Goal: Task Accomplishment & Management: Use online tool/utility

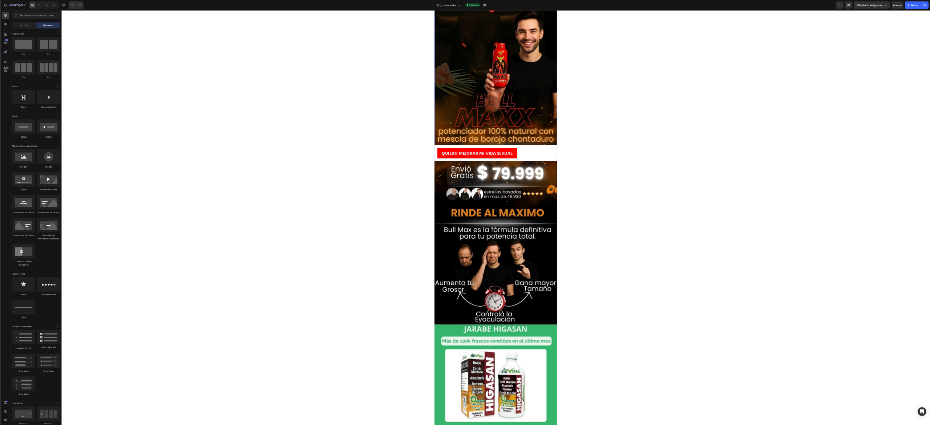
scroll to position [72, 0]
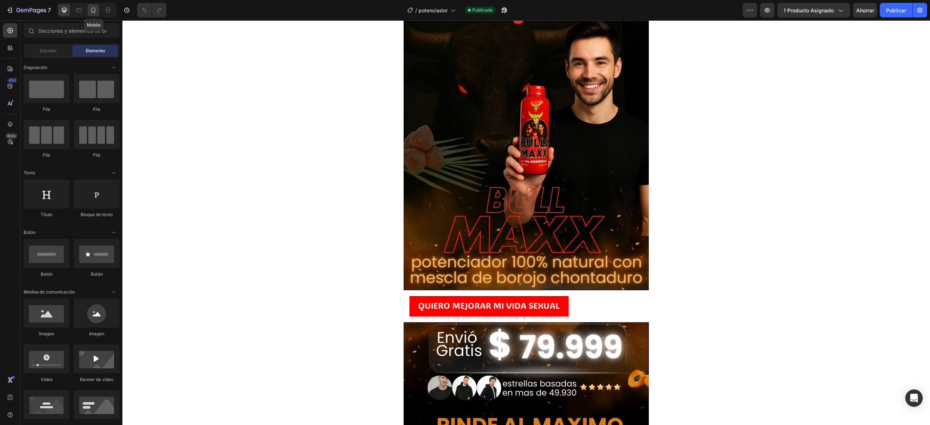
click at [93, 12] on icon at bounding box center [93, 10] width 7 height 7
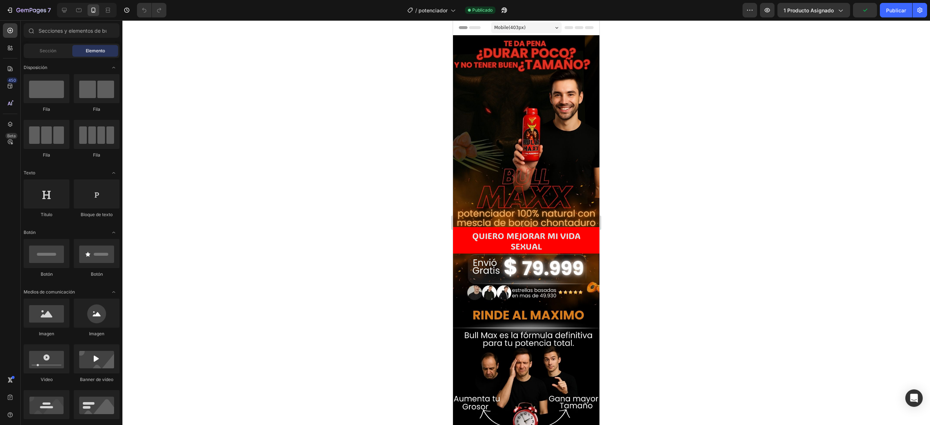
click at [696, 158] on div at bounding box center [526, 222] width 808 height 405
click at [551, 144] on img at bounding box center [526, 132] width 146 height 195
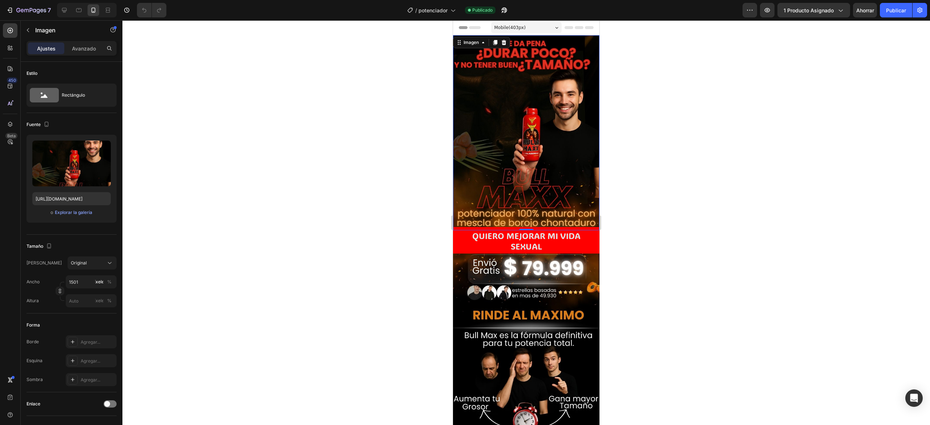
click at [516, 116] on img at bounding box center [526, 132] width 146 height 195
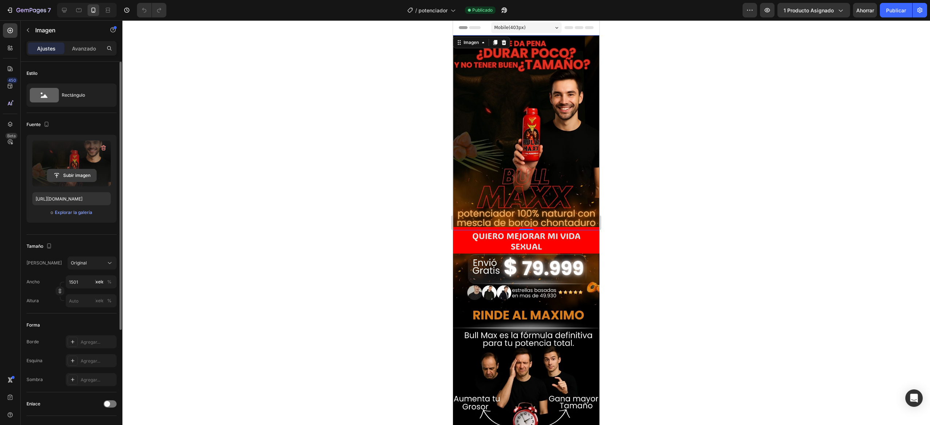
click at [66, 173] on input "file" at bounding box center [71, 175] width 49 height 12
type input "[URL][DOMAIN_NAME]"
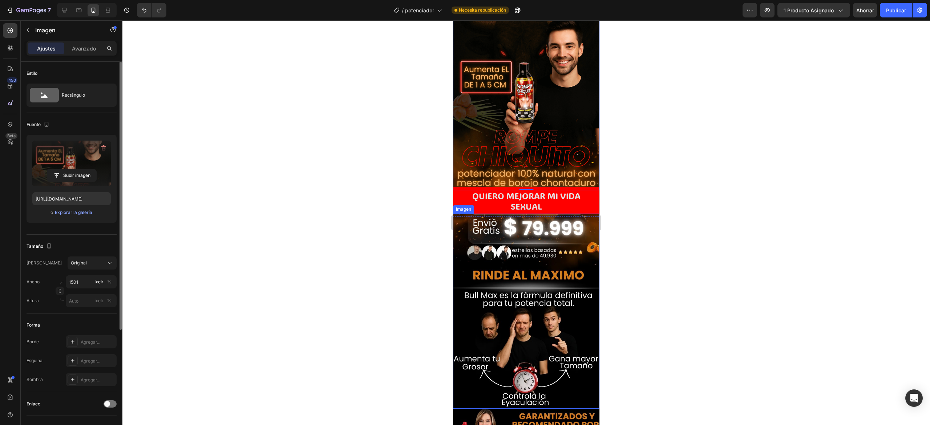
scroll to position [73, 0]
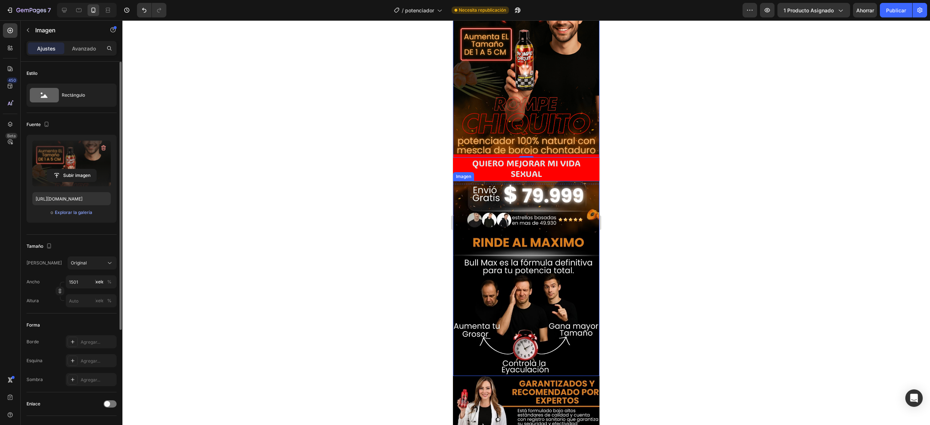
click at [506, 255] on img at bounding box center [526, 278] width 146 height 195
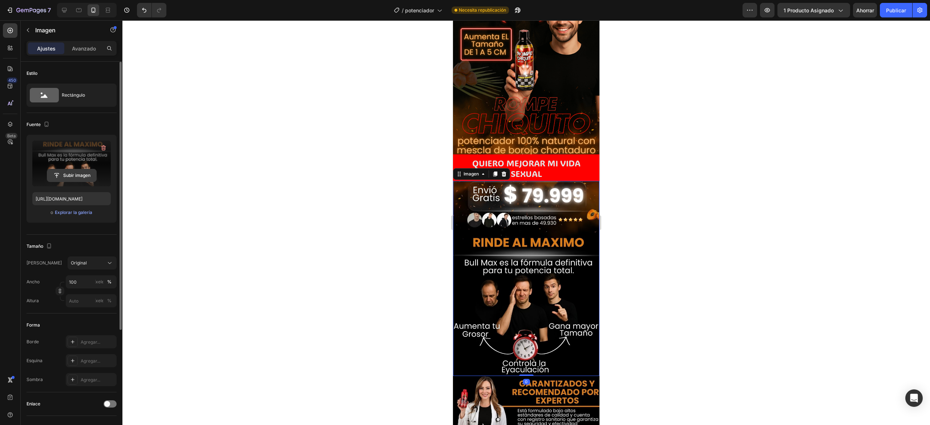
click at [71, 176] on input "file" at bounding box center [71, 175] width 49 height 12
type input "[URL][DOMAIN_NAME]"
click at [696, 208] on div at bounding box center [526, 222] width 808 height 405
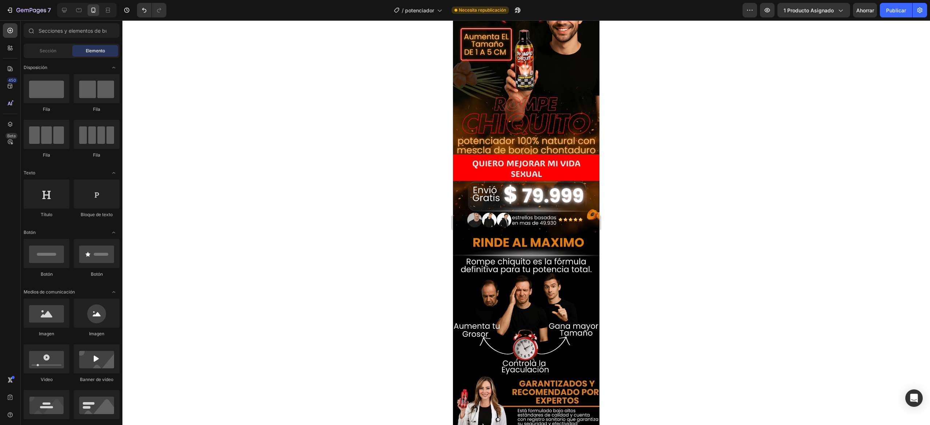
drag, startPoint x: 647, startPoint y: 256, endPoint x: 633, endPoint y: 251, distance: 15.1
click at [647, 257] on div at bounding box center [526, 222] width 808 height 405
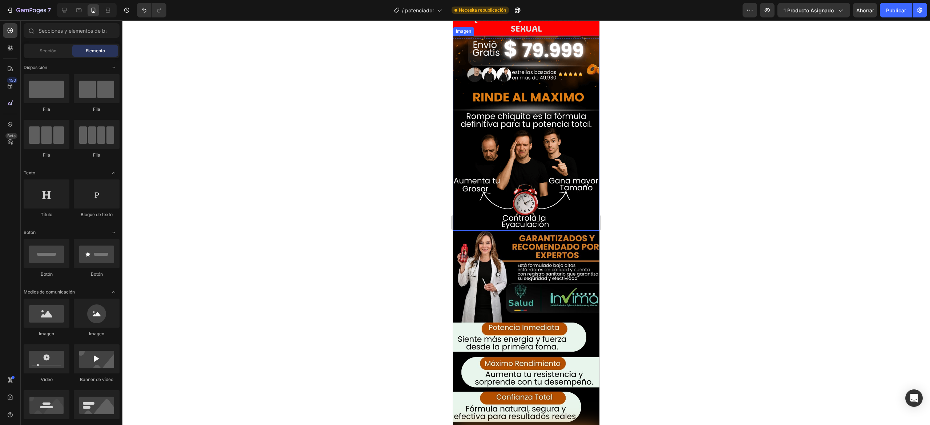
scroll to position [291, 0]
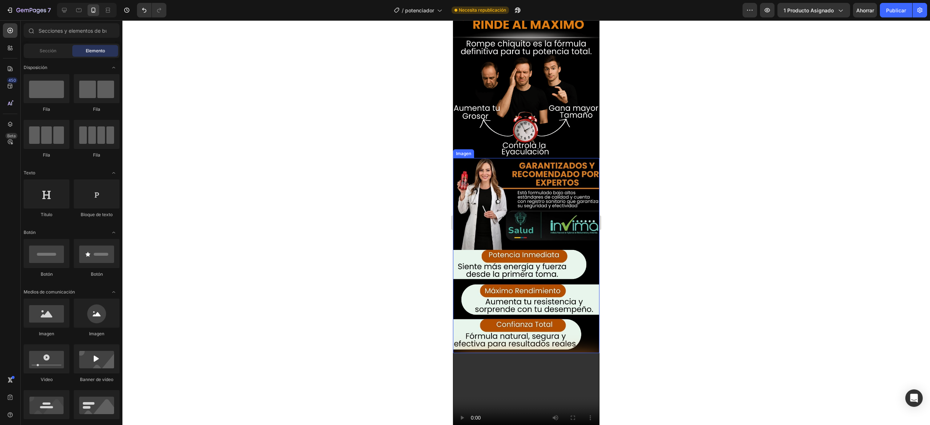
click at [514, 194] on img at bounding box center [526, 255] width 146 height 195
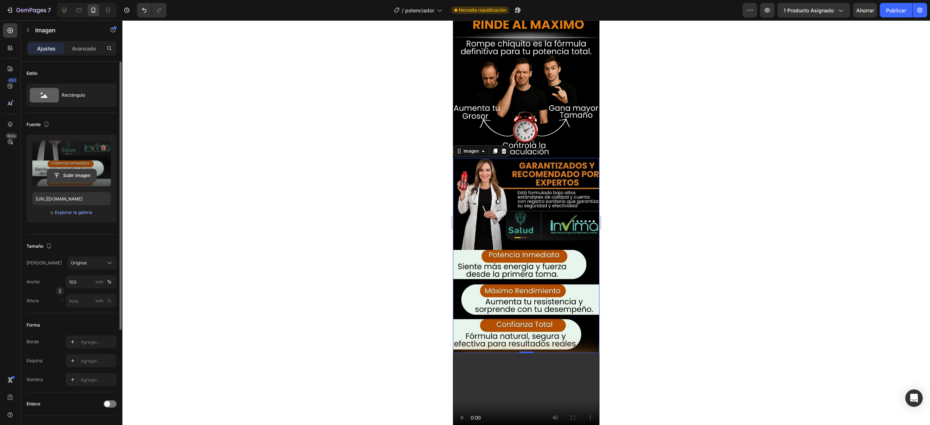
click at [66, 177] on input "file" at bounding box center [71, 175] width 49 height 12
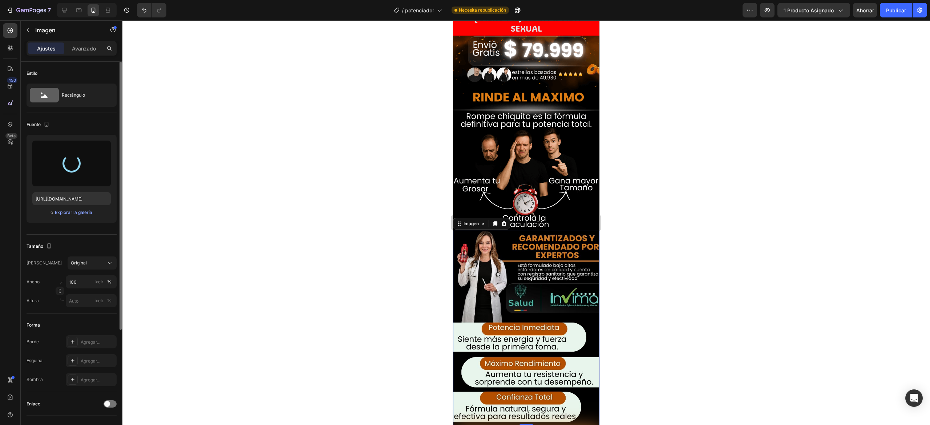
scroll to position [145, 0]
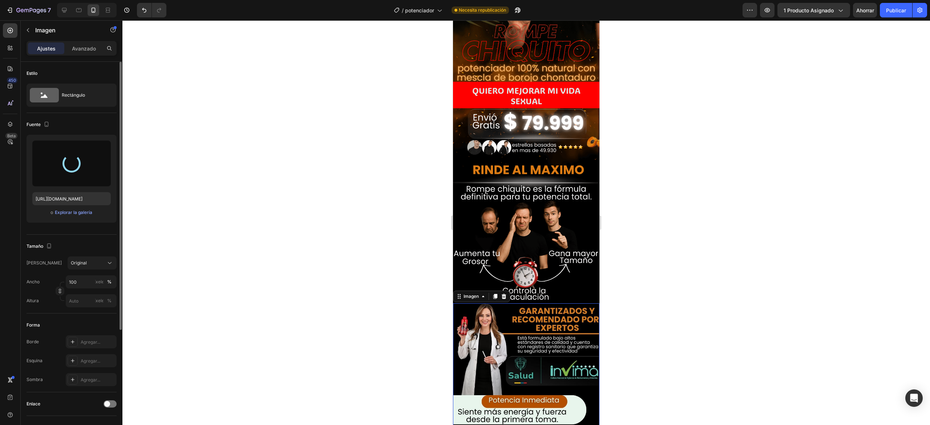
type input "[URL][DOMAIN_NAME]"
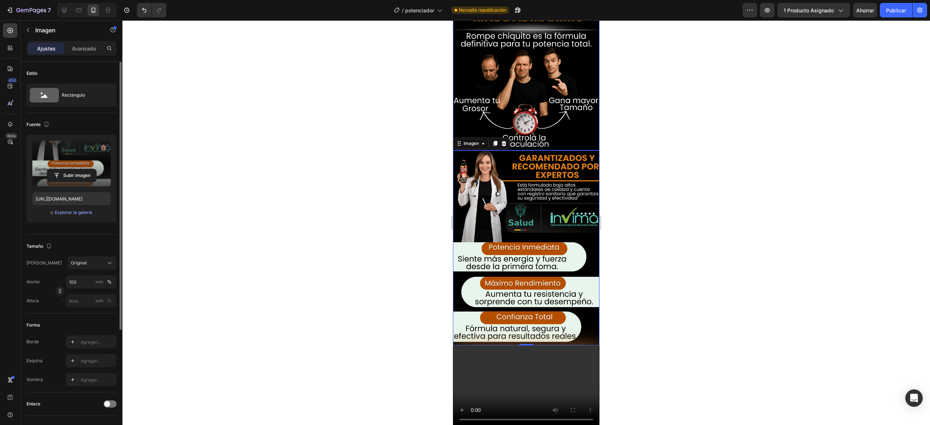
scroll to position [218, 0]
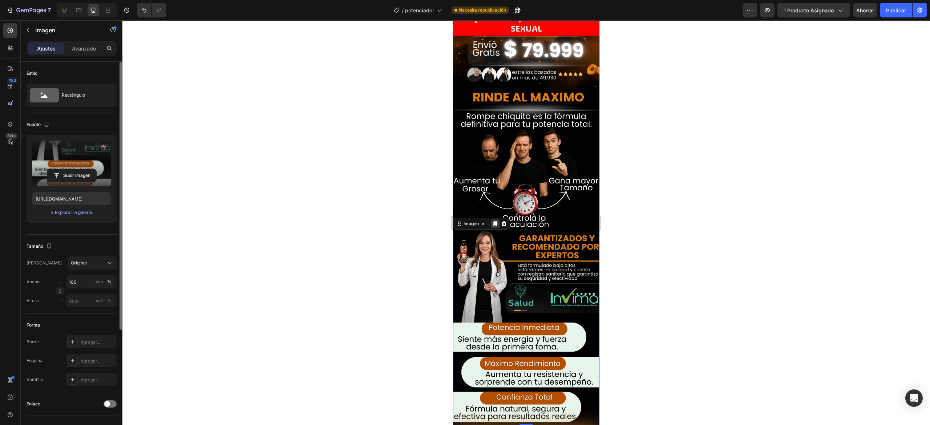
click at [493, 221] on icon at bounding box center [495, 224] width 6 height 6
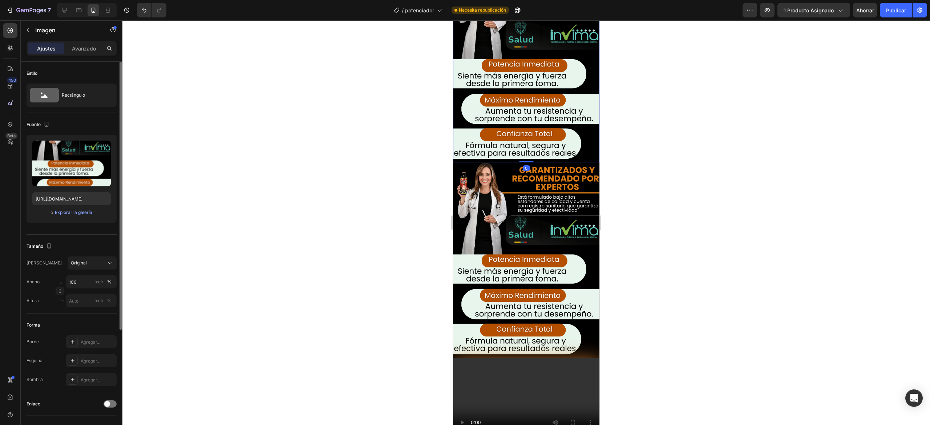
click at [529, 90] on img at bounding box center [526, 64] width 146 height 195
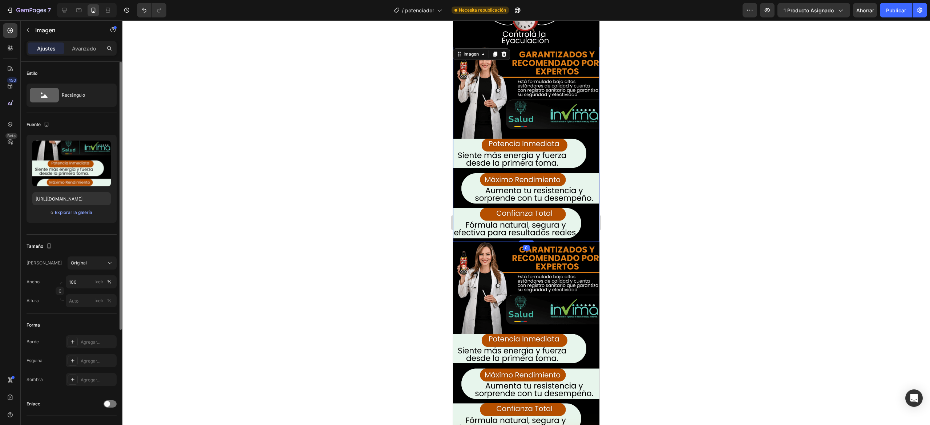
scroll to position [336, 0]
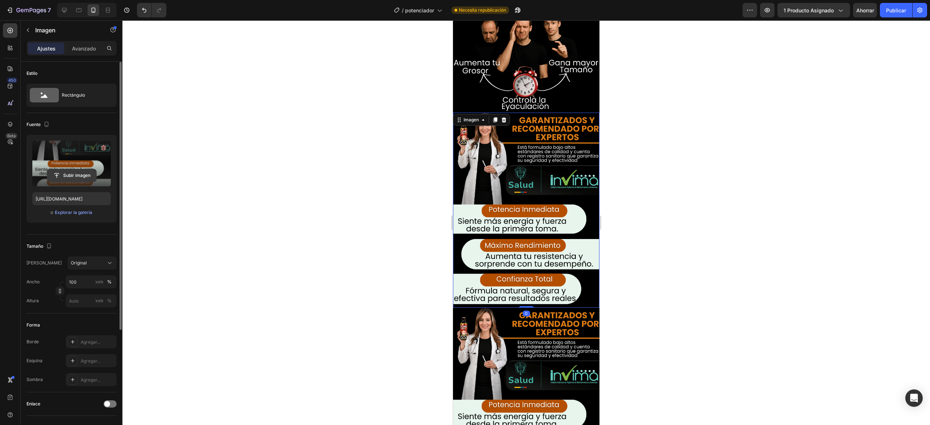
click at [69, 177] on input "file" at bounding box center [71, 175] width 49 height 12
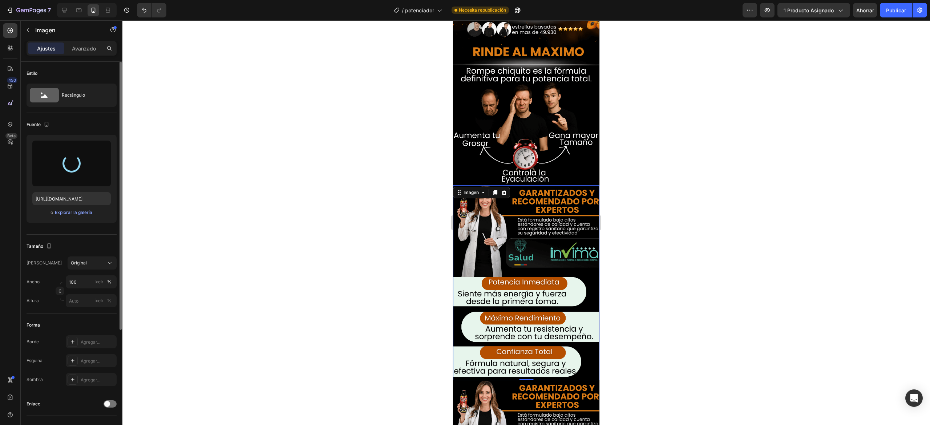
type input "[URL][DOMAIN_NAME]"
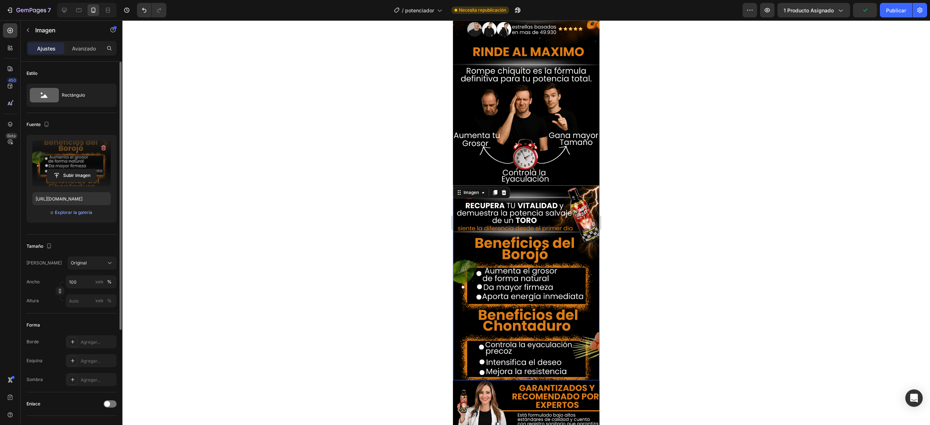
click at [615, 179] on div at bounding box center [526, 222] width 808 height 405
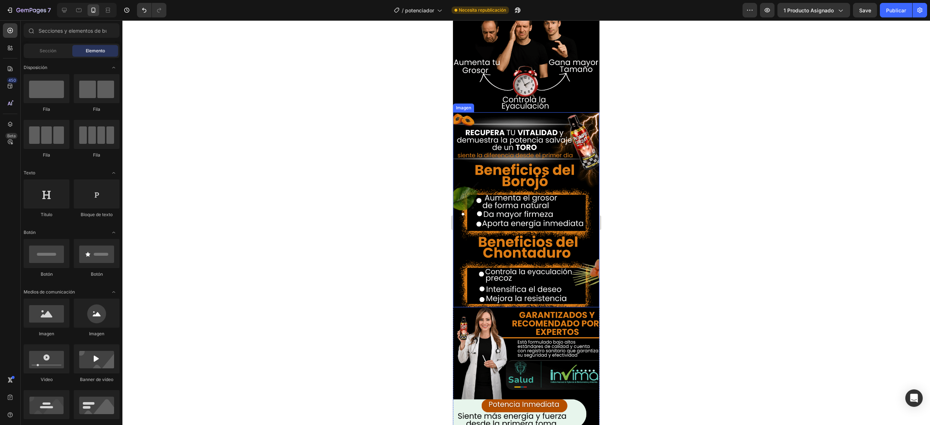
scroll to position [409, 0]
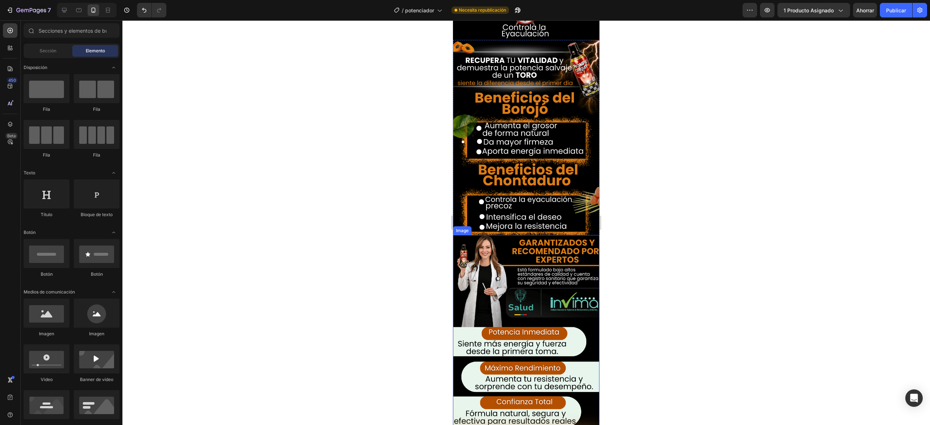
click at [517, 235] on img at bounding box center [526, 332] width 146 height 195
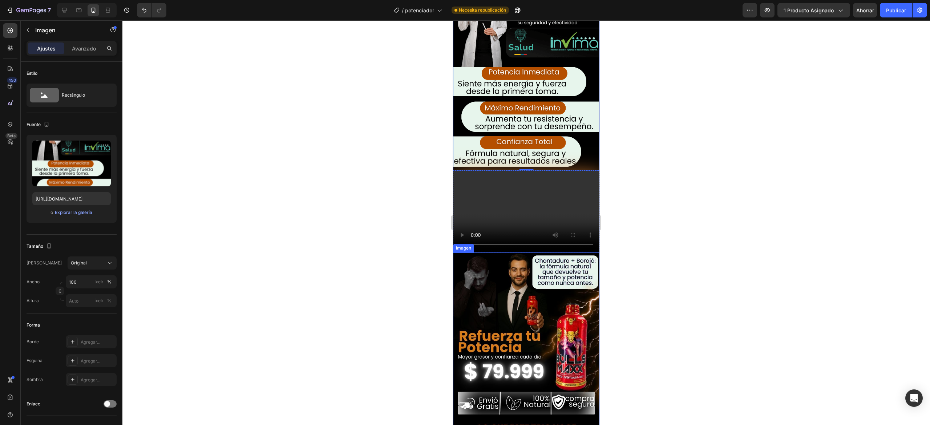
scroll to position [699, 0]
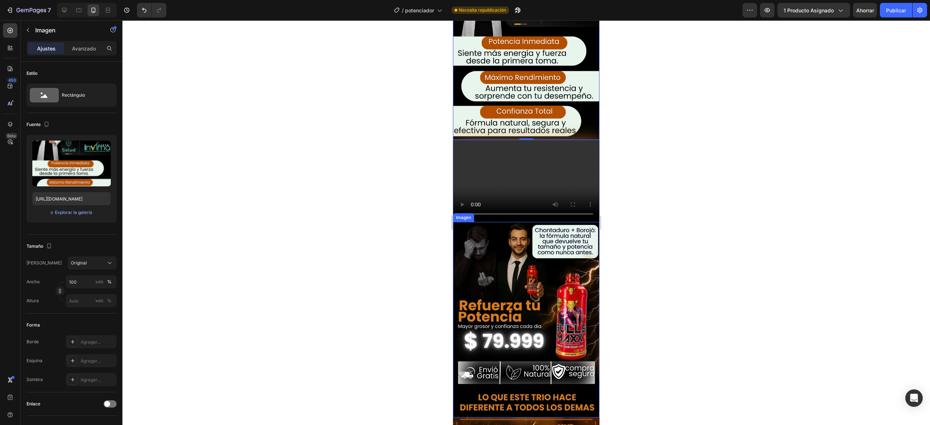
click at [496, 231] on img at bounding box center [526, 319] width 146 height 195
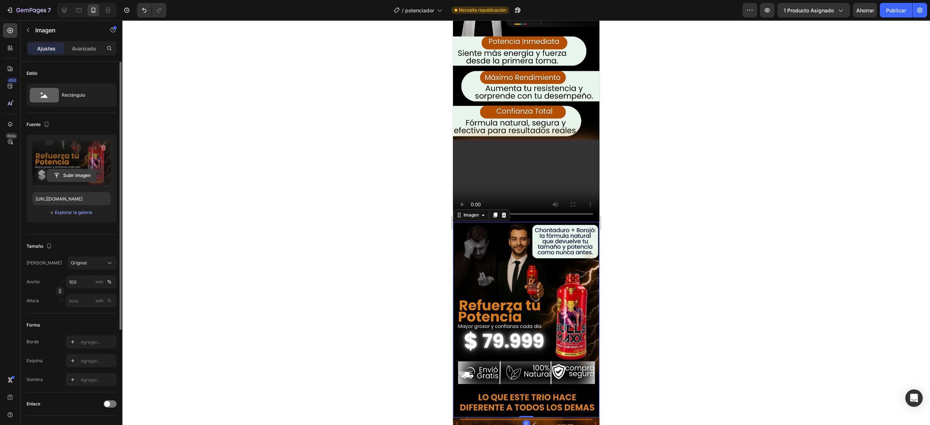
click at [78, 178] on input "file" at bounding box center [71, 175] width 49 height 12
type input "[URL][DOMAIN_NAME]"
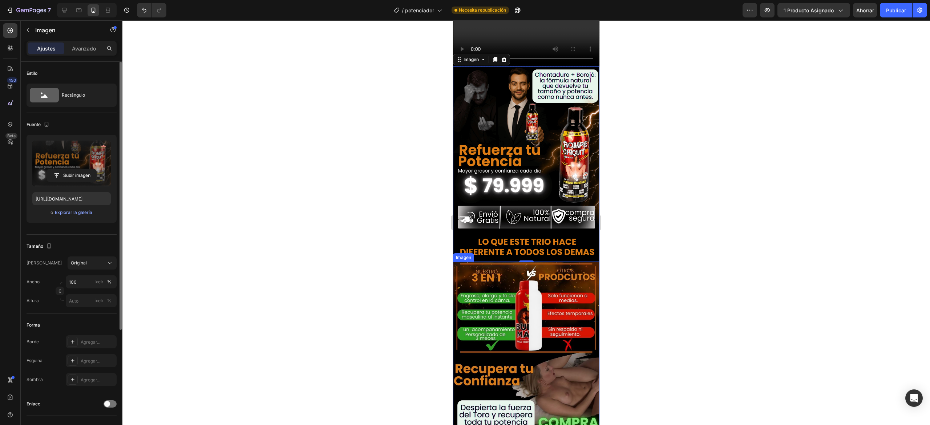
scroll to position [859, 0]
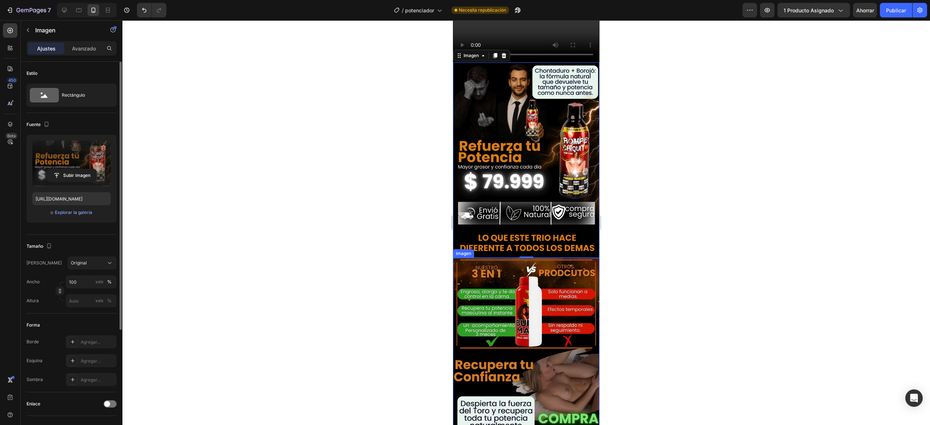
click at [490, 258] on img at bounding box center [526, 355] width 146 height 195
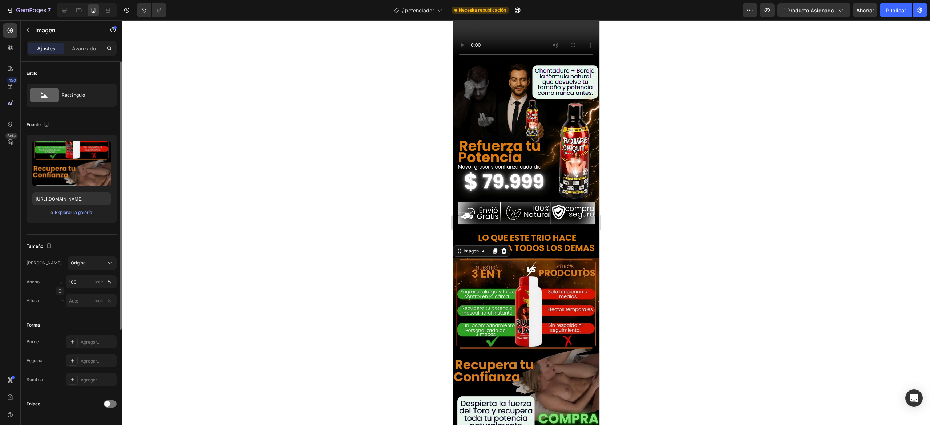
click at [564, 294] on img at bounding box center [526, 355] width 146 height 195
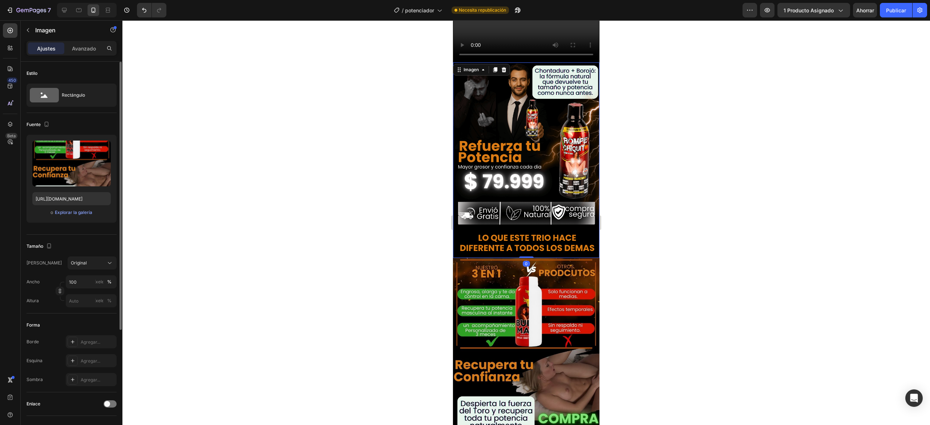
click at [557, 159] on img at bounding box center [526, 159] width 146 height 195
click at [551, 258] on img at bounding box center [526, 355] width 146 height 195
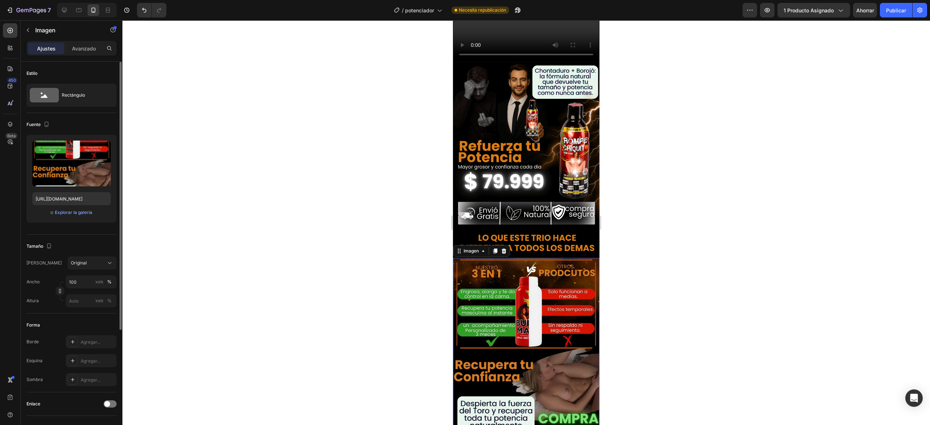
click at [472, 304] on img at bounding box center [526, 355] width 146 height 195
click at [62, 180] on input "file" at bounding box center [71, 175] width 49 height 12
type input "[URL][DOMAIN_NAME]"
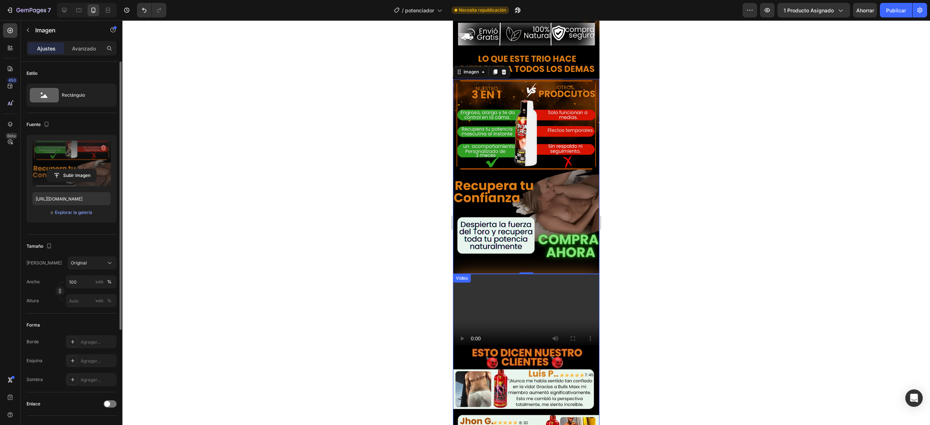
click at [509, 274] on video at bounding box center [526, 315] width 146 height 82
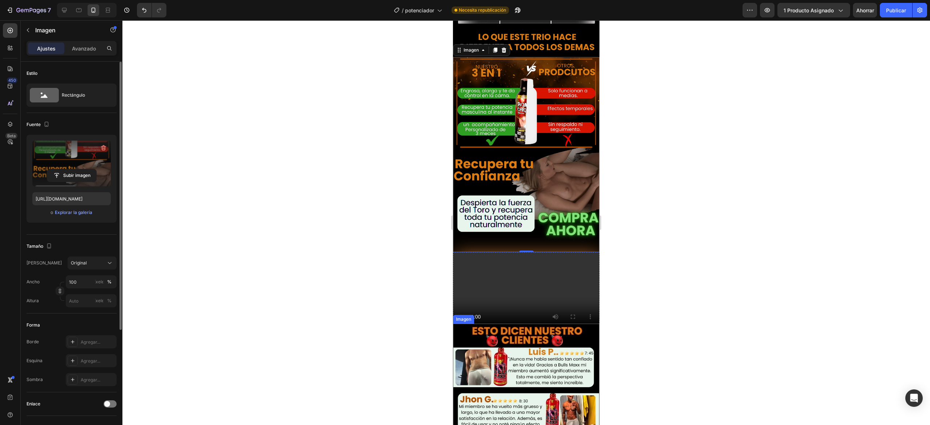
scroll to position [1061, 0]
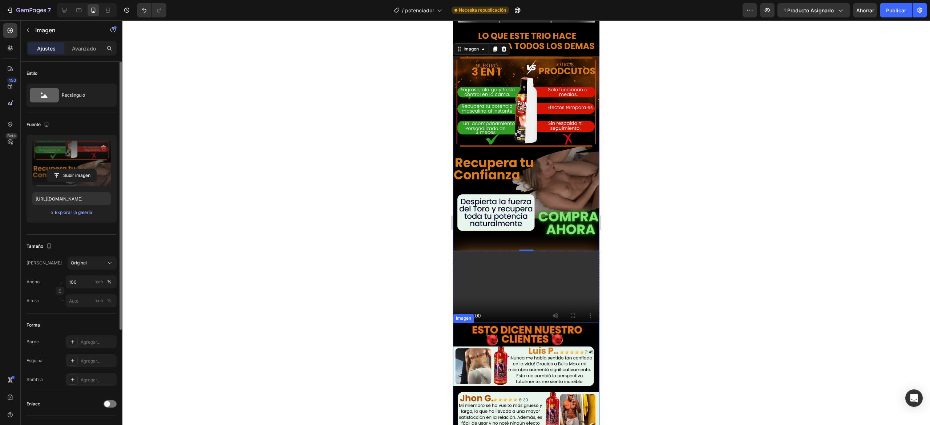
click at [506, 319] on img at bounding box center [526, 420] width 146 height 195
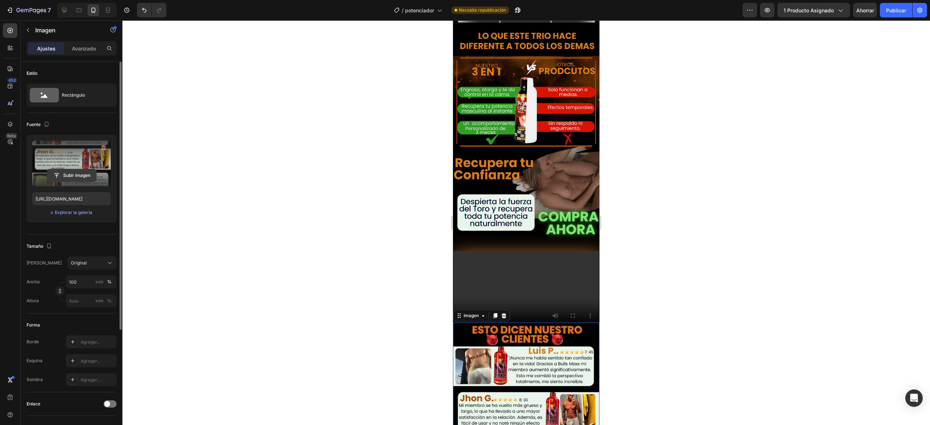
click at [75, 175] on input "file" at bounding box center [71, 175] width 49 height 12
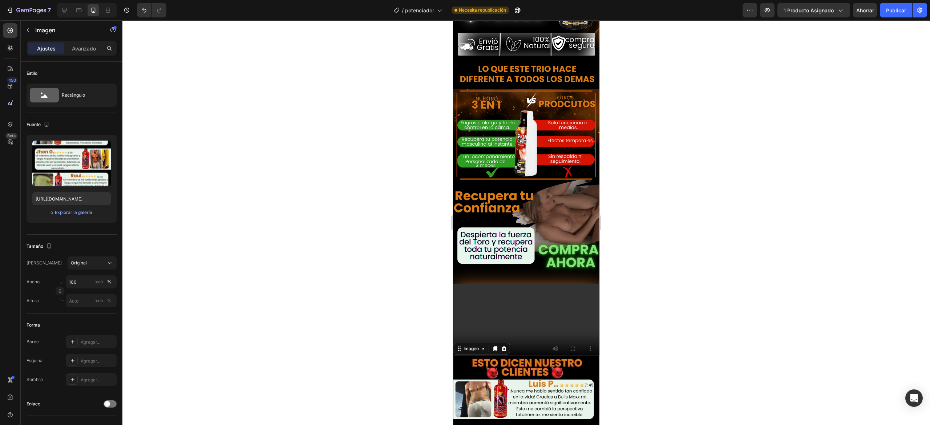
scroll to position [1029, 0]
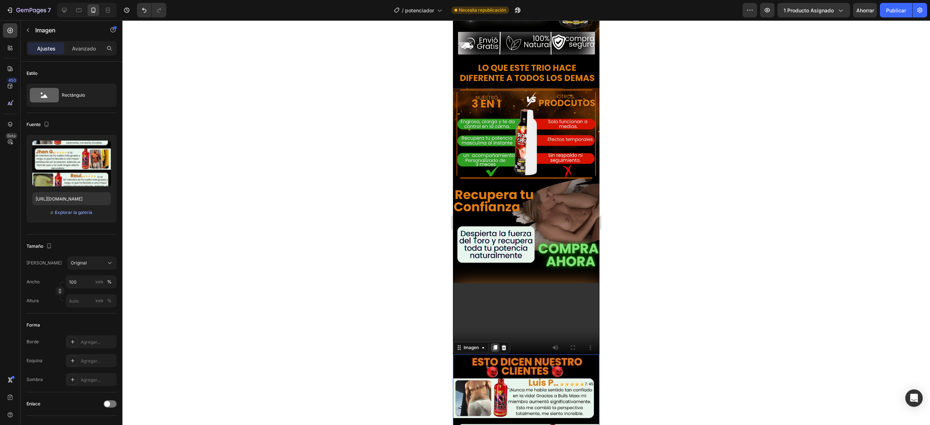
click at [496, 319] on icon at bounding box center [495, 348] width 6 height 6
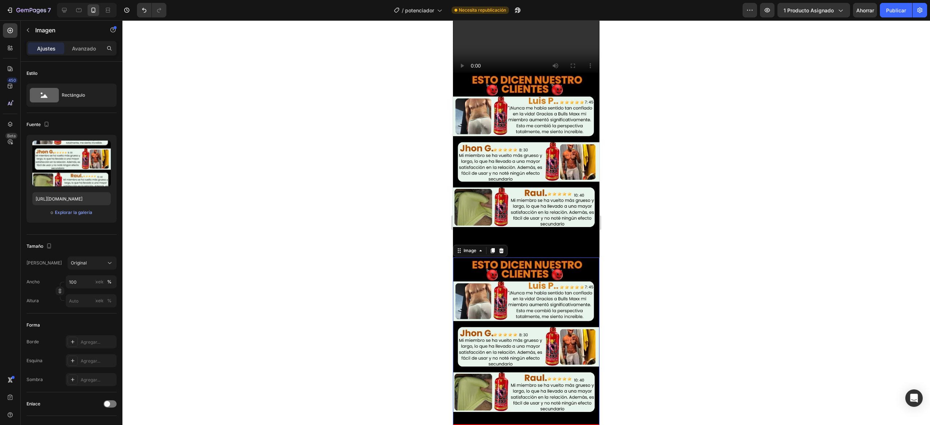
scroll to position [1310, 0]
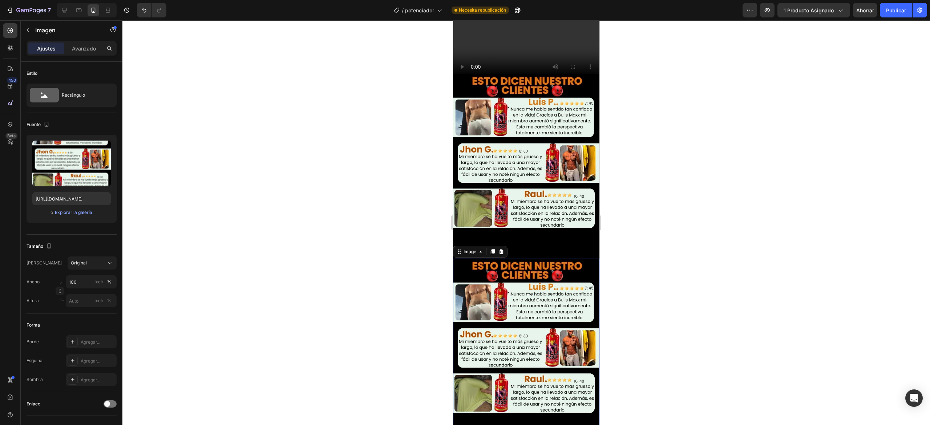
click at [500, 259] on img at bounding box center [526, 356] width 146 height 195
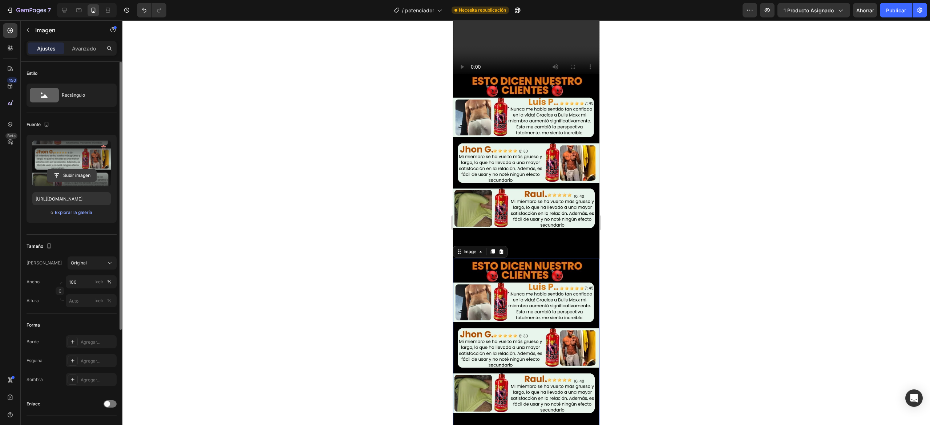
click at [64, 181] on input "file" at bounding box center [71, 175] width 49 height 12
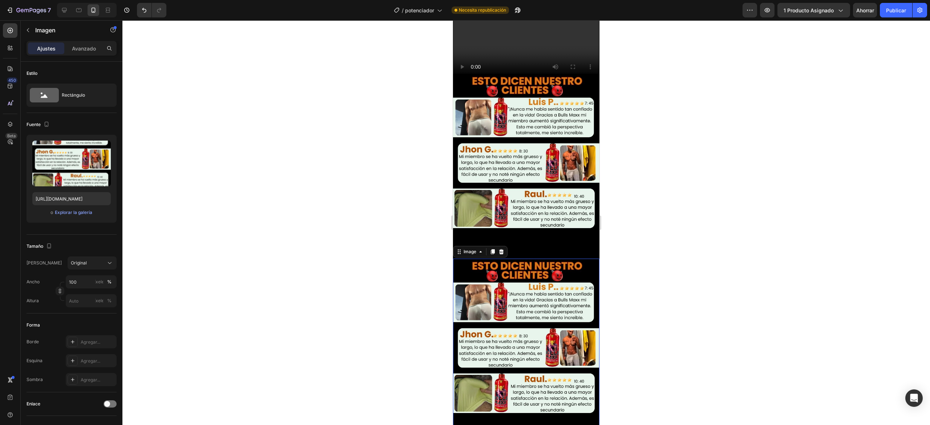
click at [503, 246] on div "Image" at bounding box center [480, 252] width 54 height 12
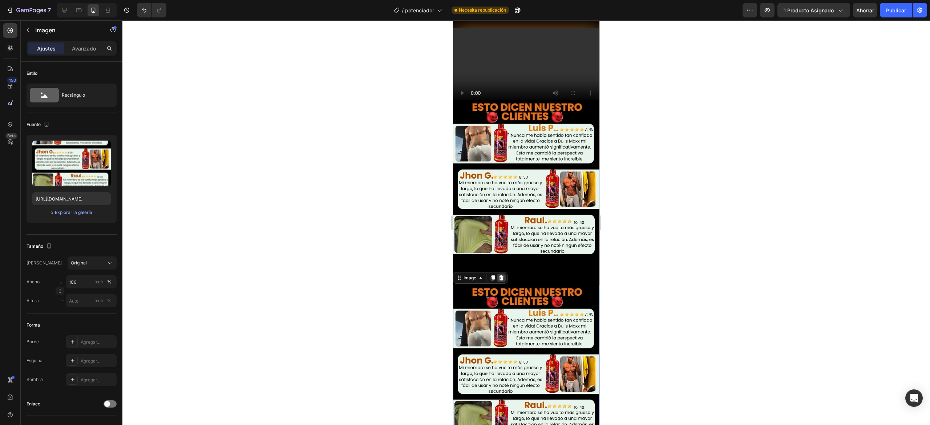
click at [503, 275] on icon at bounding box center [501, 278] width 6 height 6
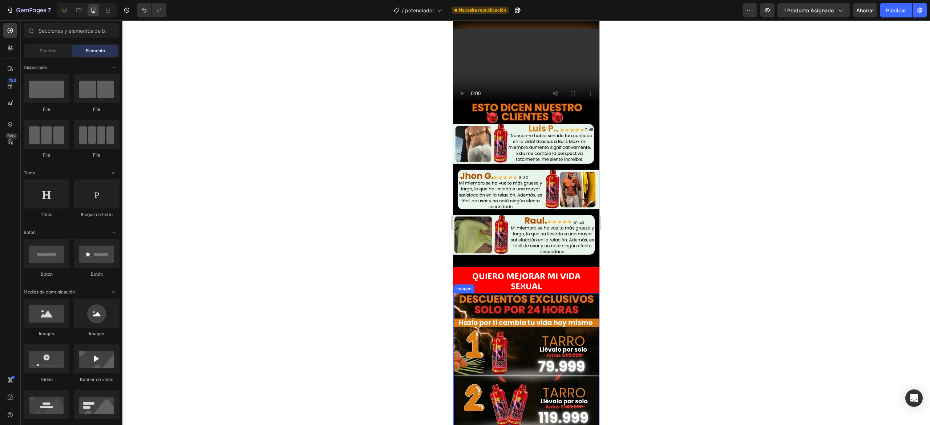
scroll to position [1288, 0]
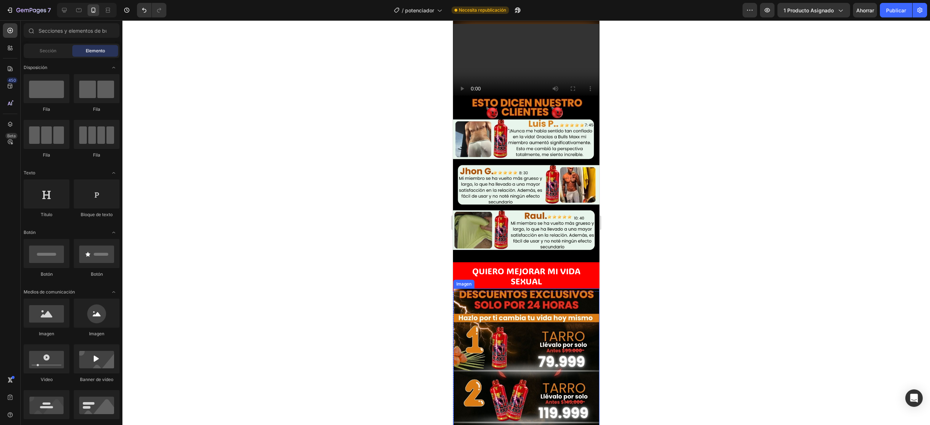
click at [501, 288] on img at bounding box center [526, 385] width 146 height 195
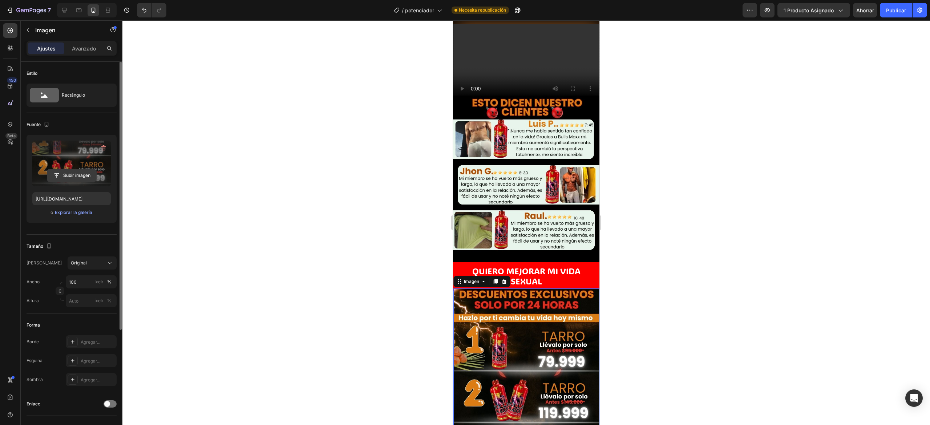
click at [76, 173] on input "file" at bounding box center [71, 175] width 49 height 12
type input "[URL][DOMAIN_NAME]"
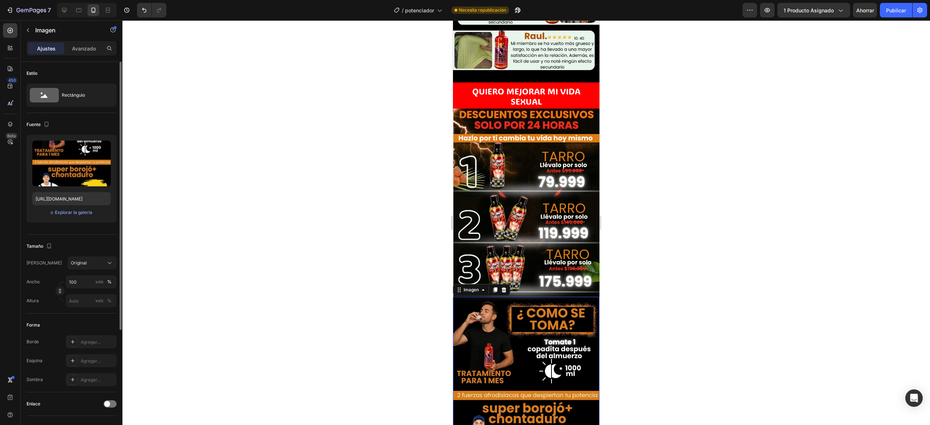
scroll to position [1469, 0]
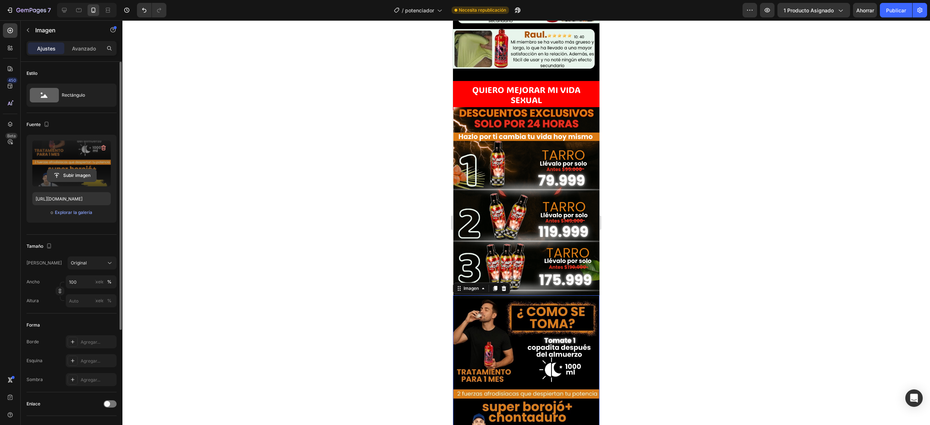
click at [66, 177] on input "file" at bounding box center [71, 175] width 49 height 12
type input "[URL][DOMAIN_NAME]"
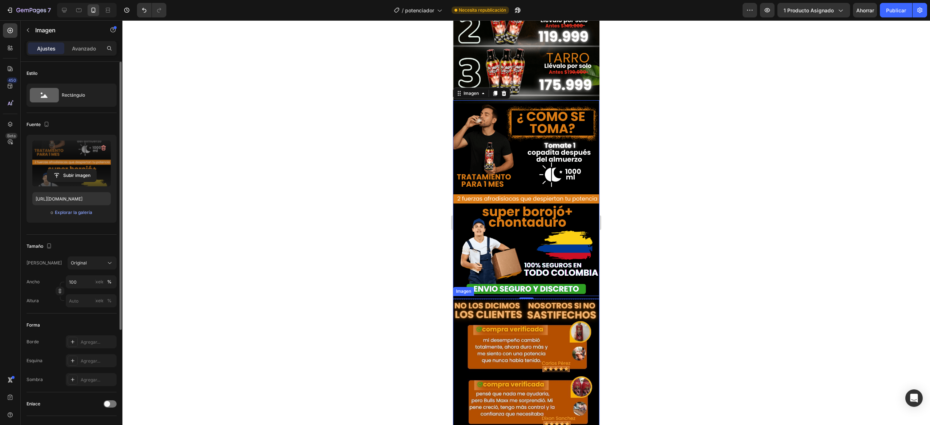
scroll to position [1687, 0]
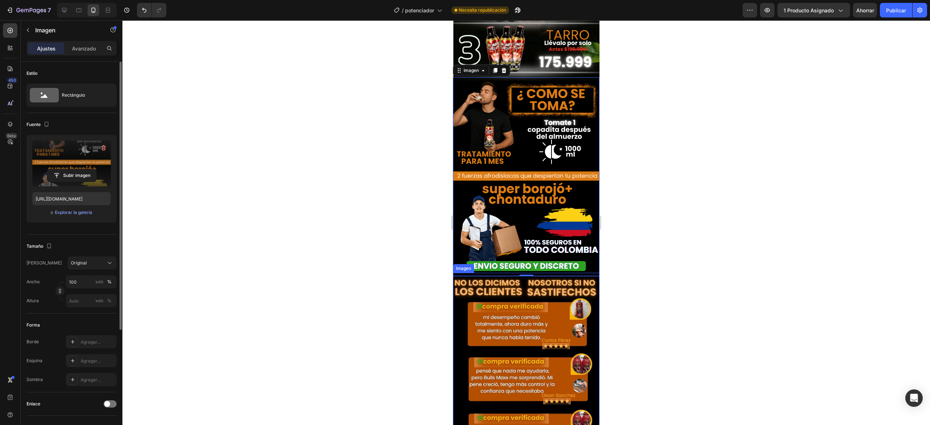
click at [518, 273] on img at bounding box center [526, 370] width 146 height 195
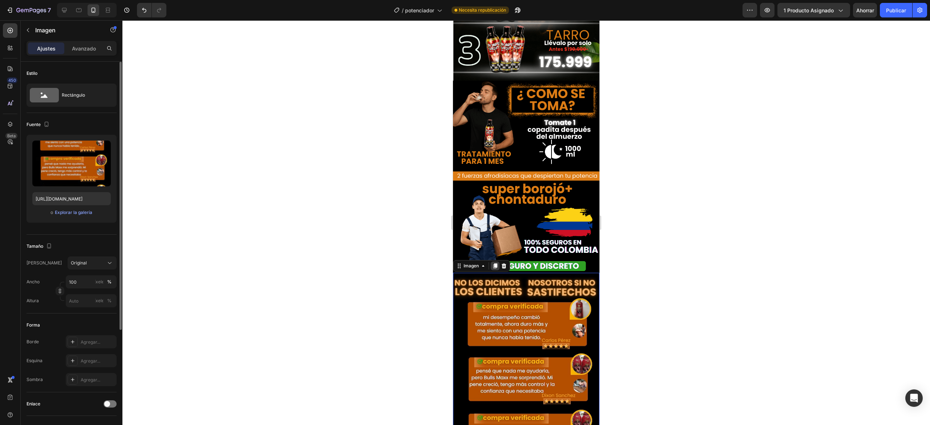
click at [492, 263] on icon at bounding box center [495, 266] width 6 height 6
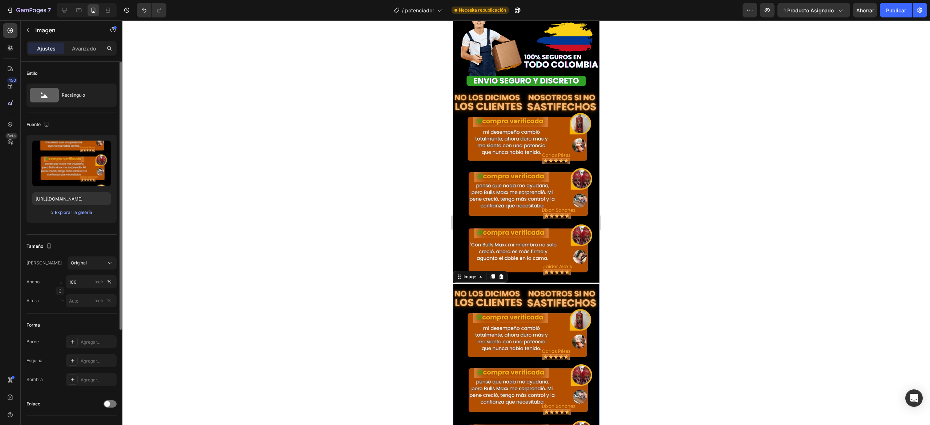
scroll to position [1930, 0]
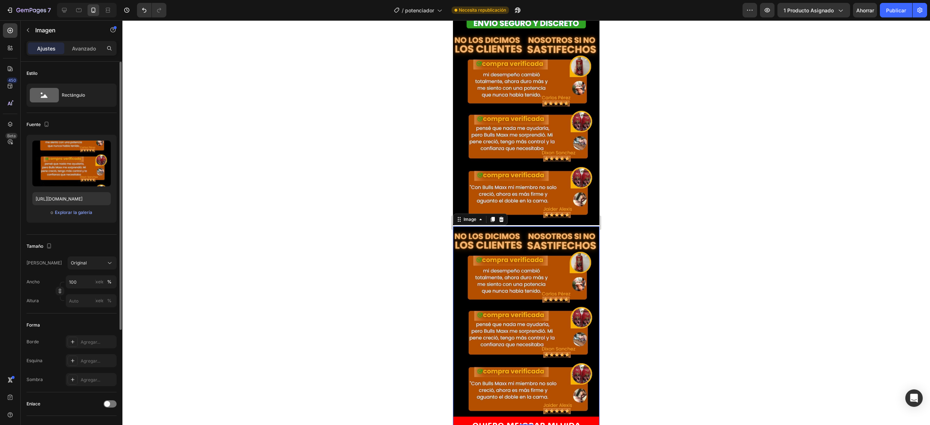
click at [507, 226] on img at bounding box center [526, 323] width 146 height 195
click at [62, 171] on input "file" at bounding box center [71, 175] width 49 height 12
type input "[URL][DOMAIN_NAME]"
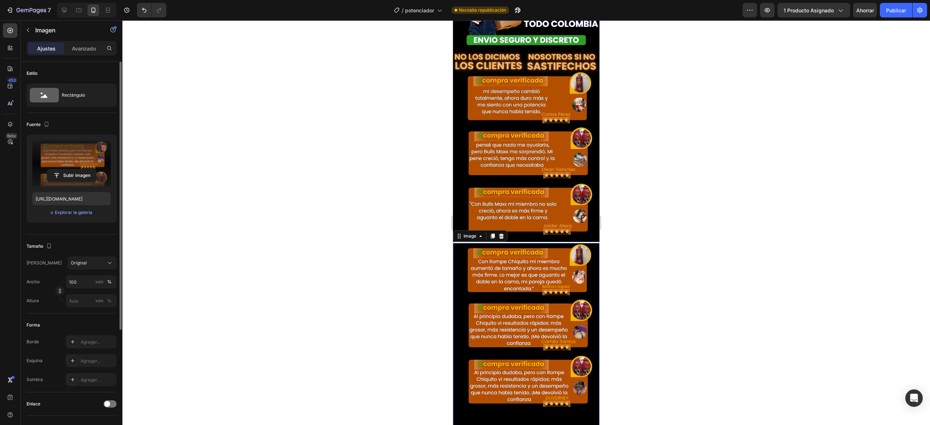
scroll to position [1914, 0]
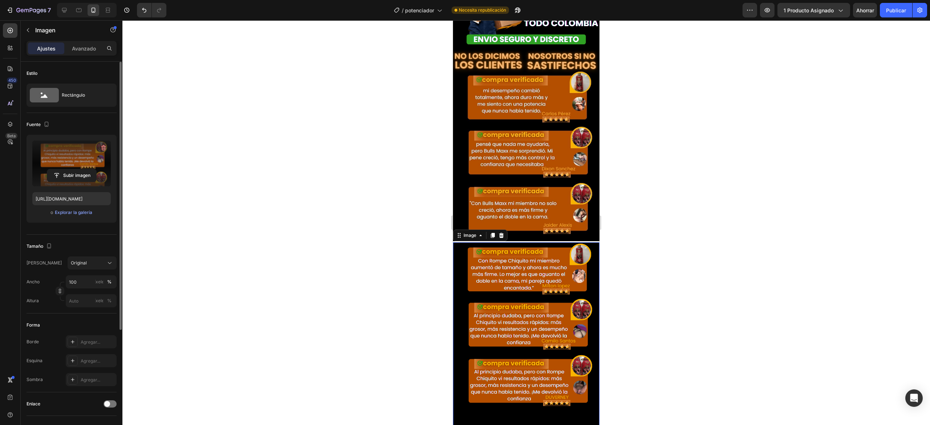
click at [528, 253] on img at bounding box center [526, 339] width 146 height 195
click at [459, 242] on img at bounding box center [526, 339] width 146 height 195
click at [72, 44] on div "Avanzado" at bounding box center [84, 49] width 36 height 12
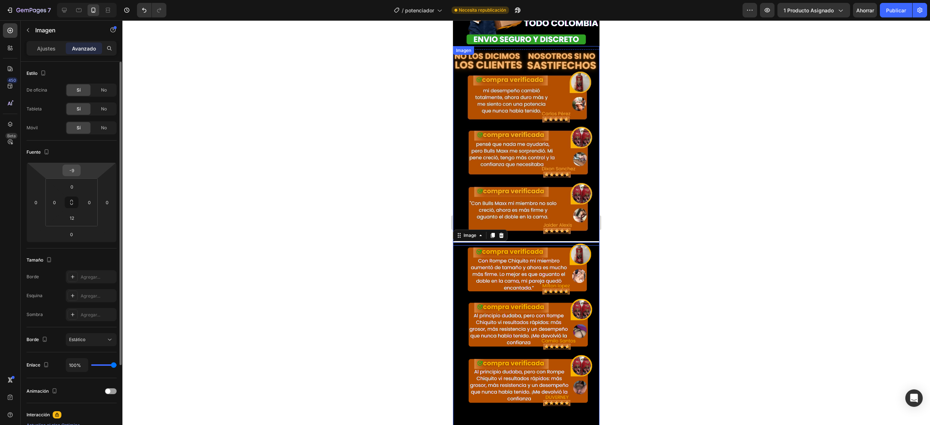
click at [76, 171] on input "-9" at bounding box center [71, 170] width 15 height 11
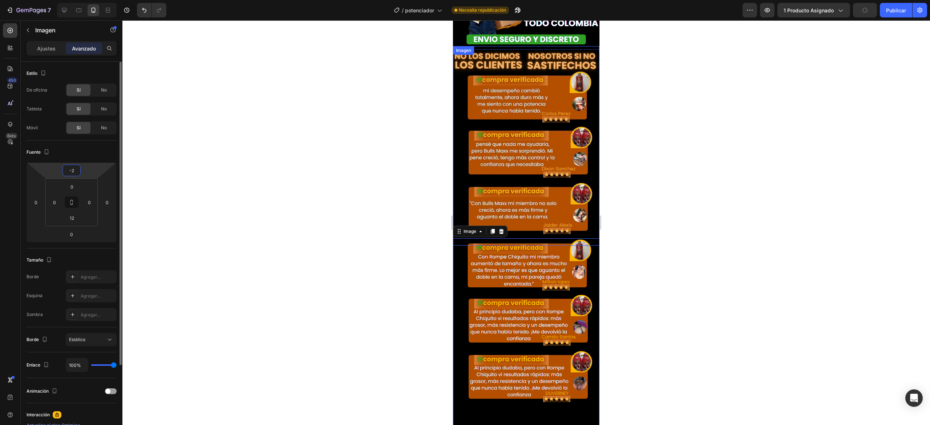
type input "-20"
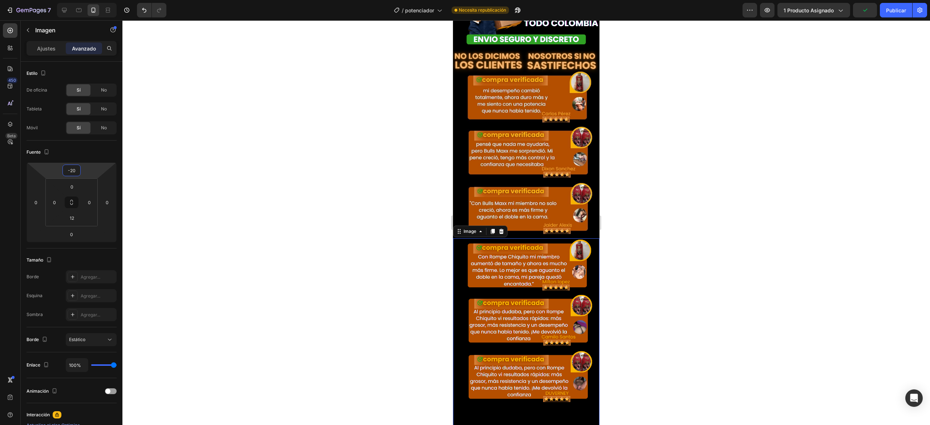
click at [690, 189] on div at bounding box center [526, 222] width 808 height 405
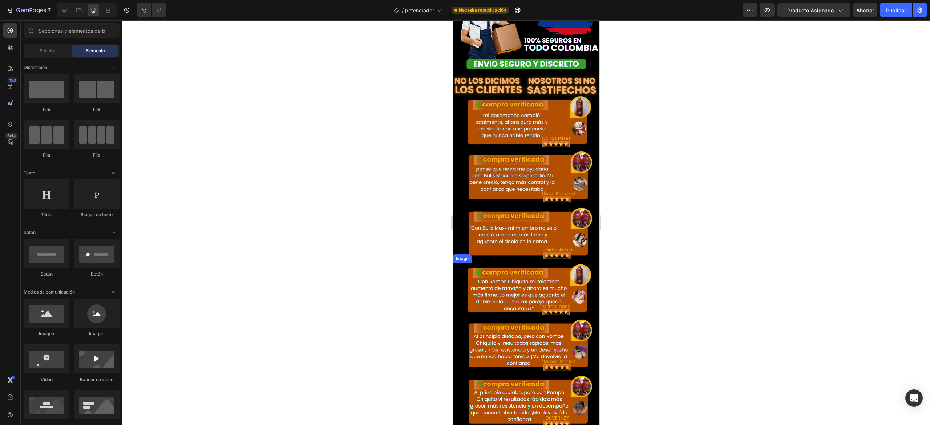
scroll to position [1890, 0]
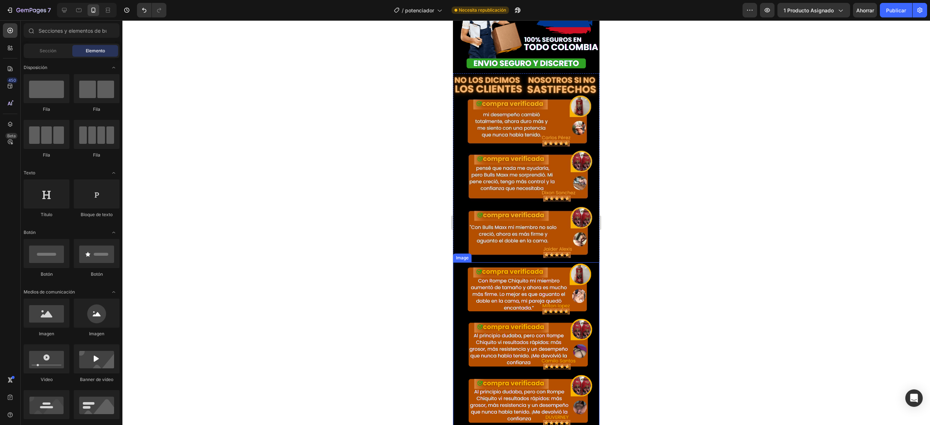
click at [509, 263] on img at bounding box center [526, 359] width 146 height 195
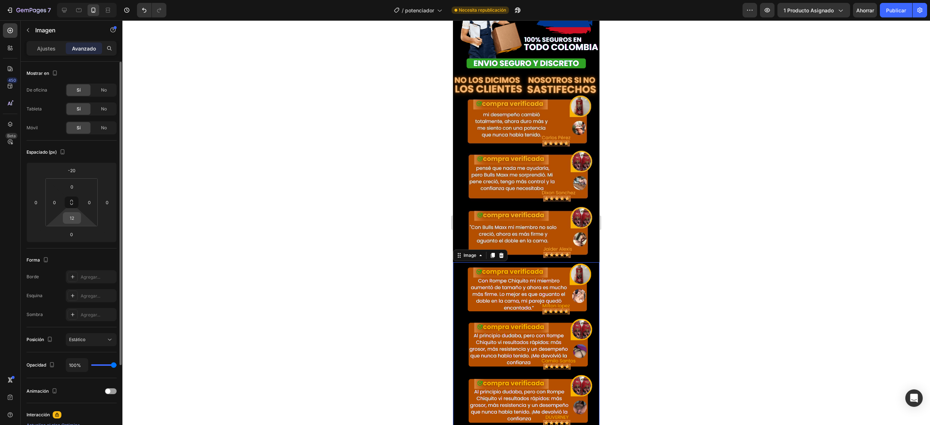
click at [73, 219] on input "12" at bounding box center [72, 218] width 15 height 11
type input "2"
type input "-"
click at [69, 233] on input "0" at bounding box center [71, 234] width 15 height 11
type input "3"
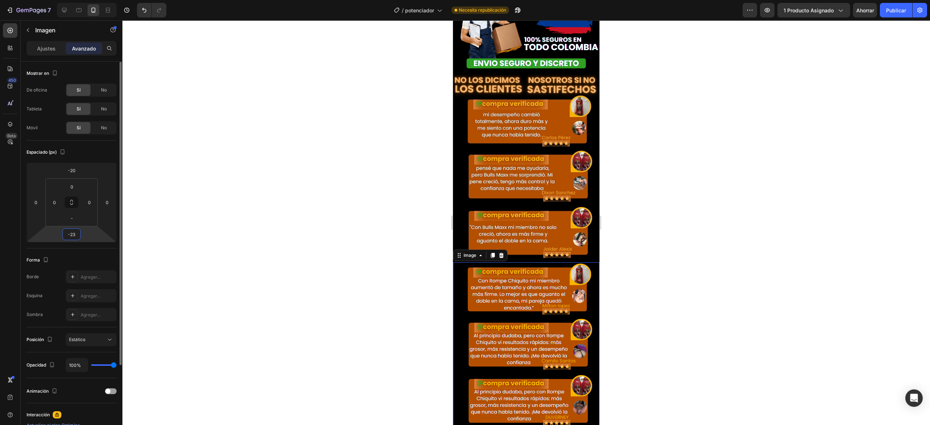
type input "-2"
type input "-3"
type input "4"
type input "-4"
type input "-59"
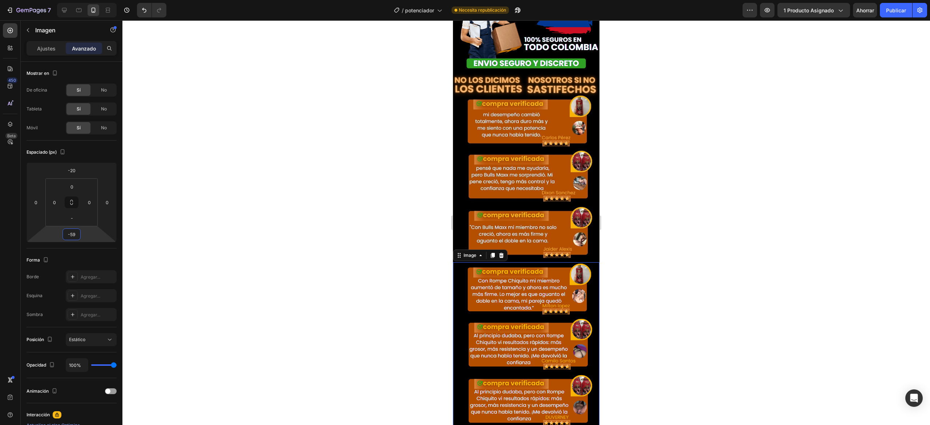
click at [631, 265] on div at bounding box center [526, 222] width 808 height 405
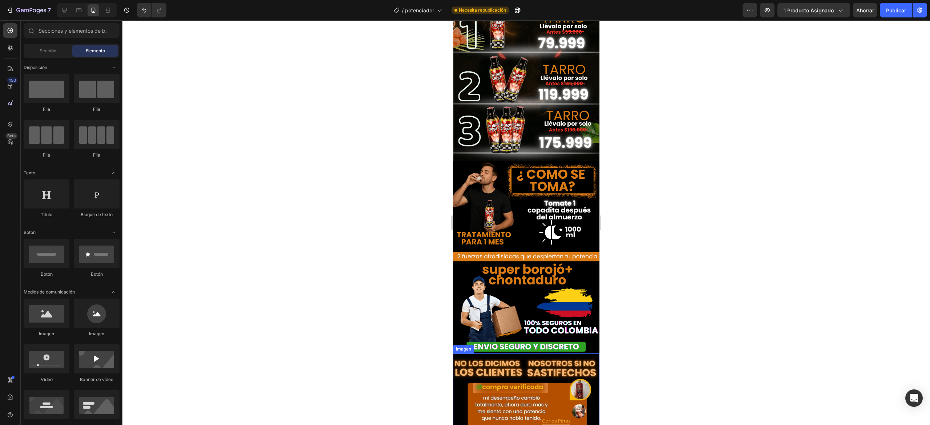
scroll to position [1606, 0]
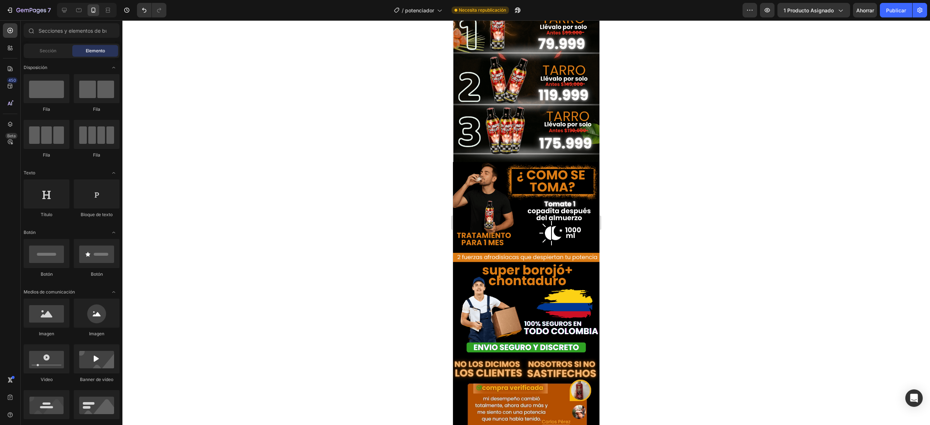
click at [697, 235] on div at bounding box center [526, 222] width 808 height 405
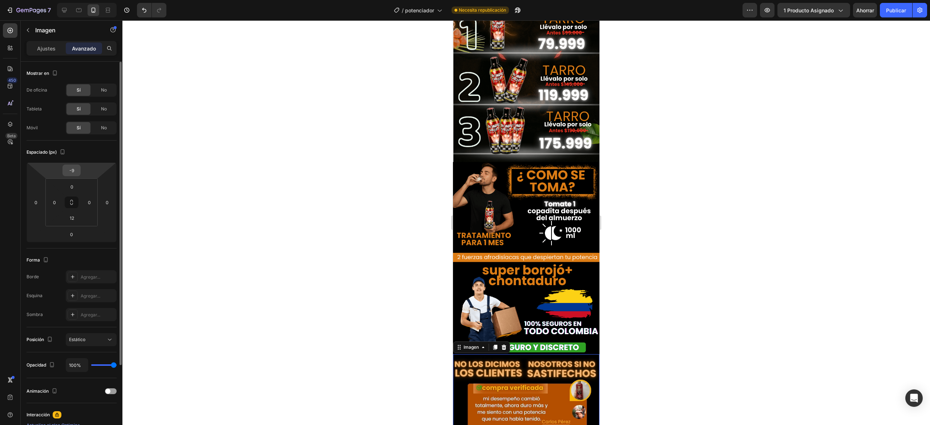
click at [77, 172] on input "-9" at bounding box center [71, 170] width 15 height 11
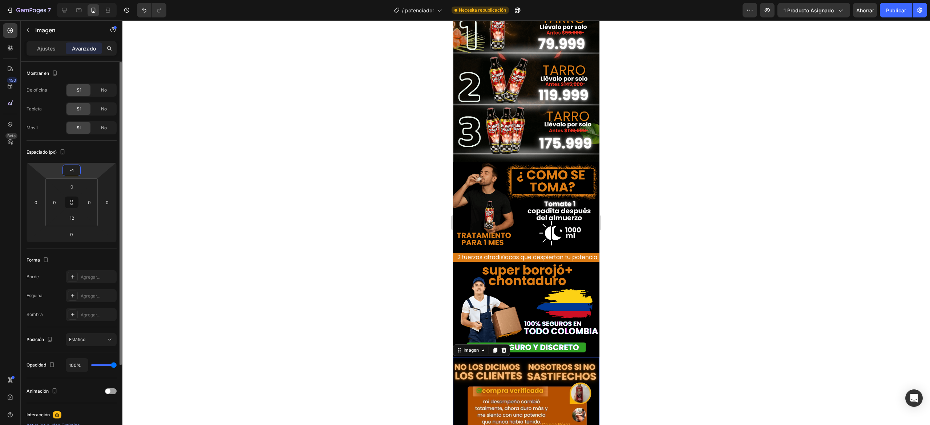
type input "-11"
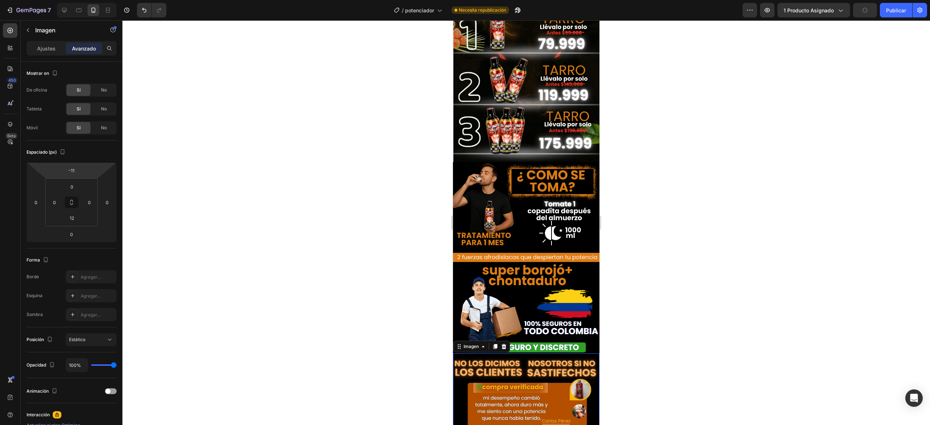
click at [677, 206] on div at bounding box center [526, 222] width 808 height 405
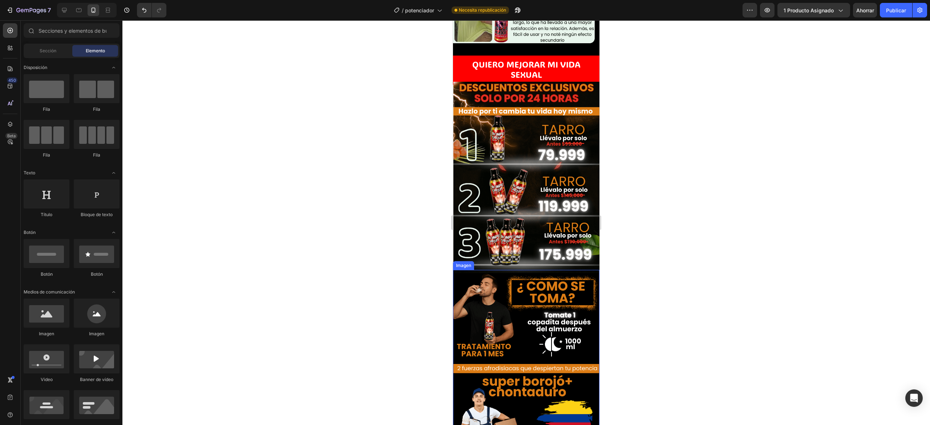
scroll to position [1485, 0]
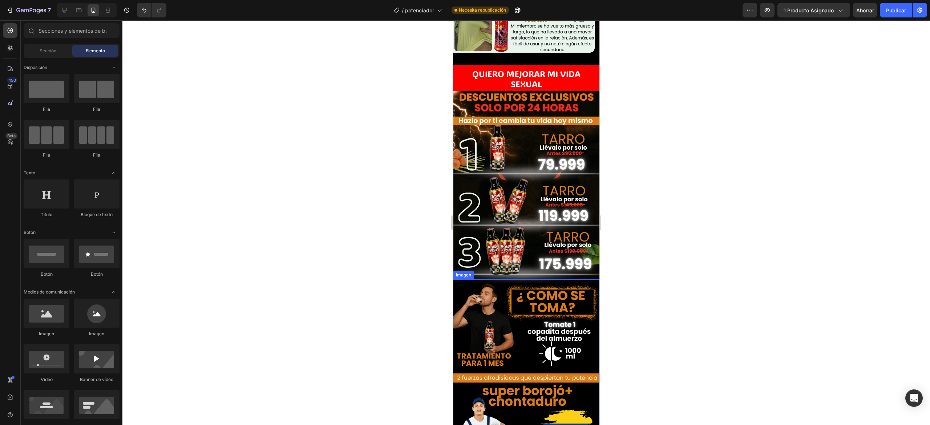
click at [473, 283] on img at bounding box center [526, 380] width 146 height 195
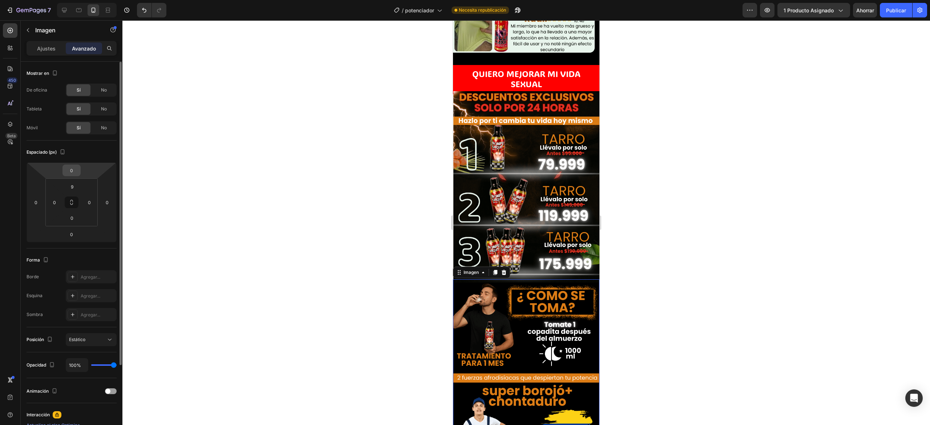
click at [73, 174] on input "0" at bounding box center [71, 170] width 15 height 11
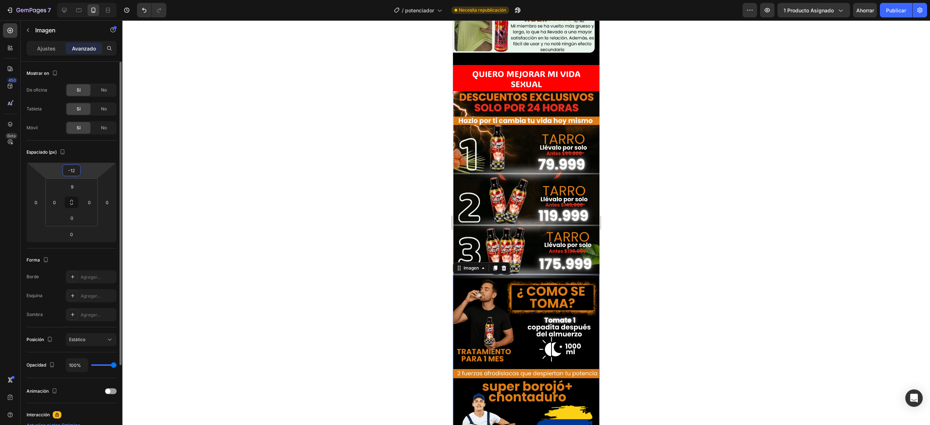
type input "-1"
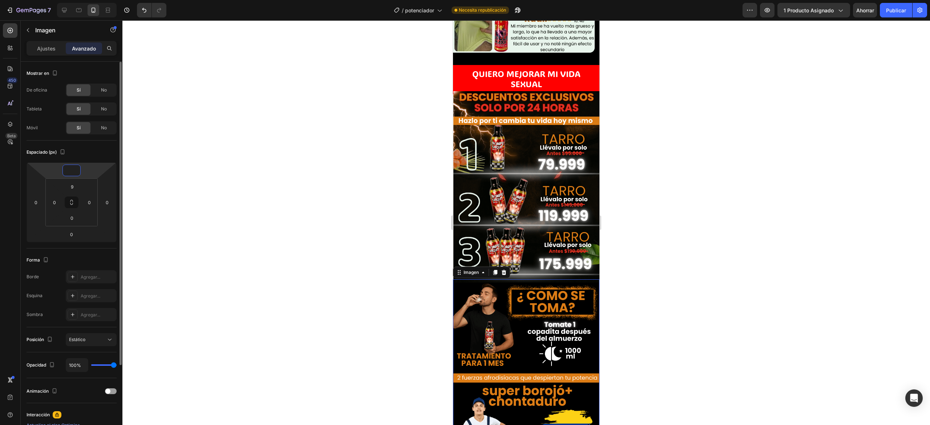
type input "-2"
type input "-5"
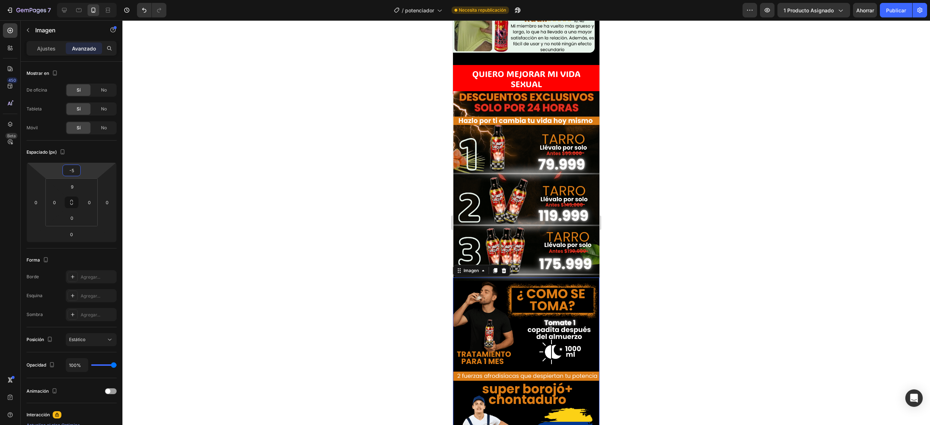
click at [673, 149] on div at bounding box center [526, 222] width 808 height 405
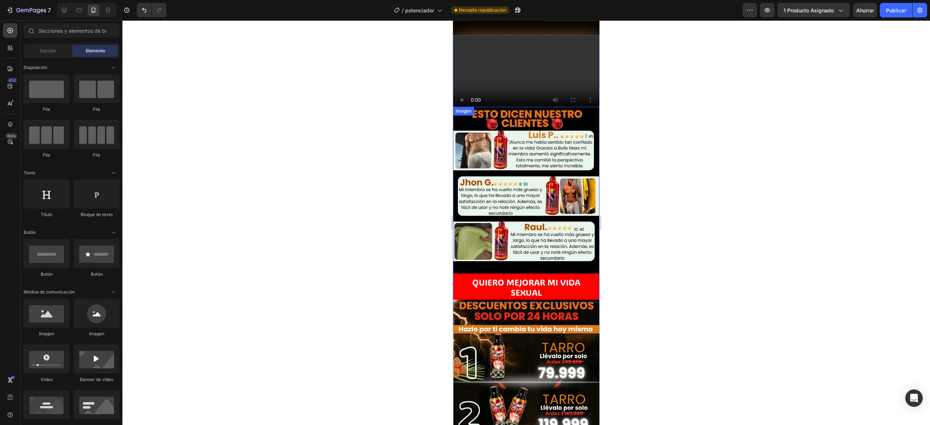
scroll to position [1276, 0]
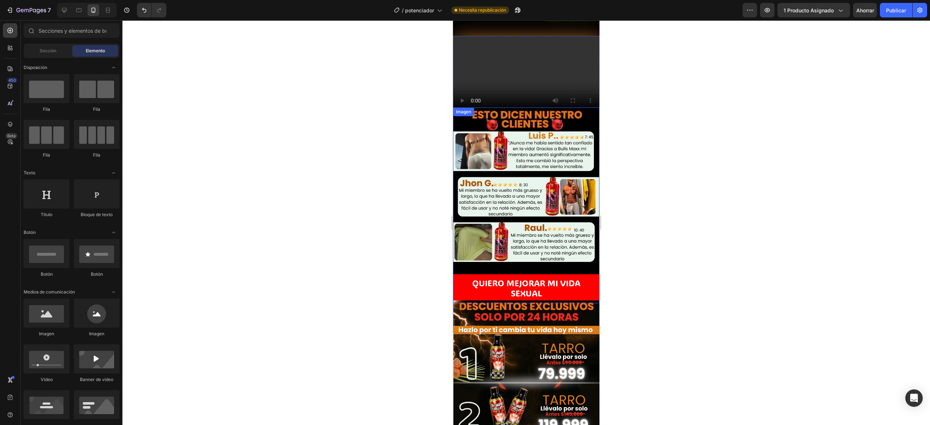
click at [531, 148] on img at bounding box center [526, 205] width 146 height 195
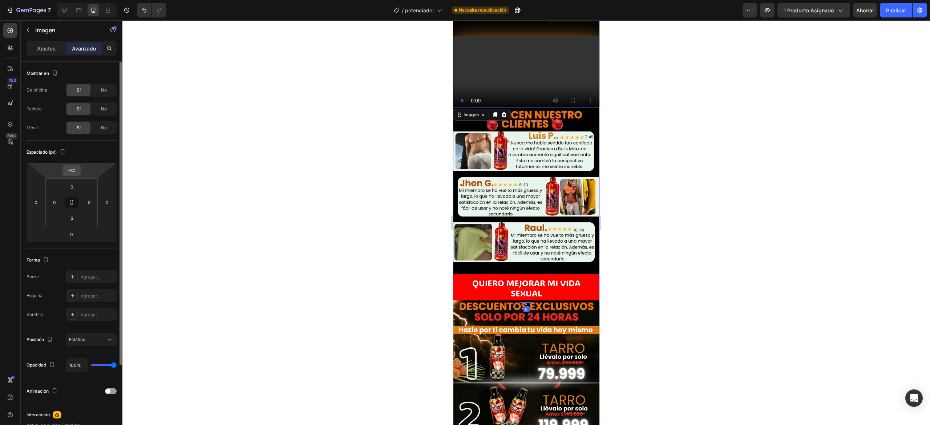
click at [77, 172] on input "-30" at bounding box center [71, 170] width 15 height 11
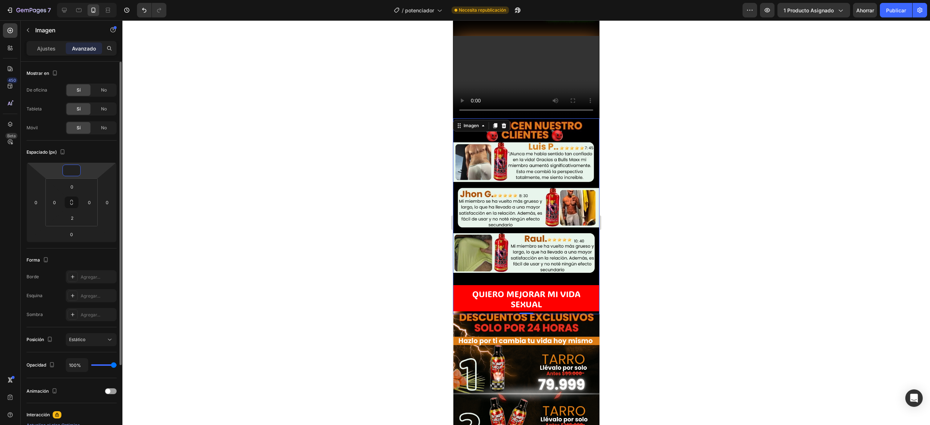
type input "-30"
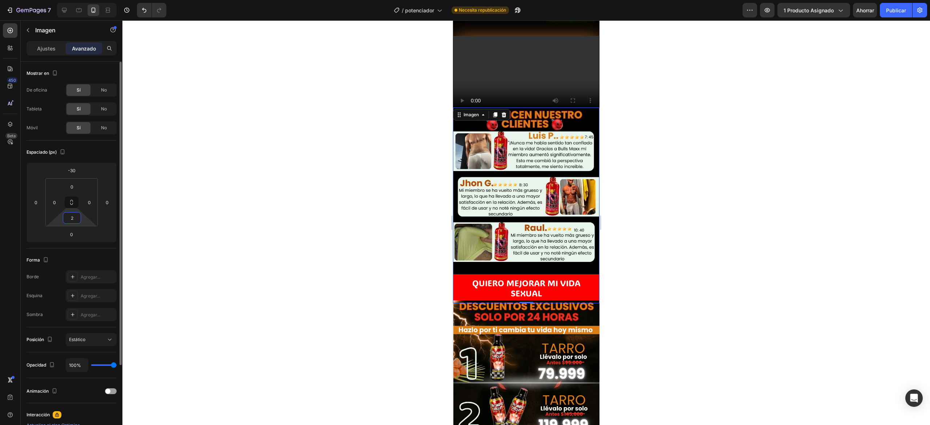
click at [69, 216] on input "2" at bounding box center [72, 218] width 15 height 11
type input "-"
type input "2"
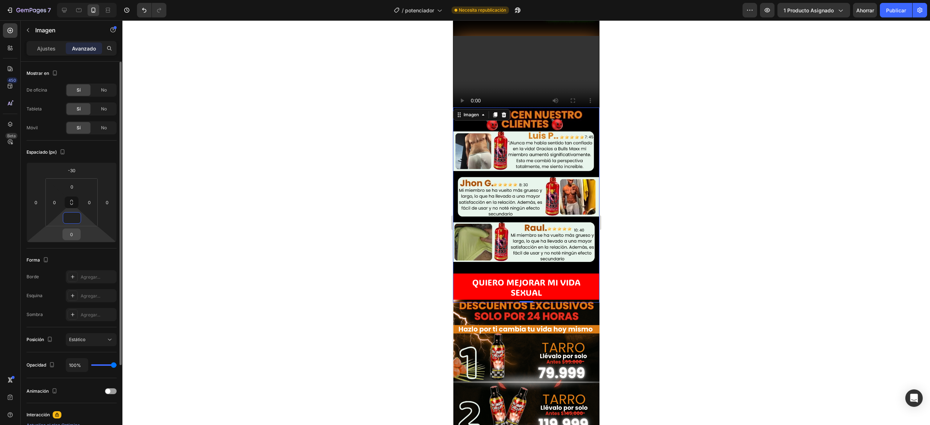
type input "0"
click at [73, 232] on input "0" at bounding box center [71, 234] width 15 height 11
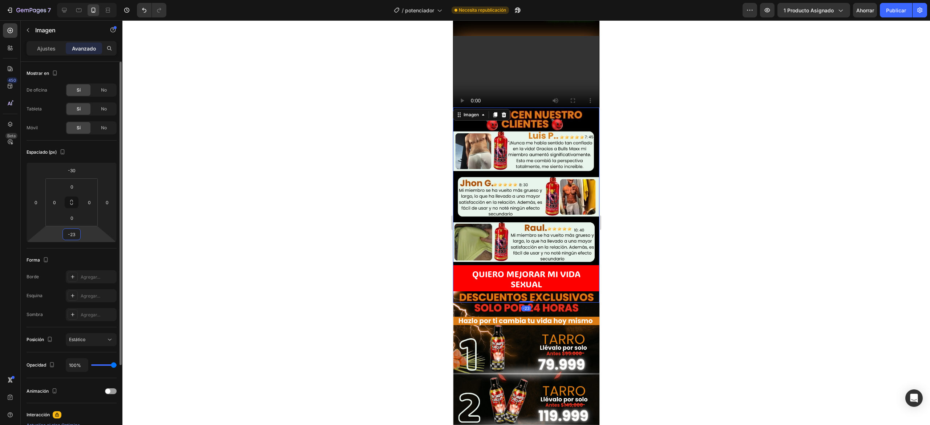
type input "-2"
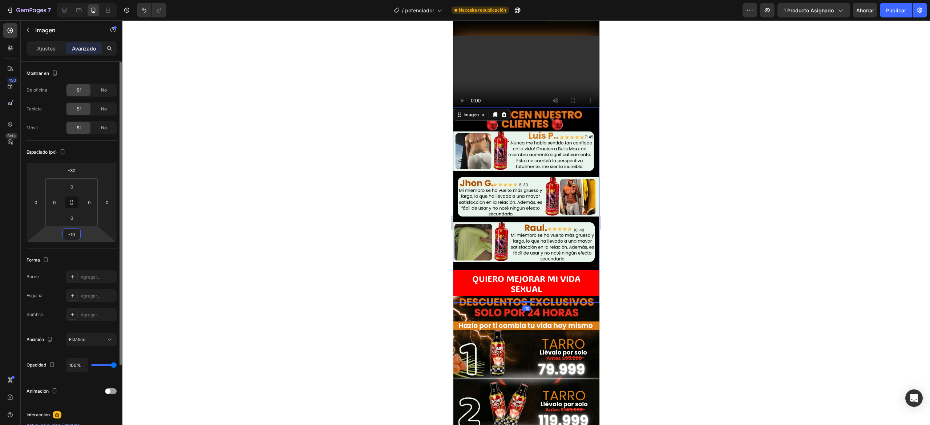
type input "-1"
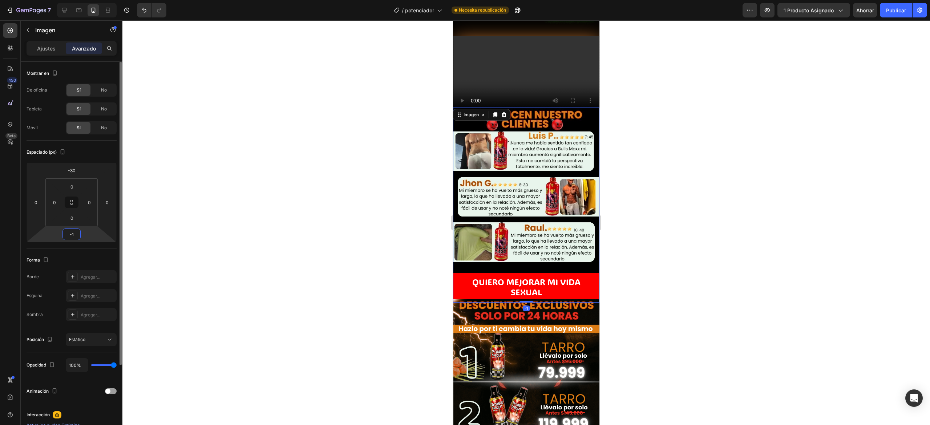
type input "-19"
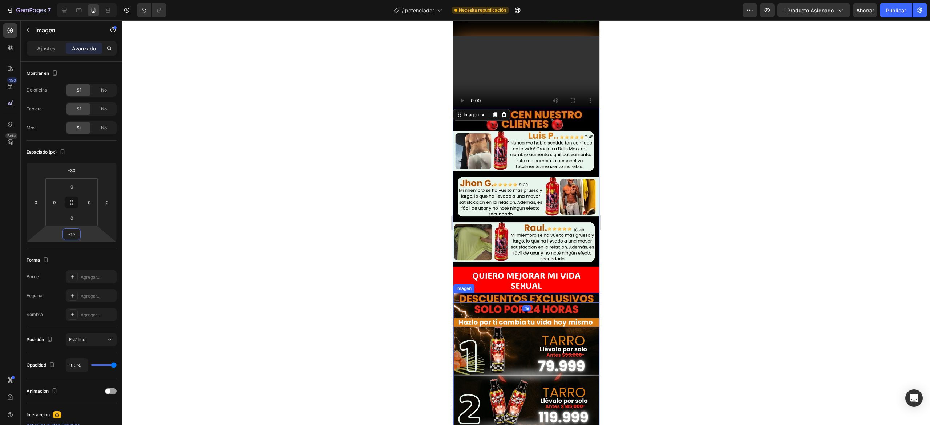
click at [688, 158] on div at bounding box center [526, 222] width 808 height 405
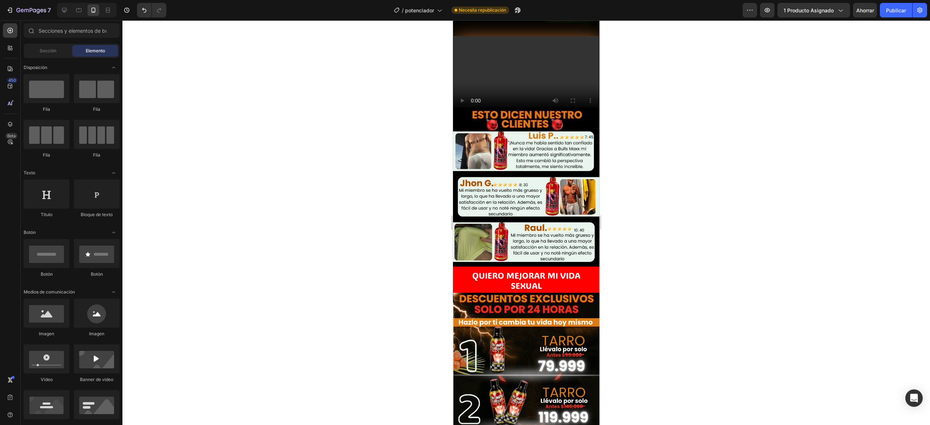
click at [669, 213] on div at bounding box center [526, 222] width 808 height 405
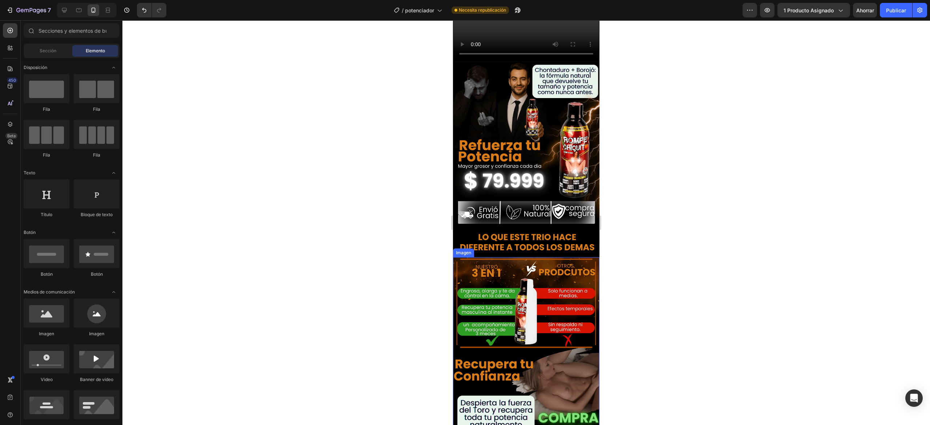
scroll to position [859, 0]
click at [507, 258] on img at bounding box center [526, 355] width 146 height 195
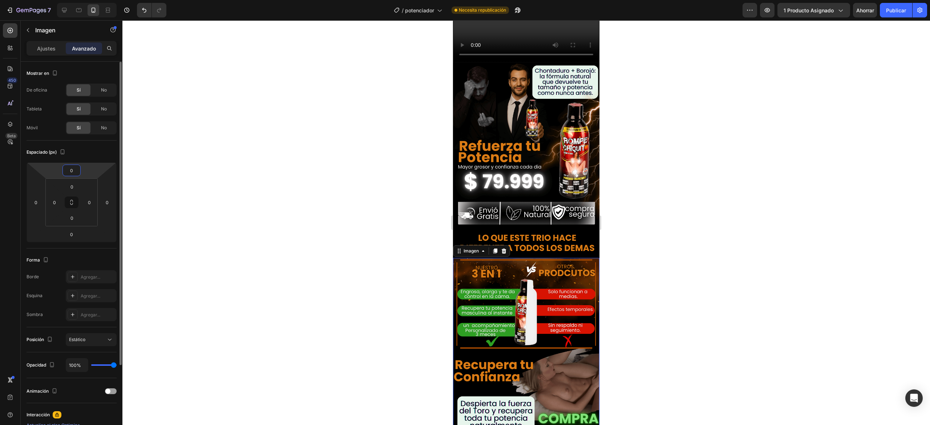
click at [70, 0] on html "7 Version history / potenciador Necesita republicación Avance 1 producto asigna…" at bounding box center [465, 0] width 930 height 0
click at [79, 169] on div "0" at bounding box center [71, 171] width 18 height 12
click at [73, 174] on input "0" at bounding box center [71, 170] width 15 height 11
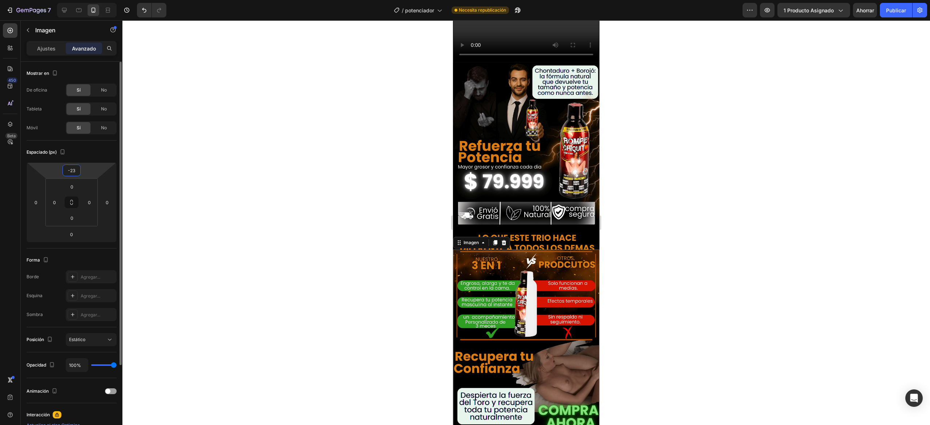
type input "-2"
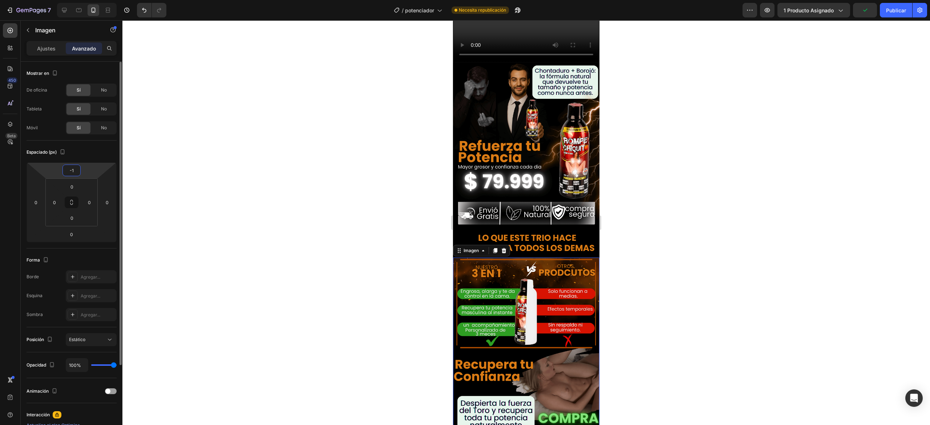
type input "-13"
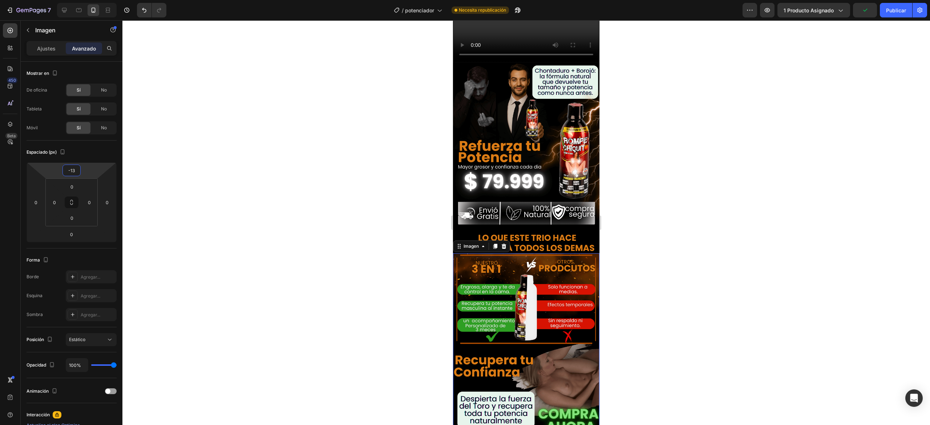
click at [671, 188] on div at bounding box center [526, 222] width 808 height 405
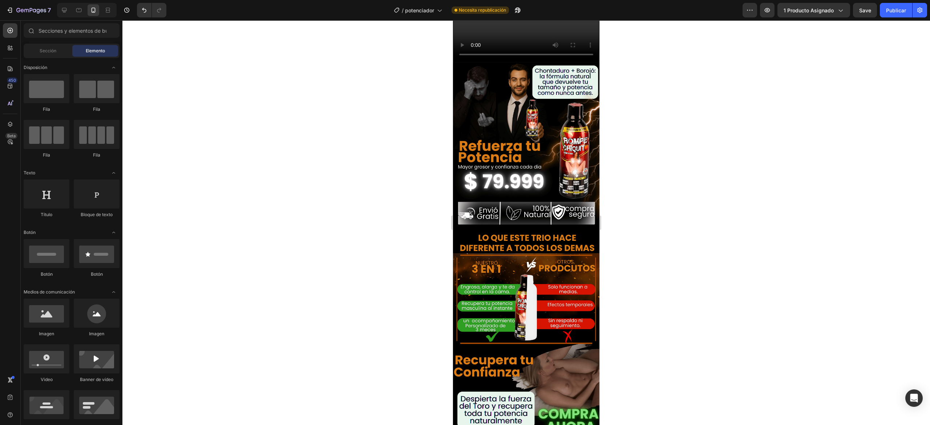
click at [671, 188] on div at bounding box center [526, 222] width 808 height 405
click at [549, 253] on img at bounding box center [526, 350] width 146 height 195
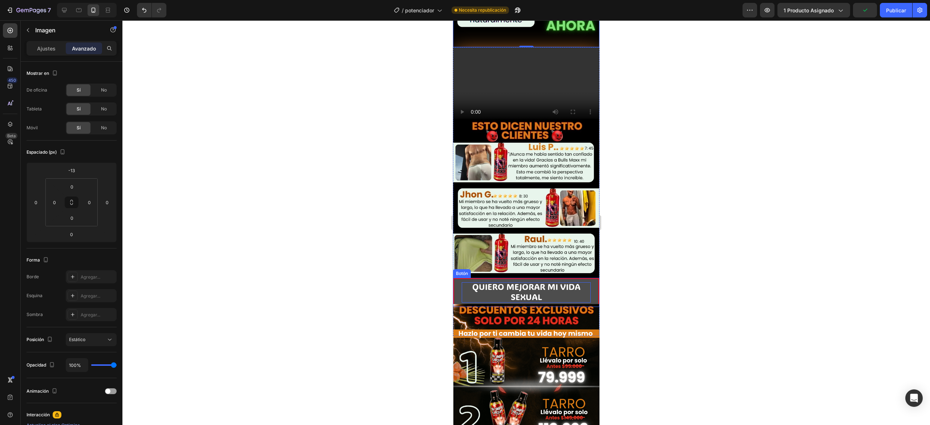
scroll to position [1282, 0]
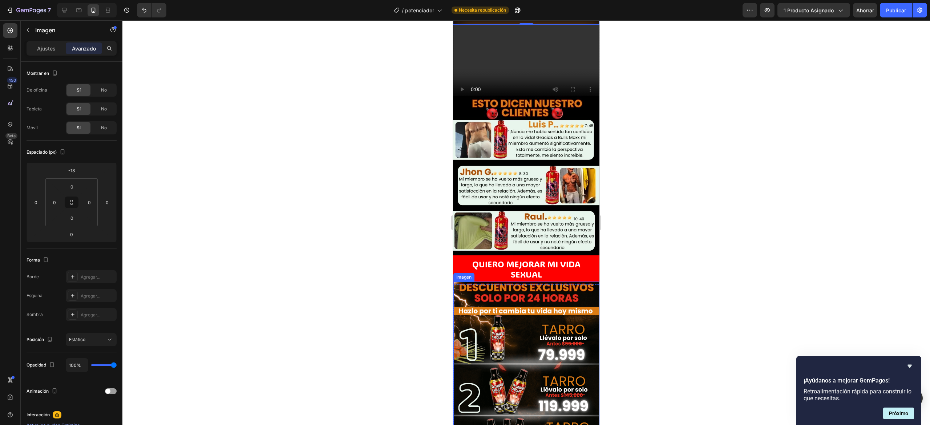
click at [519, 282] on img at bounding box center [526, 379] width 146 height 195
click at [41, 53] on div "Ajustes" at bounding box center [46, 49] width 36 height 12
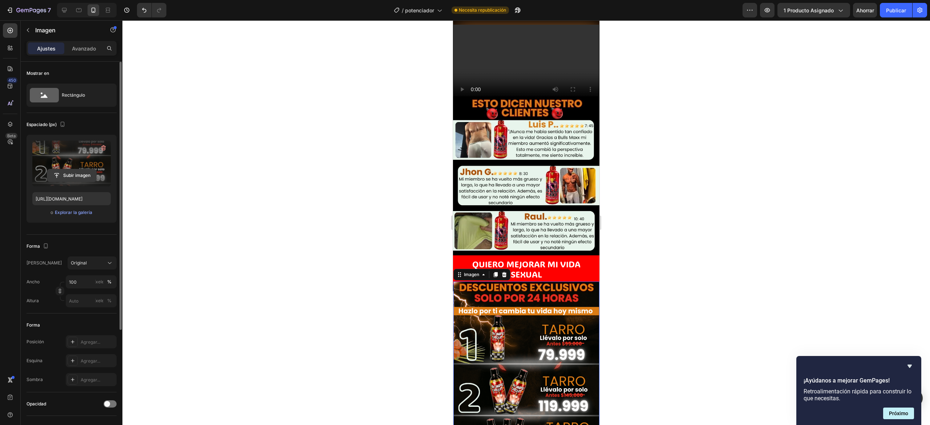
click at [64, 173] on input "file" at bounding box center [71, 175] width 49 height 12
type input "[URL][DOMAIN_NAME]"
click at [655, 237] on div at bounding box center [526, 222] width 808 height 405
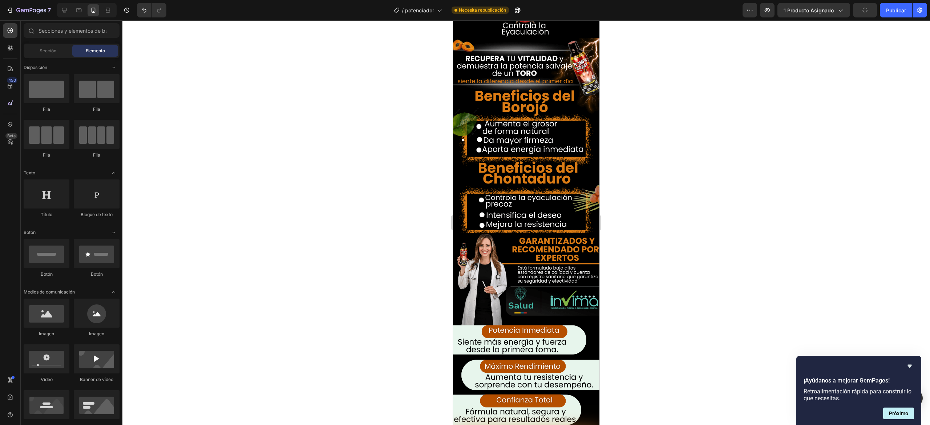
scroll to position [483, 0]
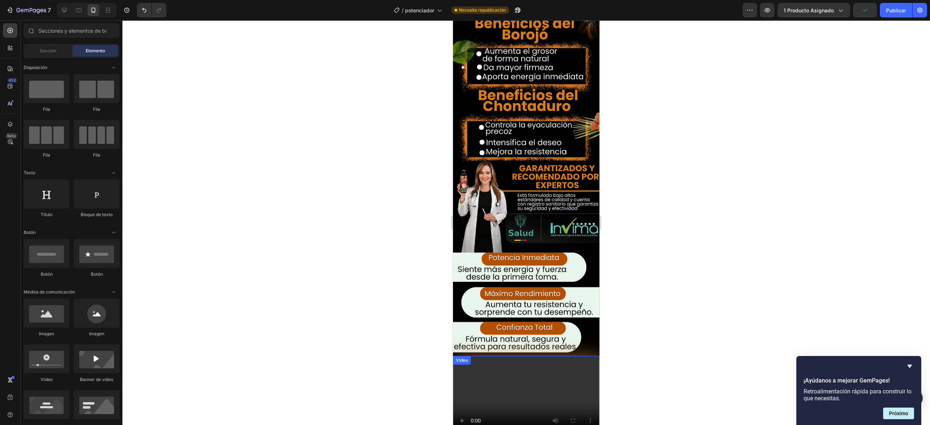
click at [549, 319] on video at bounding box center [526, 397] width 146 height 82
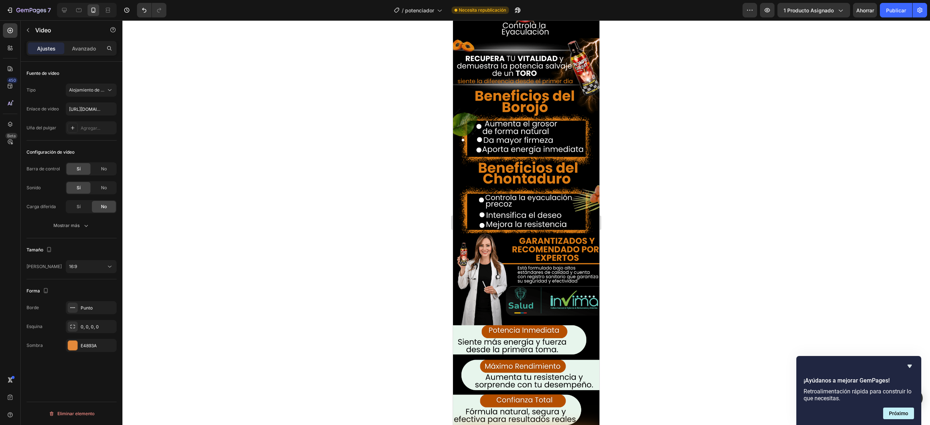
scroll to position [265, 0]
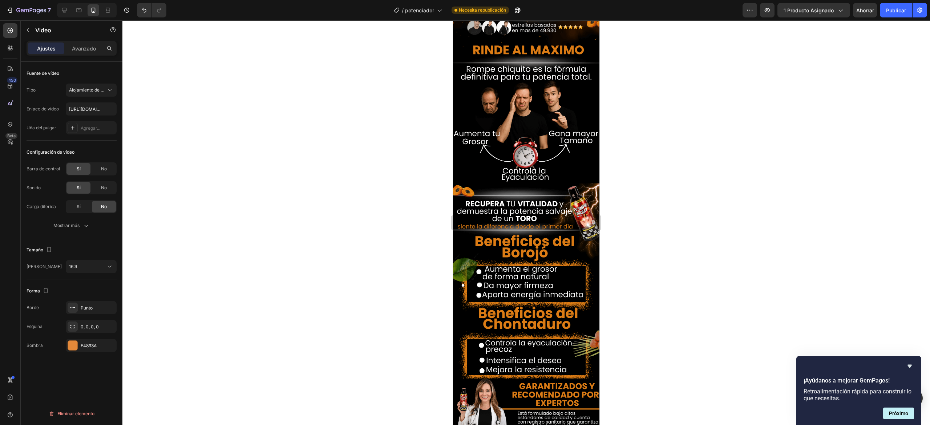
click at [628, 247] on div at bounding box center [526, 222] width 808 height 405
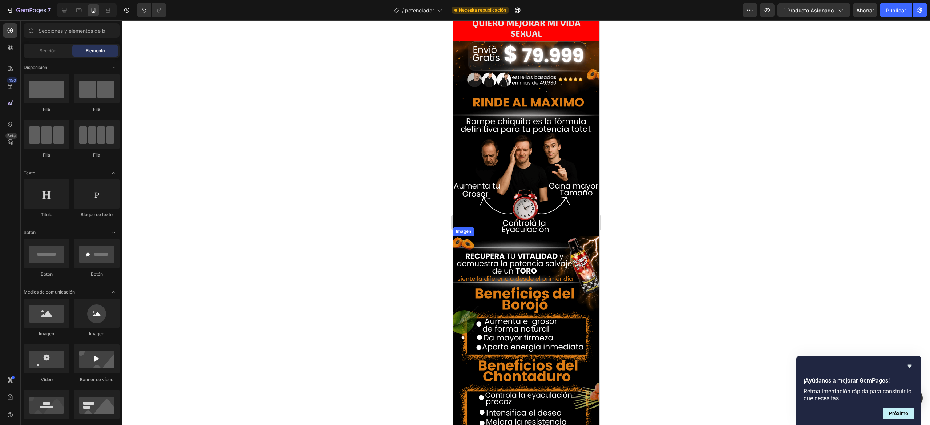
scroll to position [193, 0]
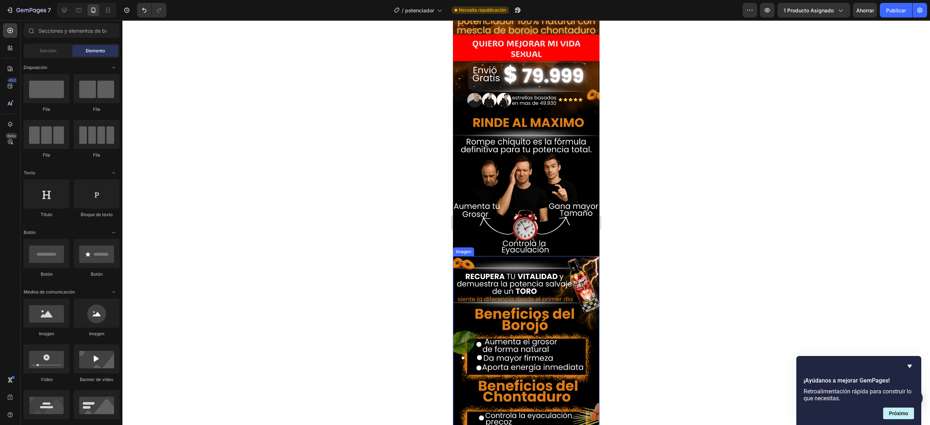
click at [519, 256] on img at bounding box center [526, 353] width 146 height 195
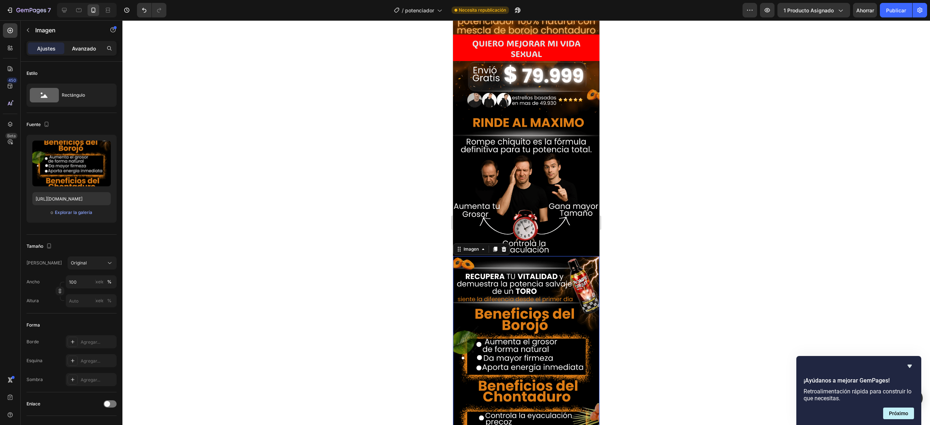
click at [89, 49] on font "Avanzado" at bounding box center [84, 48] width 24 height 6
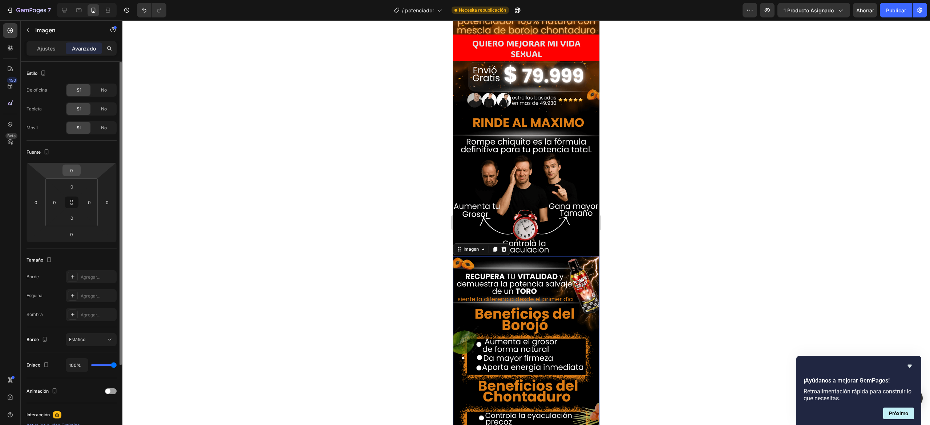
click at [76, 168] on input "0" at bounding box center [71, 170] width 15 height 11
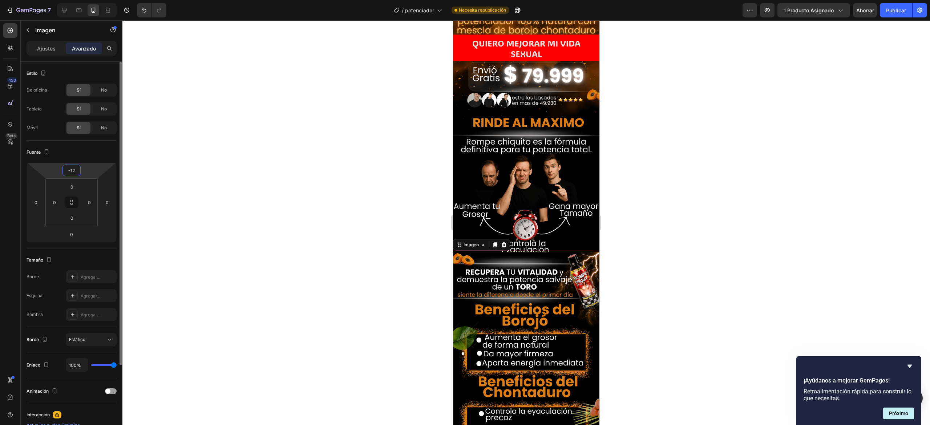
type input "-1"
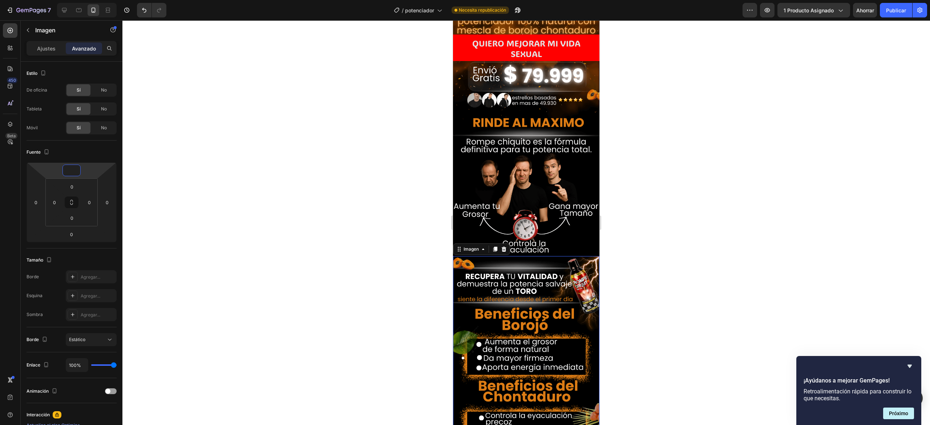
type input "-9"
type input "-6"
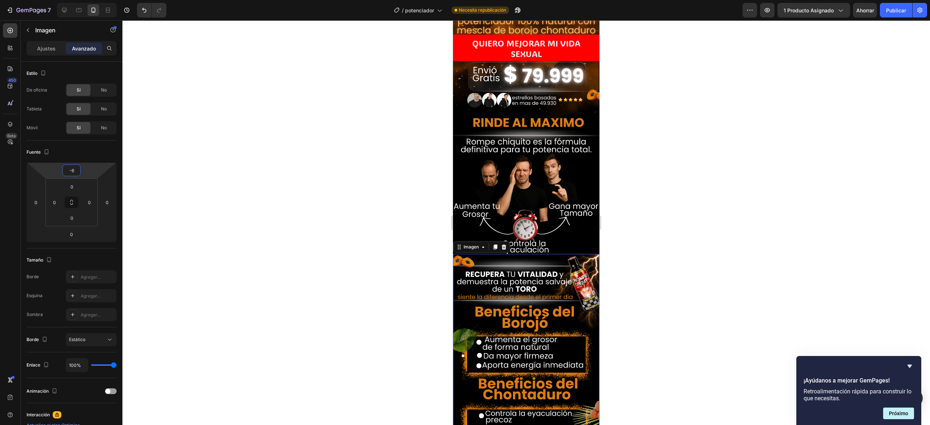
click at [679, 168] on div at bounding box center [526, 222] width 808 height 405
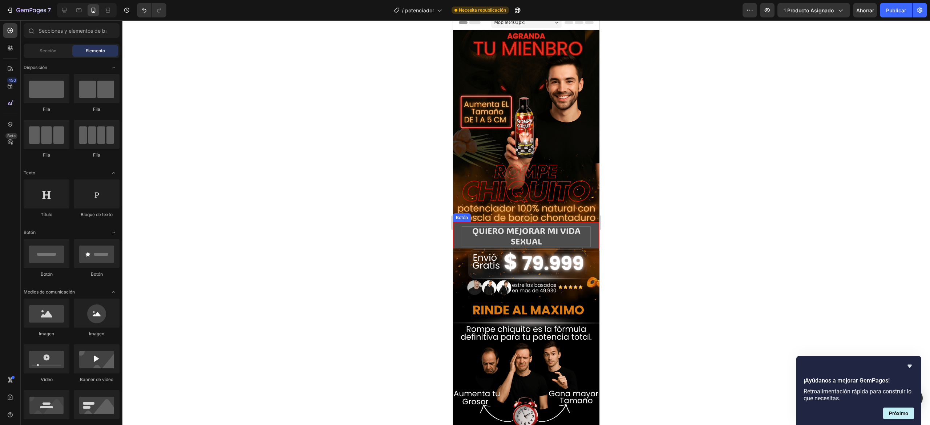
scroll to position [0, 0]
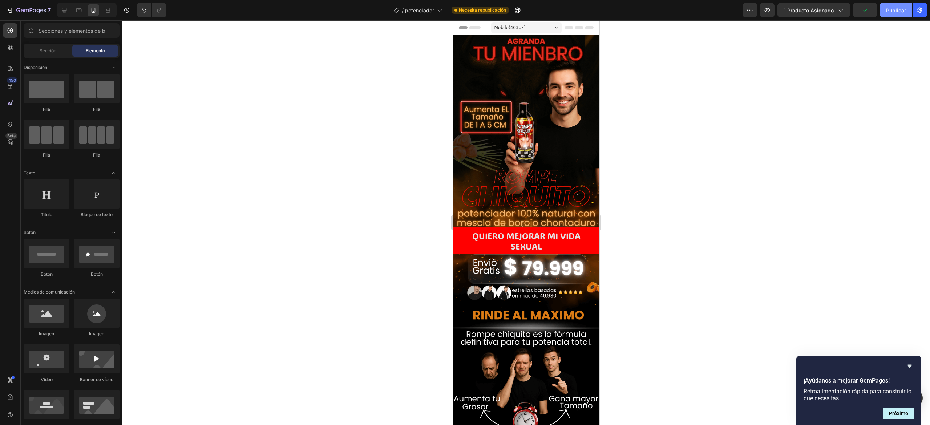
click at [697, 10] on button "Publicar" at bounding box center [896, 10] width 32 height 15
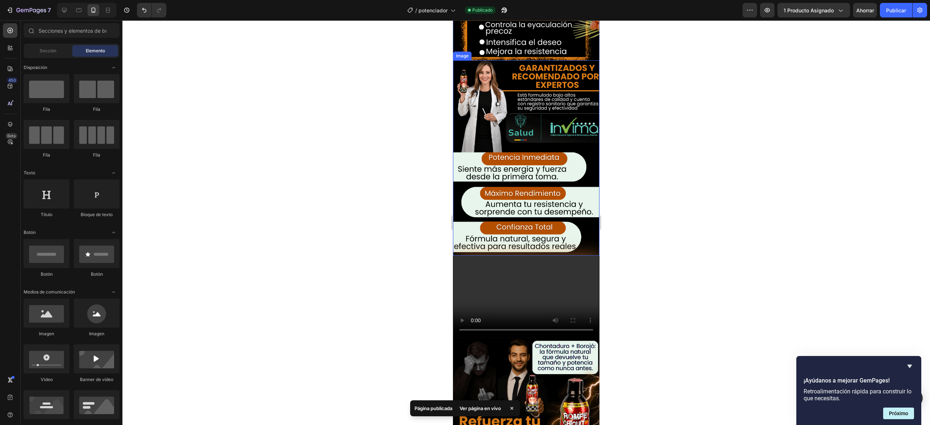
scroll to position [509, 0]
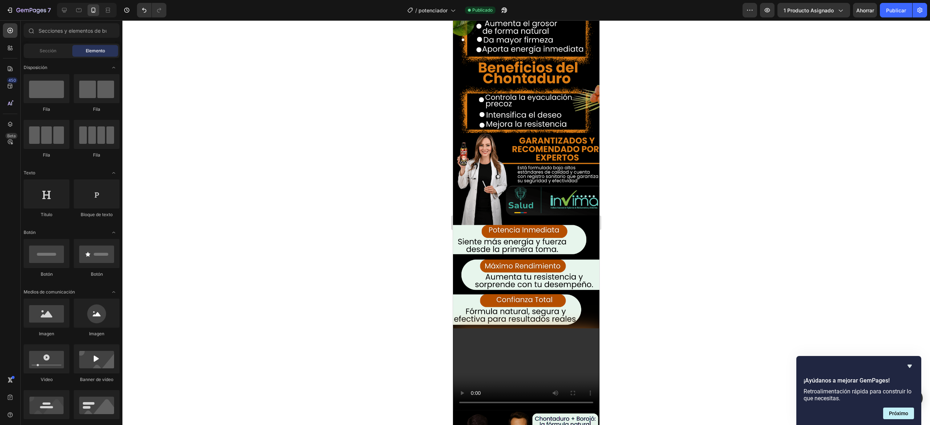
click at [697, 143] on div at bounding box center [526, 222] width 808 height 405
click at [697, 7] on font "Publicar" at bounding box center [896, 10] width 20 height 6
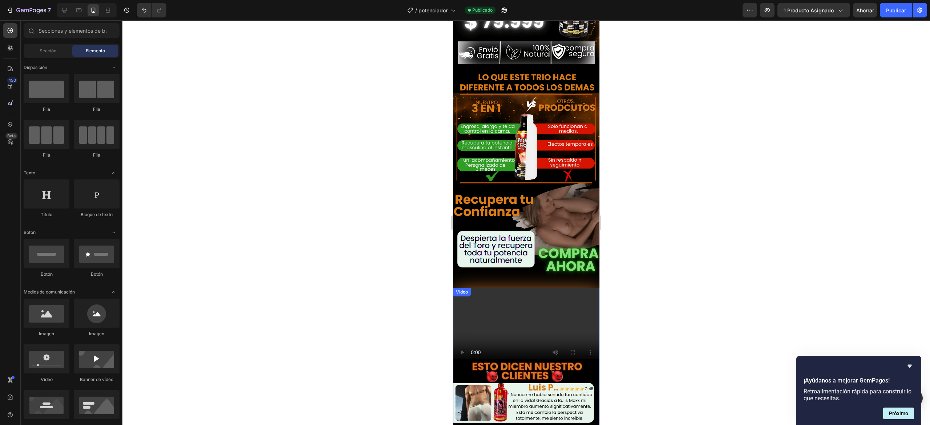
scroll to position [1235, 0]
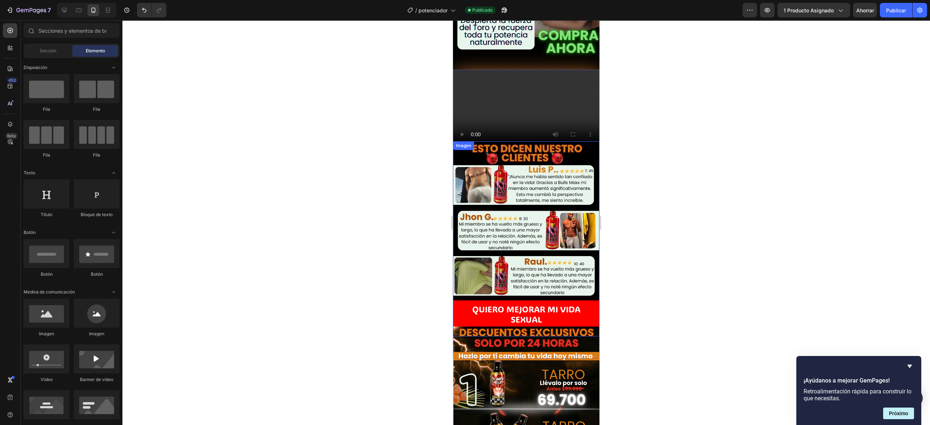
click at [487, 141] on img at bounding box center [526, 238] width 146 height 195
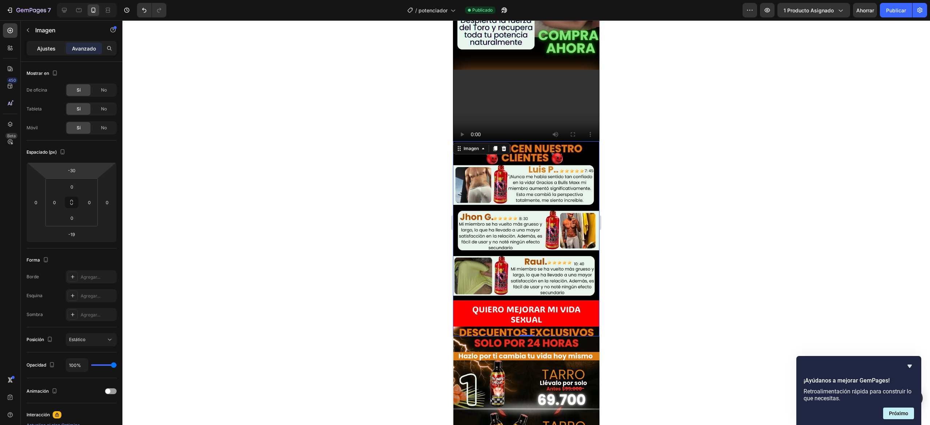
click at [47, 45] on font "Ajustes" at bounding box center [46, 48] width 19 height 6
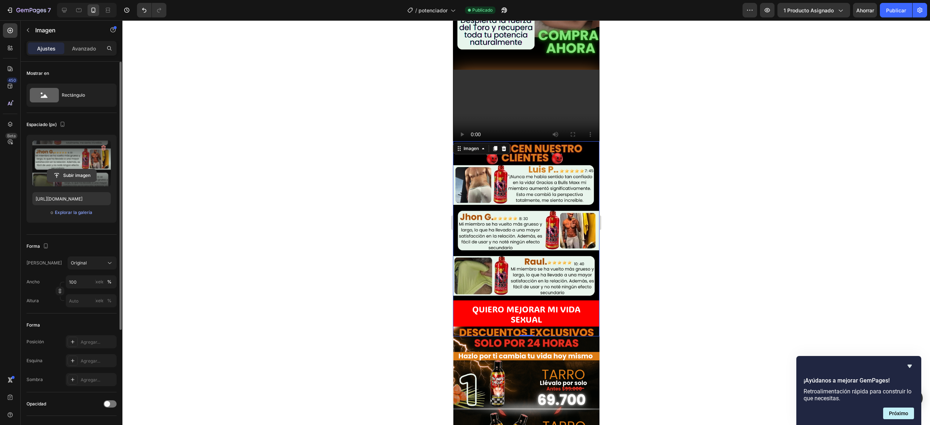
click at [66, 172] on input "file" at bounding box center [71, 175] width 49 height 12
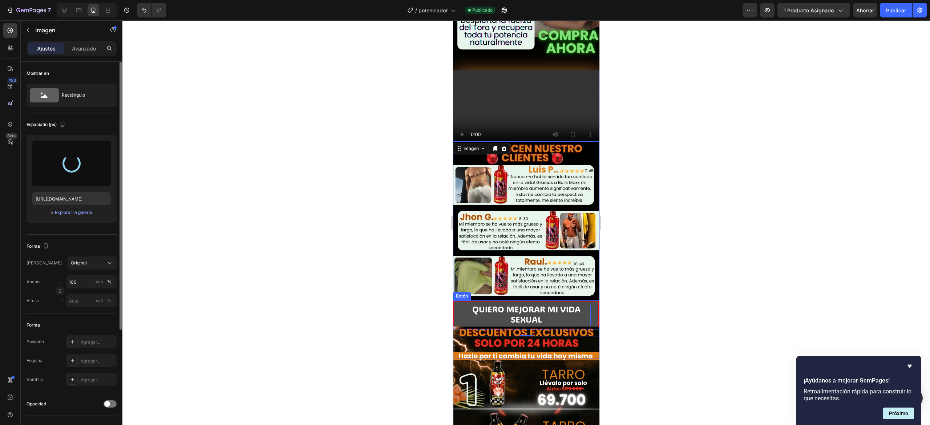
type input "[URL][DOMAIN_NAME]"
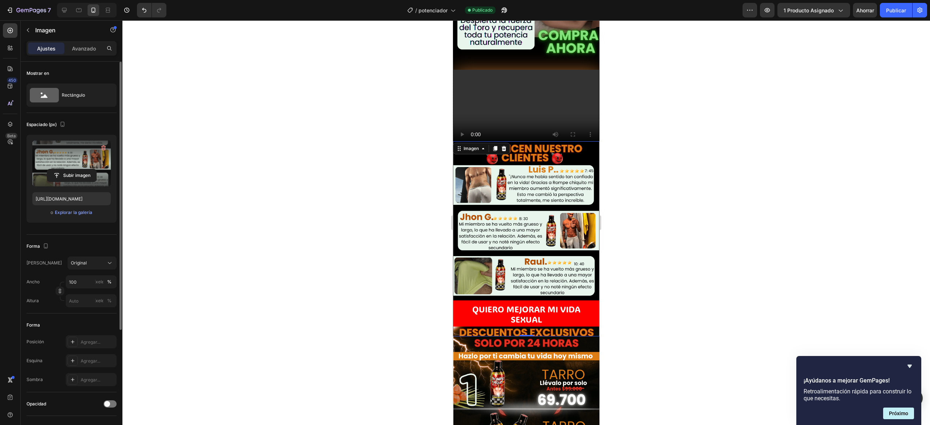
click at [697, 183] on div at bounding box center [526, 222] width 808 height 405
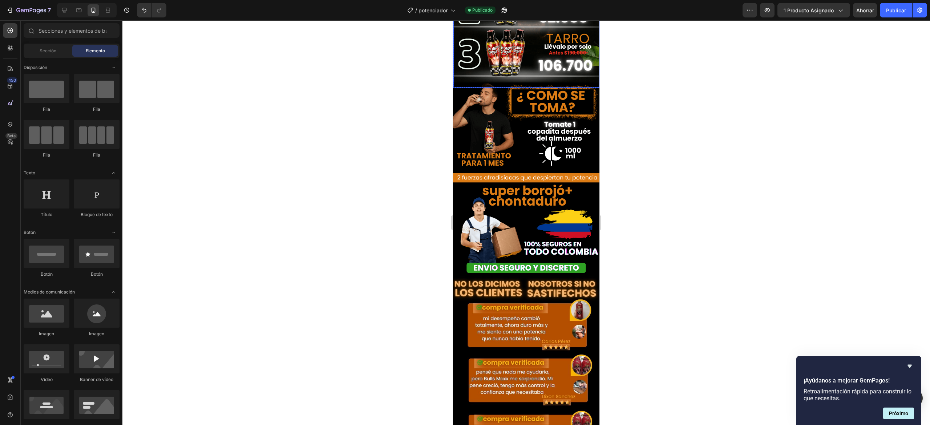
scroll to position [1451, 0]
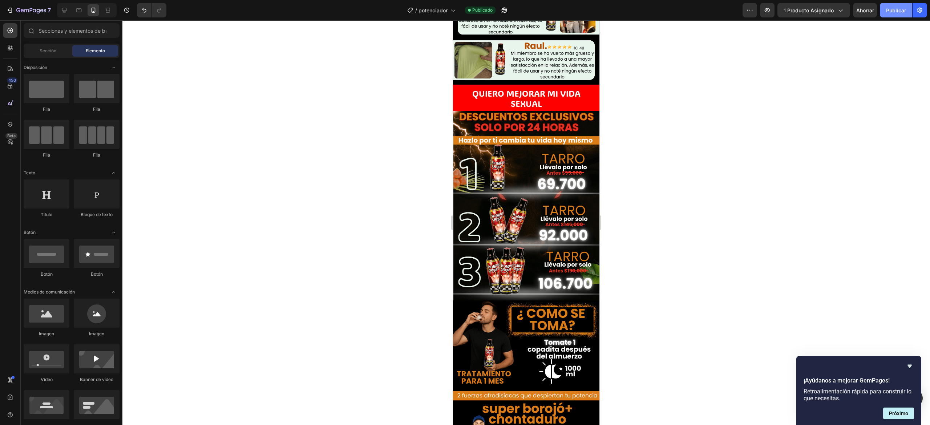
click at [697, 7] on font "Publicar" at bounding box center [896, 10] width 20 height 6
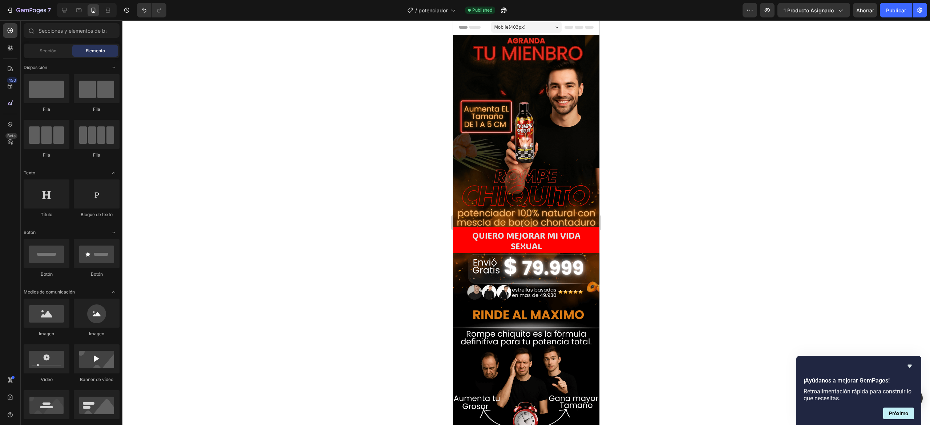
scroll to position [0, 0]
click at [556, 319] on img at bounding box center [526, 351] width 146 height 195
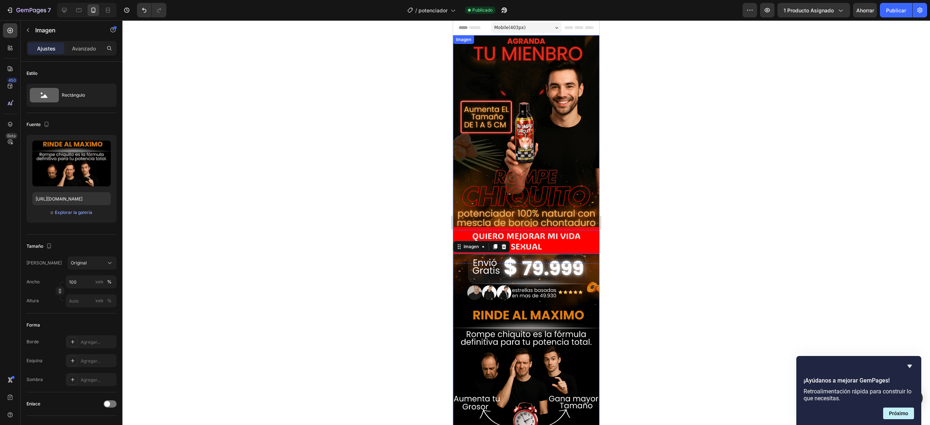
click at [529, 142] on img at bounding box center [526, 132] width 146 height 195
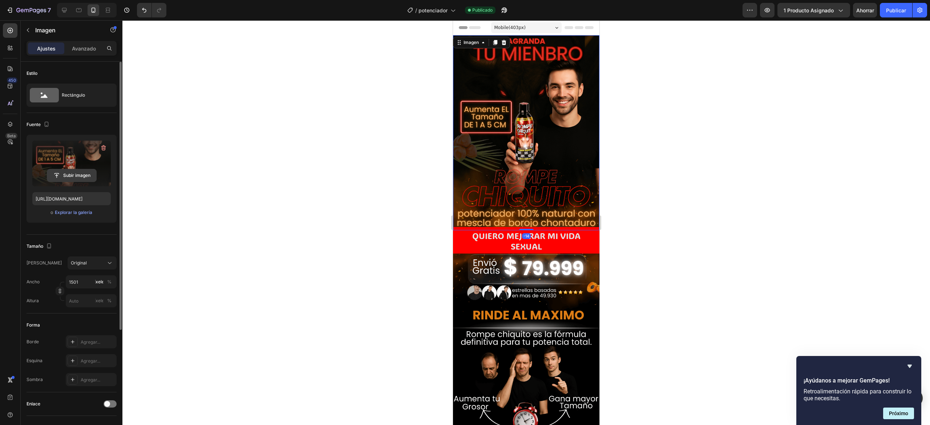
click at [70, 173] on input "file" at bounding box center [71, 175] width 49 height 12
type input "[URL][DOMAIN_NAME]"
click at [521, 293] on img at bounding box center [526, 351] width 146 height 195
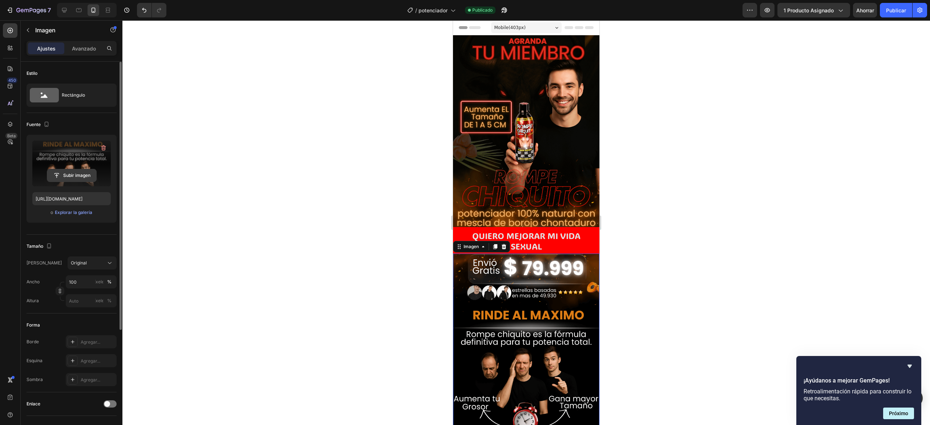
click at [65, 178] on input "file" at bounding box center [71, 175] width 49 height 12
type input "[URL][DOMAIN_NAME]"
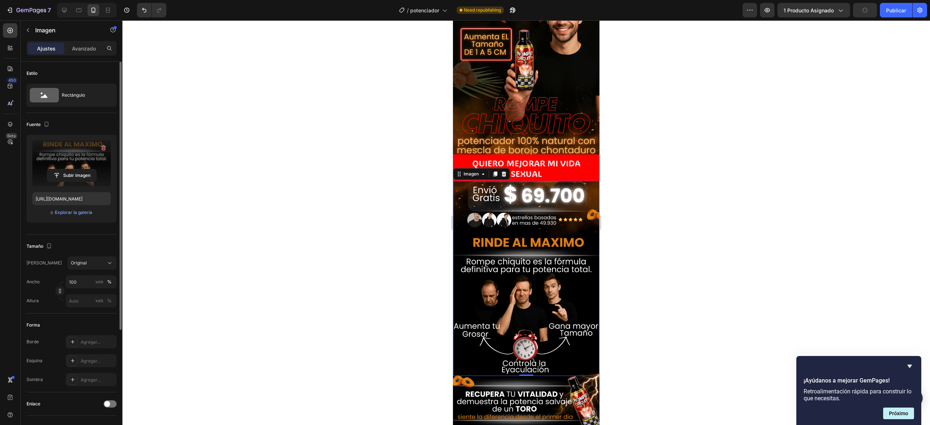
scroll to position [145, 0]
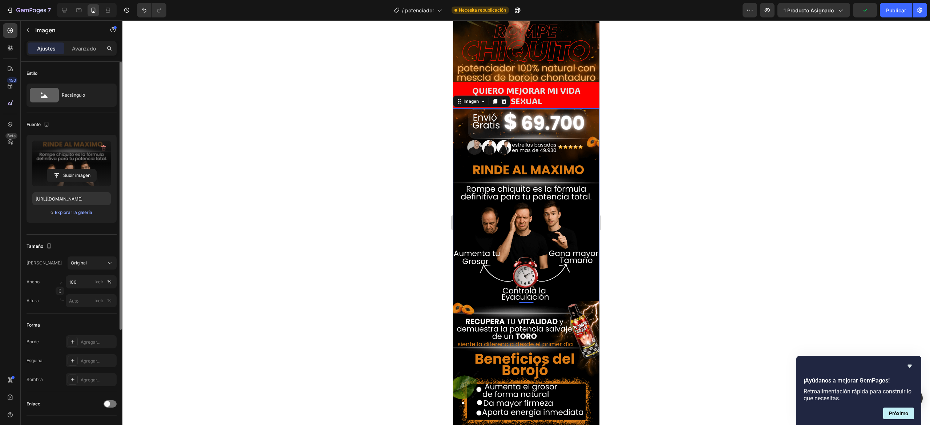
drag, startPoint x: 723, startPoint y: 189, endPoint x: 741, endPoint y: 165, distance: 29.7
click at [697, 189] on div at bounding box center [526, 222] width 808 height 405
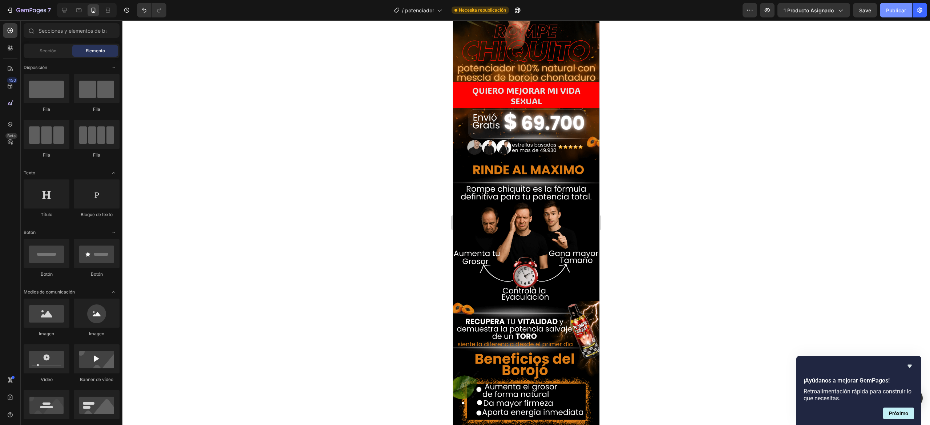
click at [697, 7] on font "Publicar" at bounding box center [896, 10] width 20 height 6
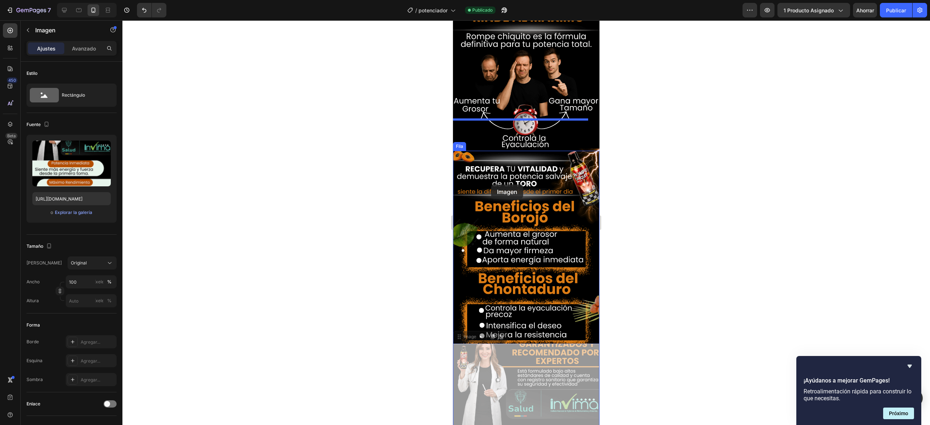
scroll to position [296, 0]
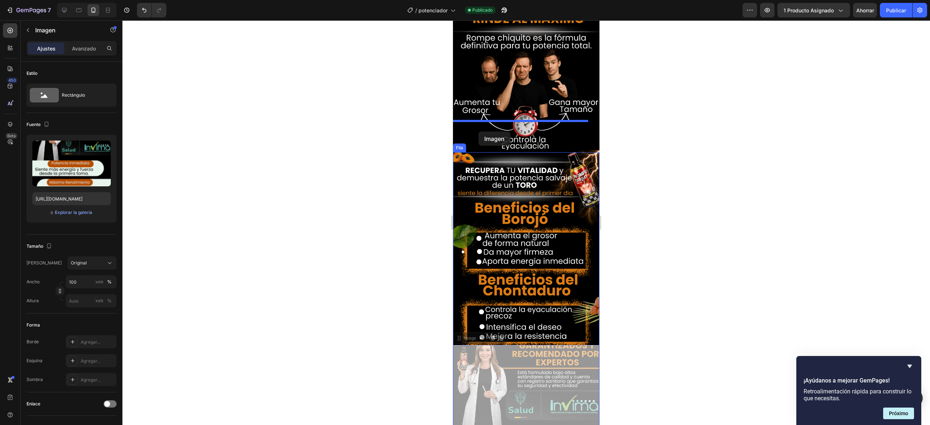
drag, startPoint x: 487, startPoint y: 181, endPoint x: 478, endPoint y: 132, distance: 50.1
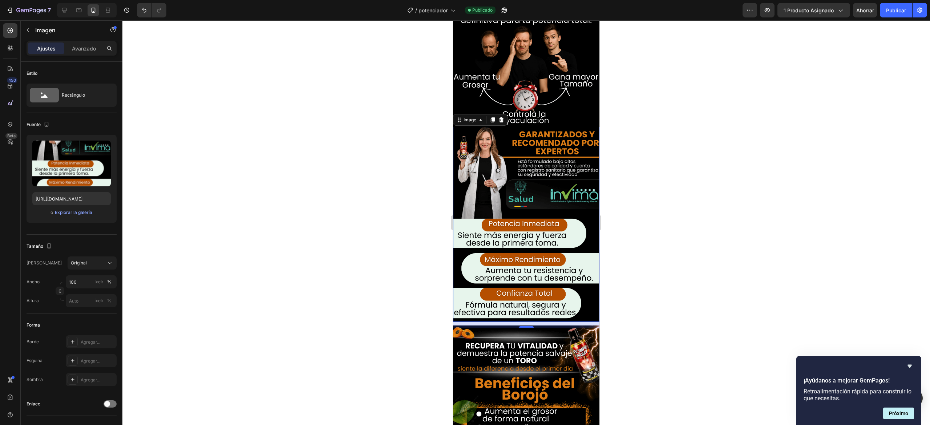
scroll to position [313, 0]
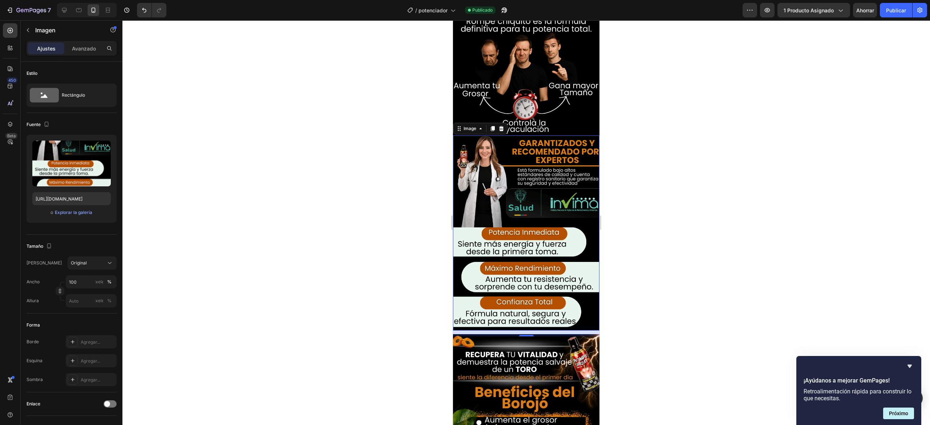
click at [658, 201] on div at bounding box center [526, 222] width 808 height 405
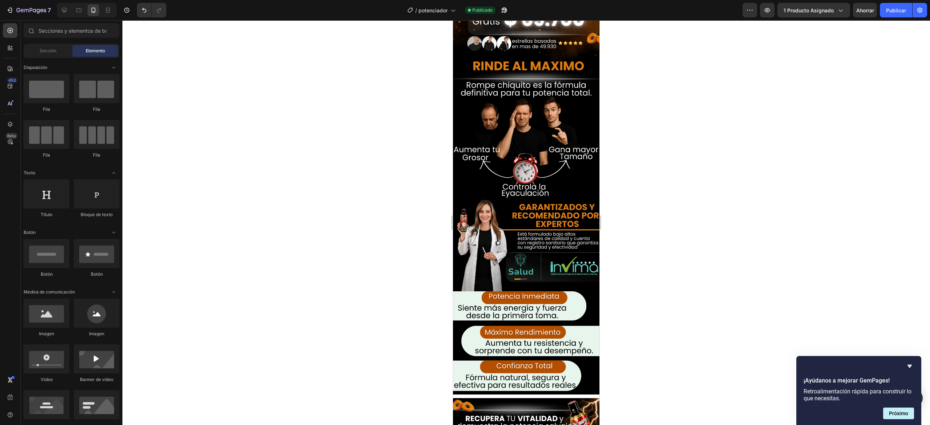
scroll to position [238, 0]
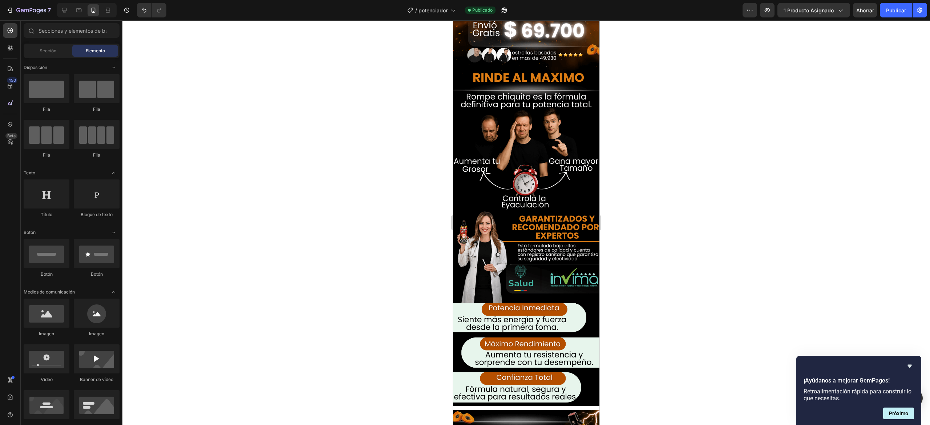
click at [647, 205] on div at bounding box center [526, 222] width 808 height 405
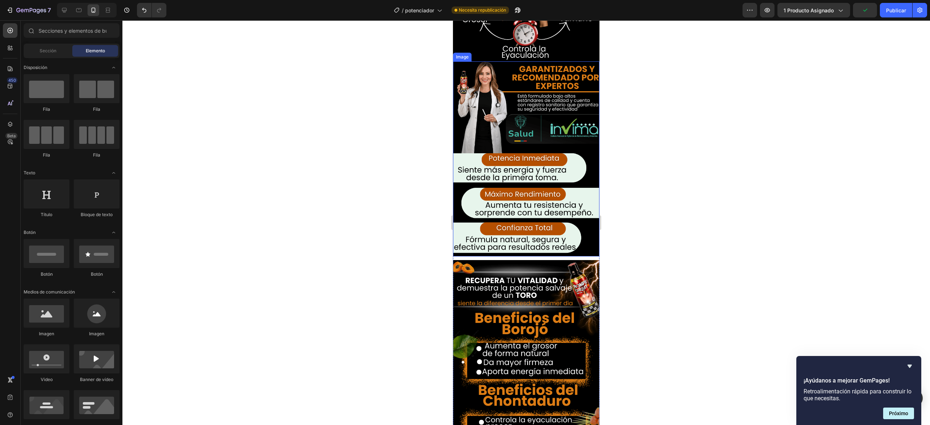
scroll to position [390, 0]
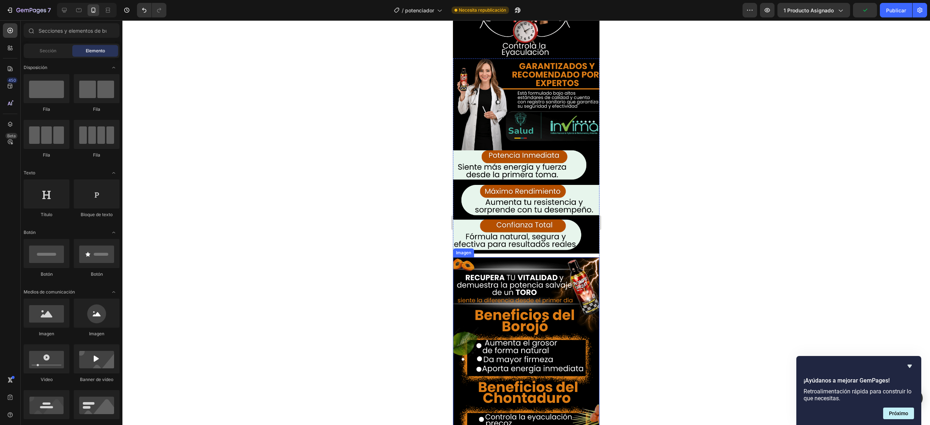
click at [697, 212] on div at bounding box center [526, 222] width 808 height 405
click at [646, 170] on div at bounding box center [526, 222] width 808 height 405
click at [489, 257] on img at bounding box center [526, 354] width 146 height 195
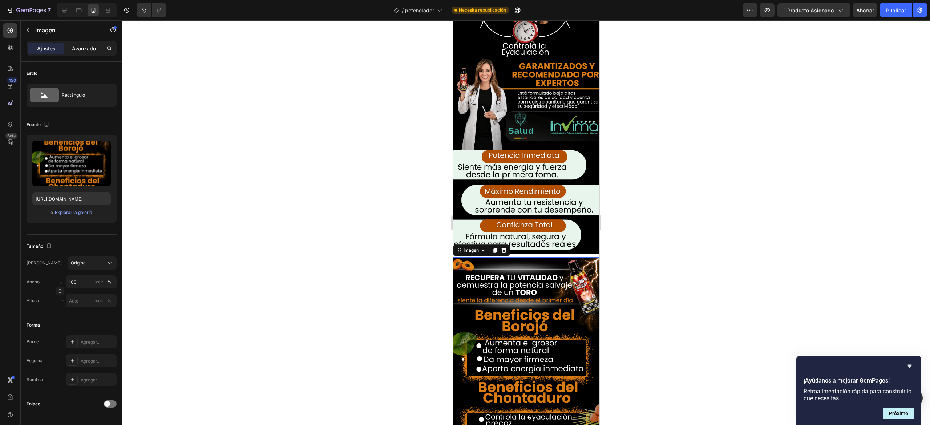
click at [86, 52] on p "Avanzado" at bounding box center [84, 49] width 24 height 8
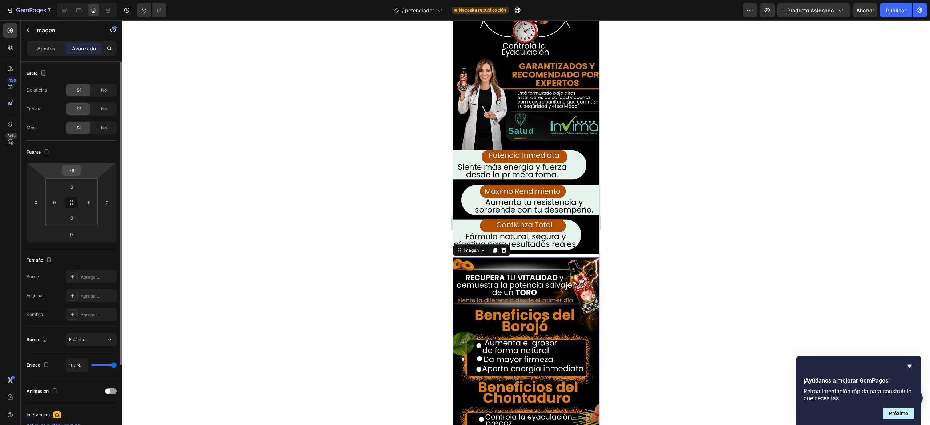
drag, startPoint x: 80, startPoint y: 175, endPoint x: 76, endPoint y: 174, distance: 4.3
click at [79, 175] on div "-6" at bounding box center [71, 171] width 18 height 12
click at [76, 174] on input "-6" at bounding box center [71, 170] width 15 height 11
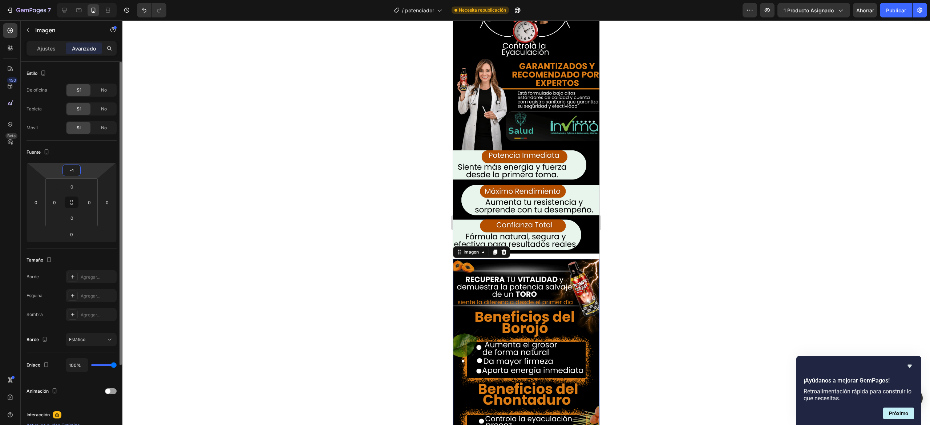
type input "-17"
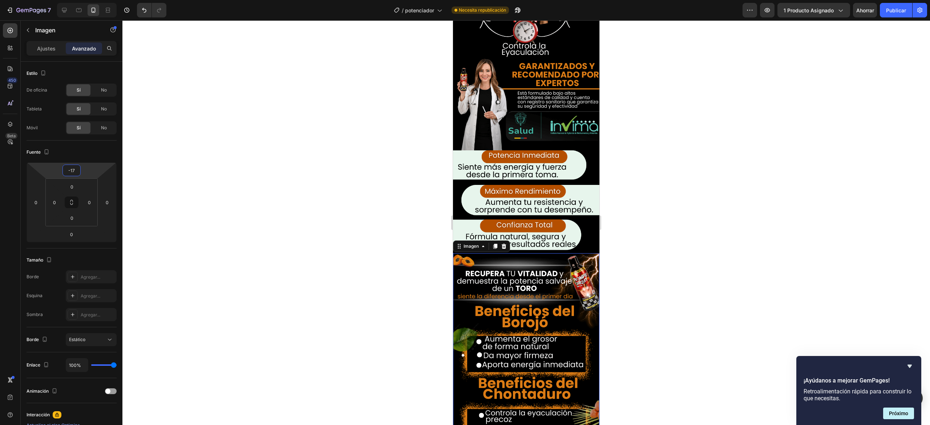
click at [667, 200] on div at bounding box center [526, 222] width 808 height 405
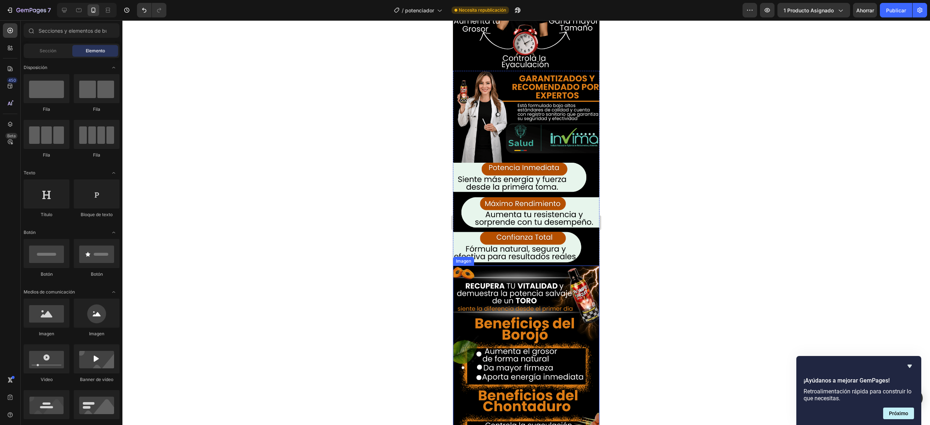
scroll to position [377, 0]
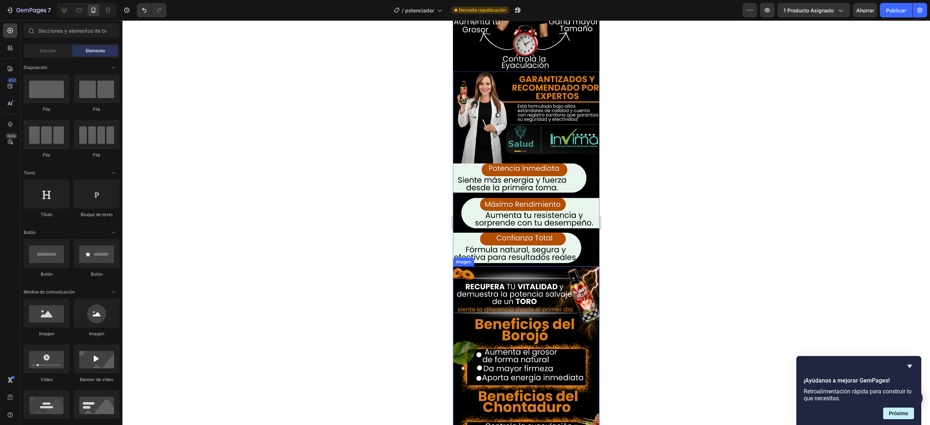
click at [514, 266] on img at bounding box center [526, 363] width 146 height 195
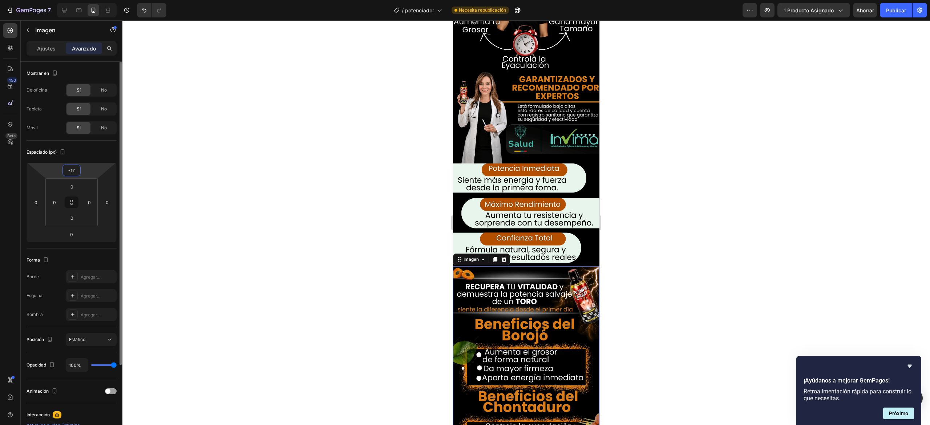
click at [77, 170] on input "-17" at bounding box center [71, 170] width 15 height 11
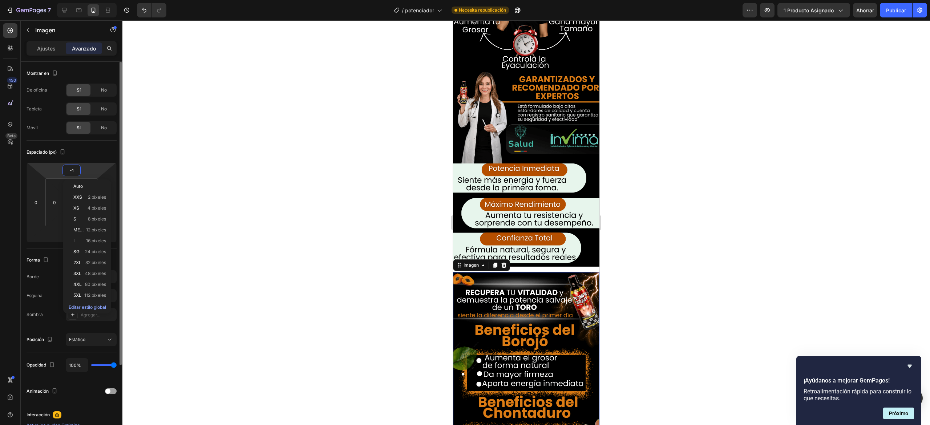
type input "-19"
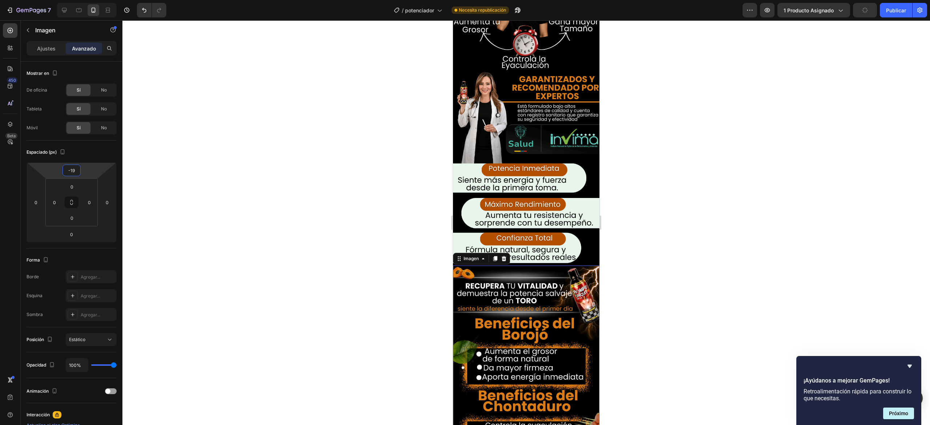
click at [697, 224] on div at bounding box center [526, 222] width 808 height 405
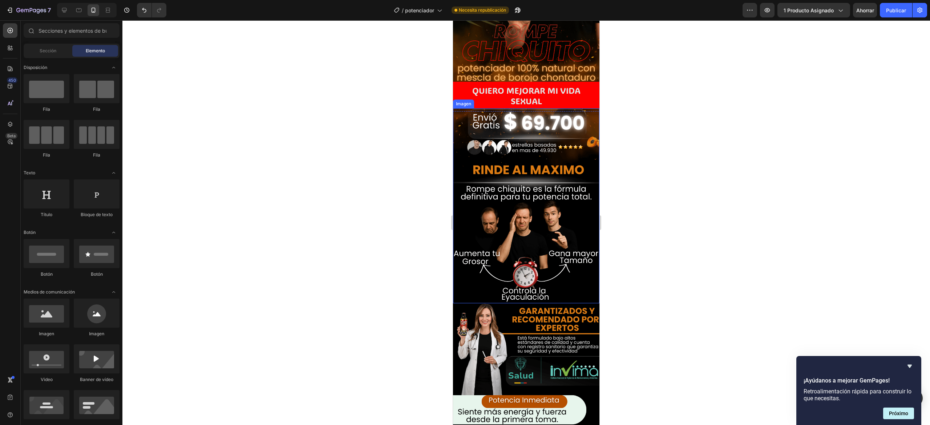
scroll to position [143, 0]
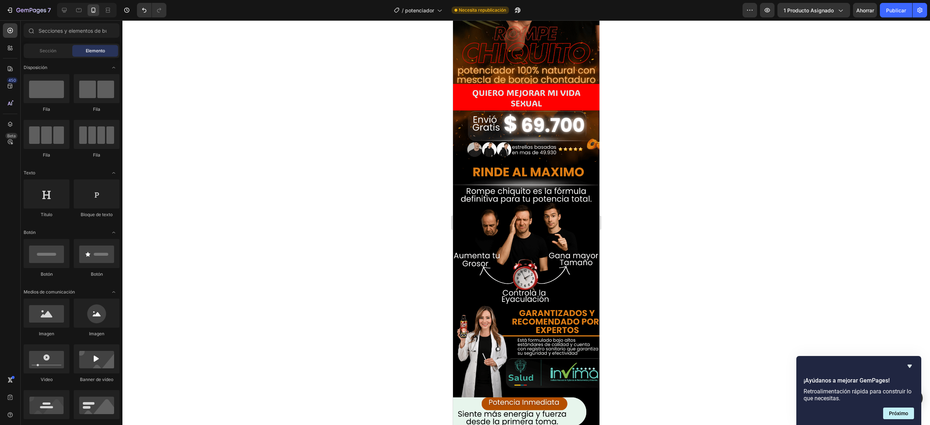
click at [665, 222] on div at bounding box center [526, 222] width 808 height 405
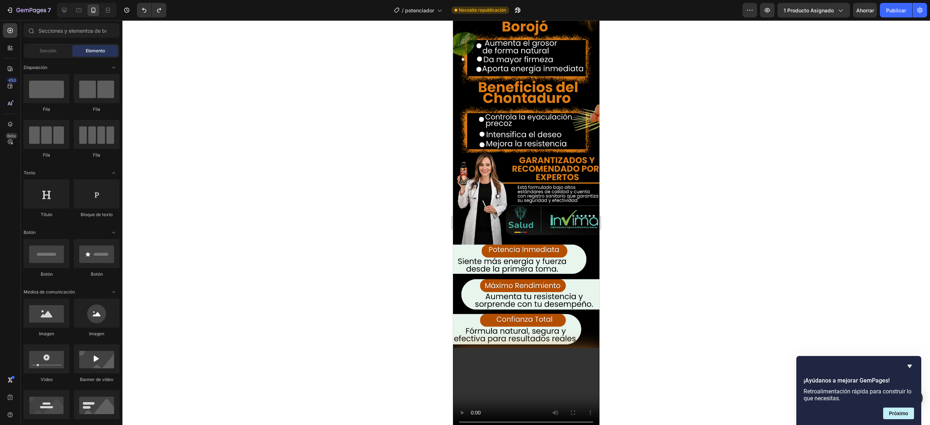
scroll to position [519, 0]
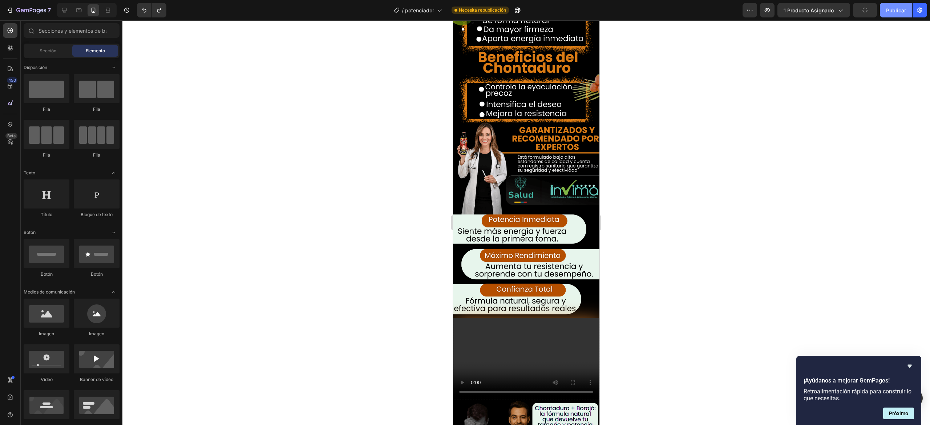
click at [697, 7] on font "Publicar" at bounding box center [896, 10] width 20 height 6
click at [697, 199] on div at bounding box center [526, 222] width 808 height 405
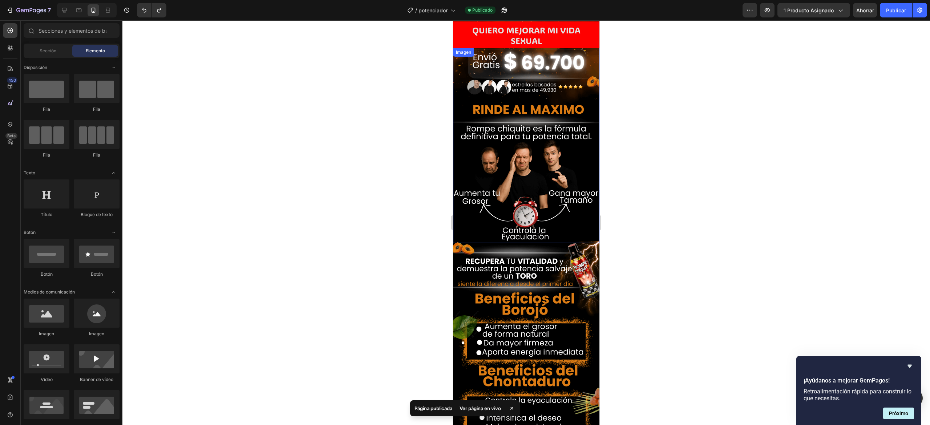
scroll to position [0, 0]
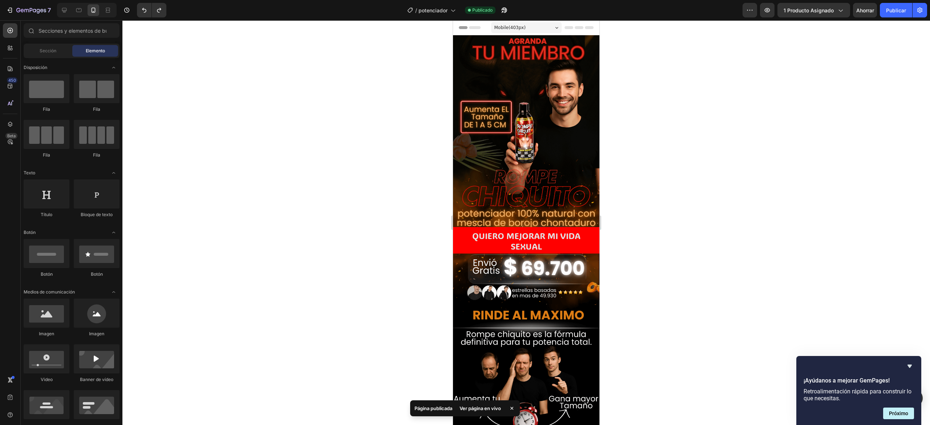
click at [314, 148] on div at bounding box center [526, 222] width 808 height 405
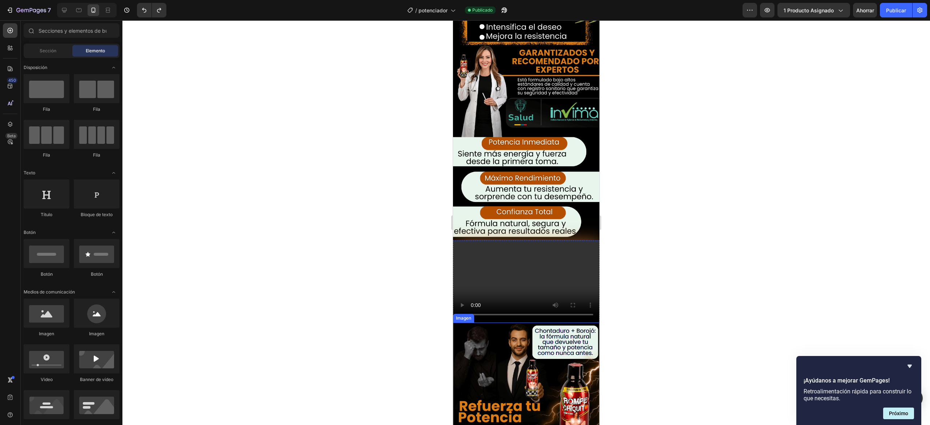
scroll to position [597, 0]
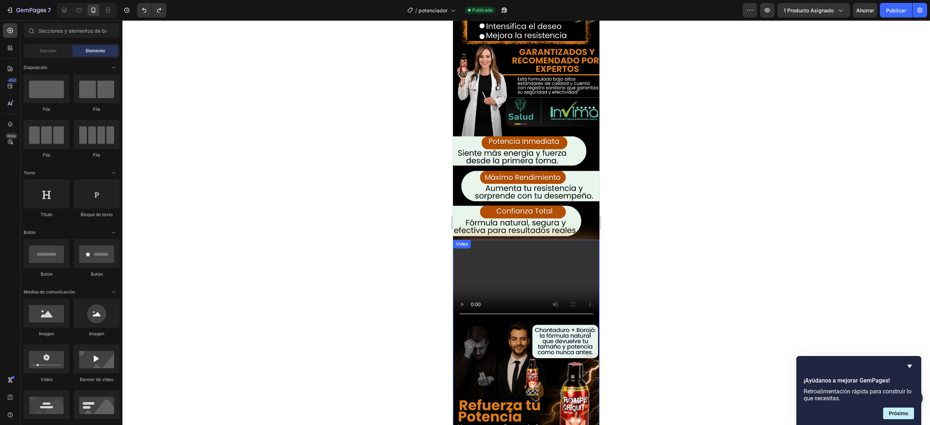
click at [485, 240] on video at bounding box center [526, 281] width 146 height 82
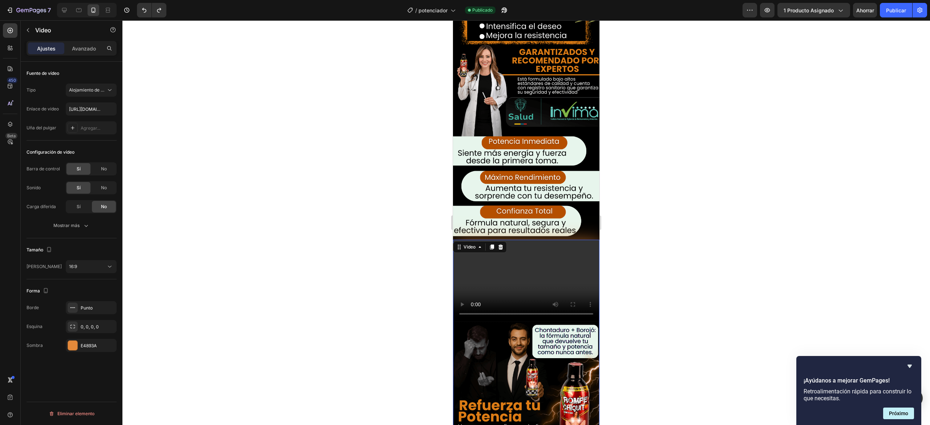
click at [410, 239] on div at bounding box center [526, 222] width 808 height 405
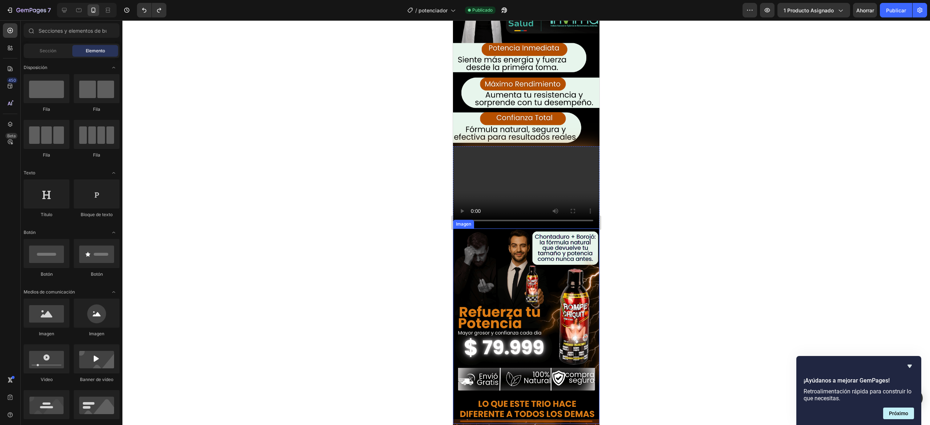
scroll to position [743, 0]
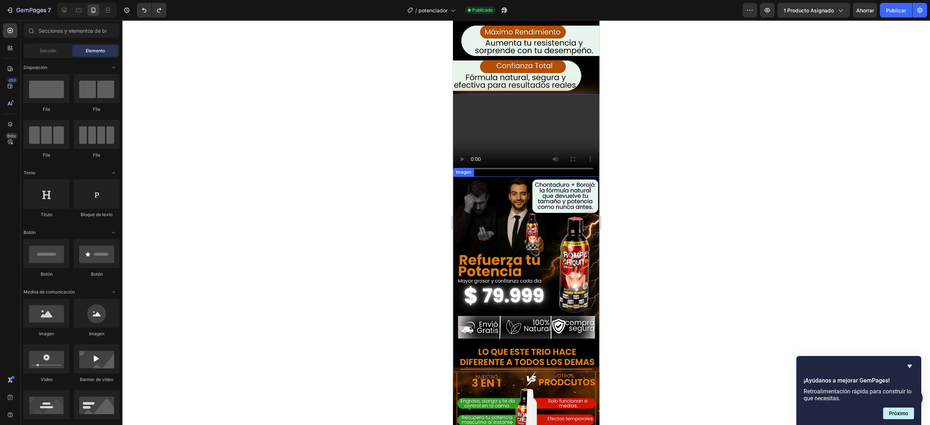
click at [526, 177] on img at bounding box center [526, 274] width 146 height 195
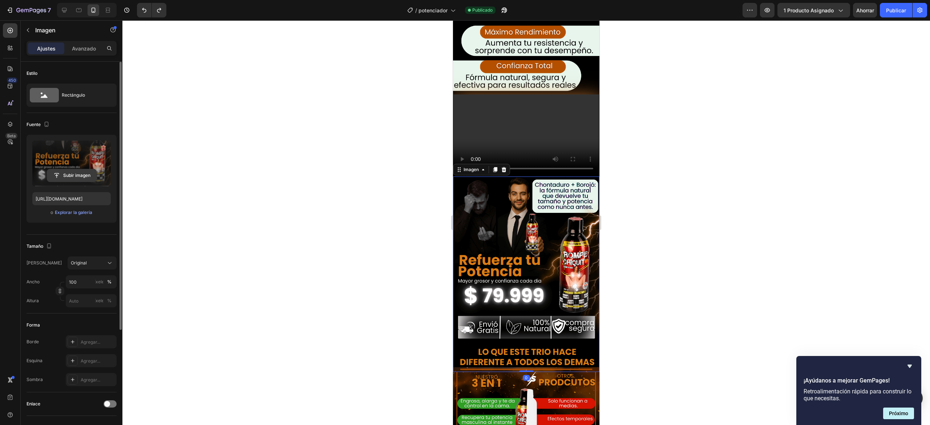
click at [61, 170] on input "file" at bounding box center [71, 175] width 49 height 12
type input "[URL][DOMAIN_NAME]"
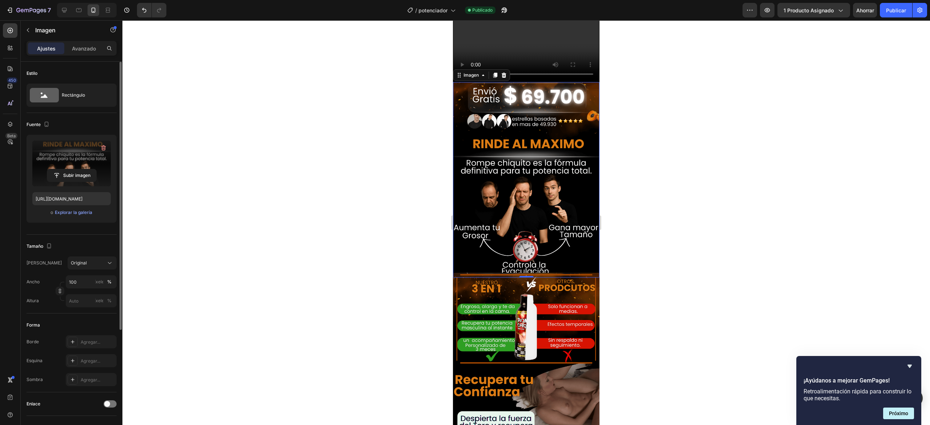
scroll to position [815, 0]
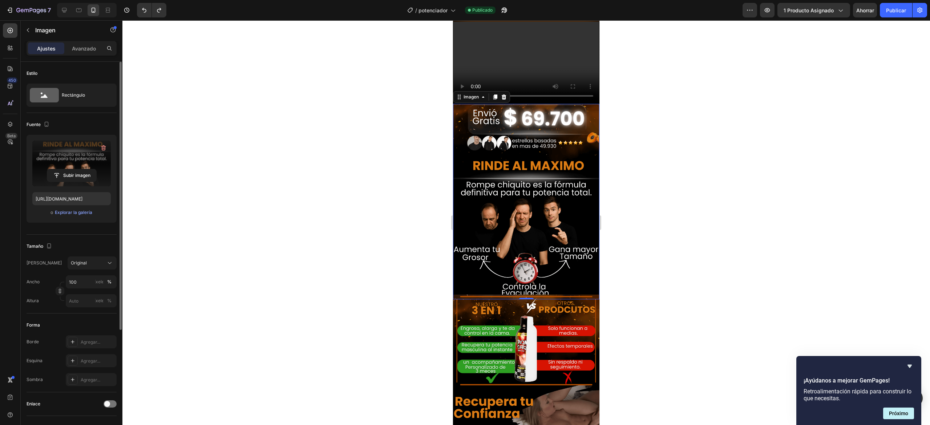
click at [697, 145] on div at bounding box center [526, 222] width 808 height 405
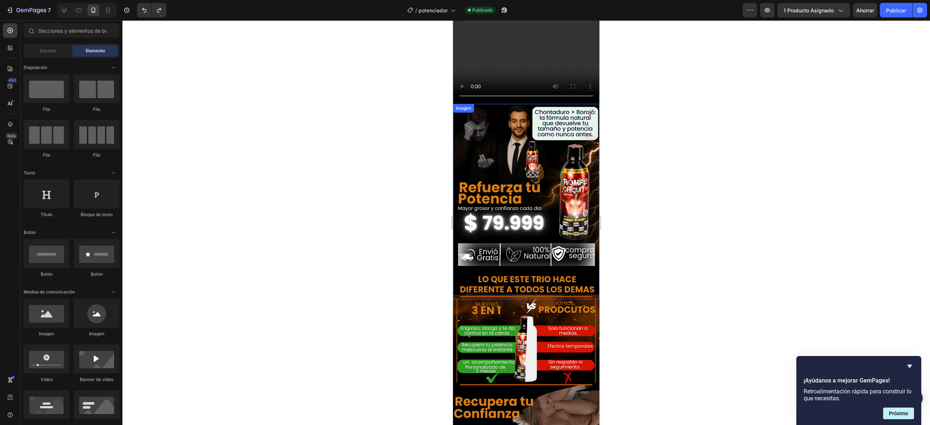
click at [535, 116] on img at bounding box center [526, 201] width 146 height 195
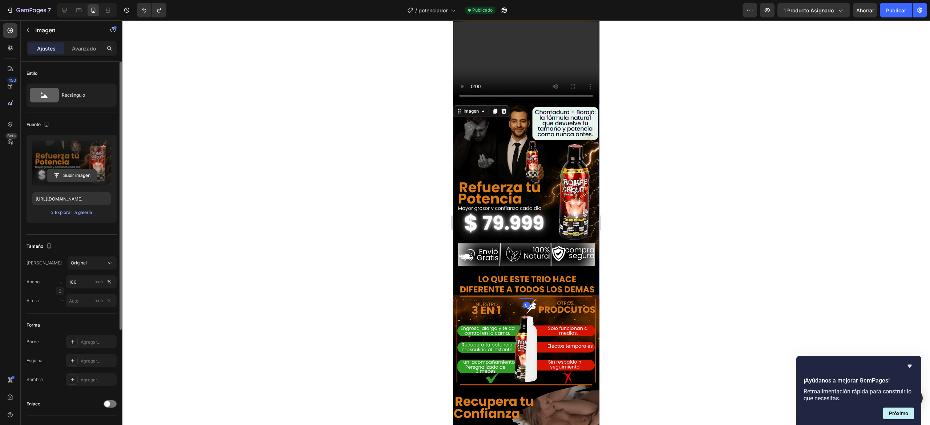
click at [85, 173] on input "file" at bounding box center [71, 175] width 49 height 12
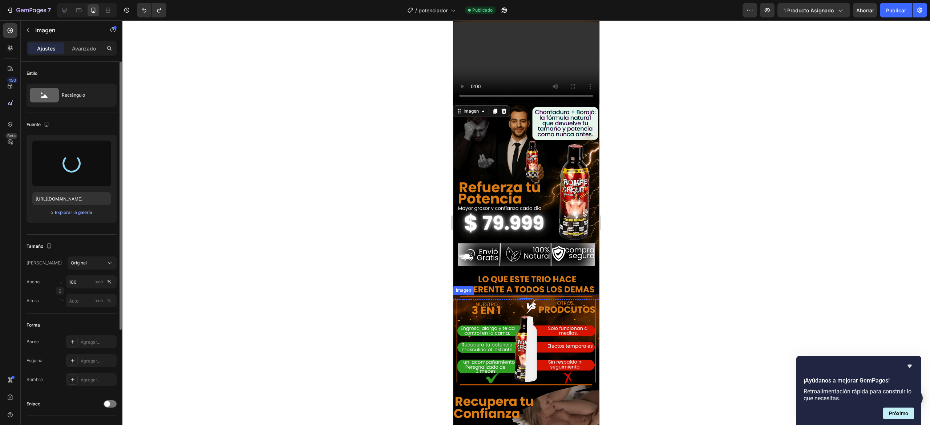
type input "[URL][DOMAIN_NAME]"
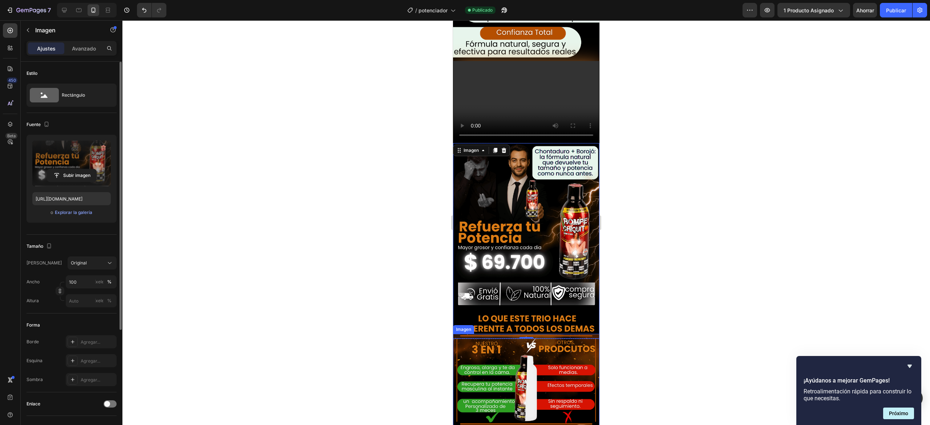
scroll to position [743, 0]
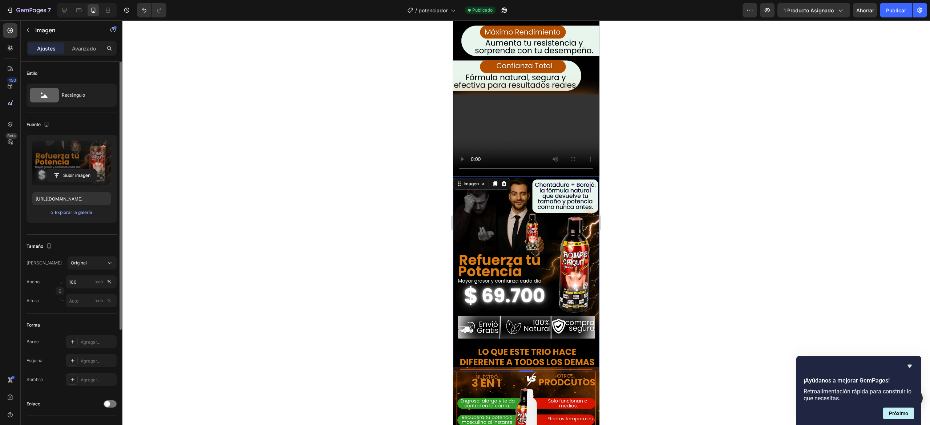
click at [677, 207] on div at bounding box center [526, 222] width 808 height 405
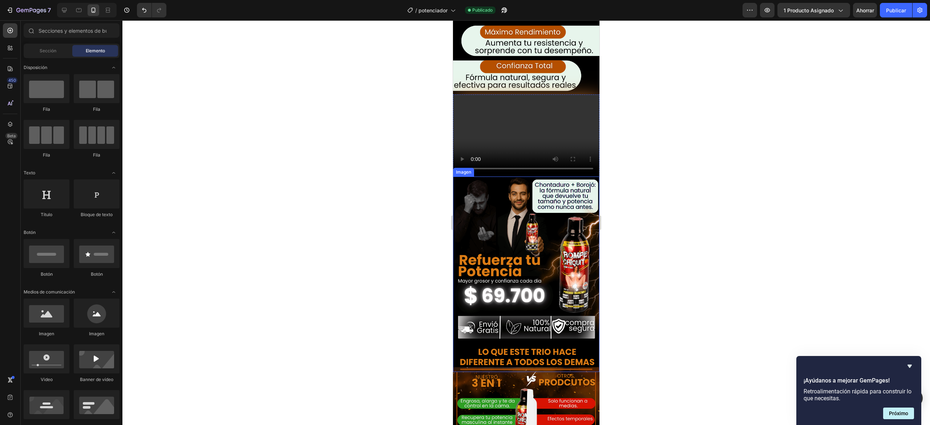
click at [504, 177] on img at bounding box center [526, 274] width 146 height 195
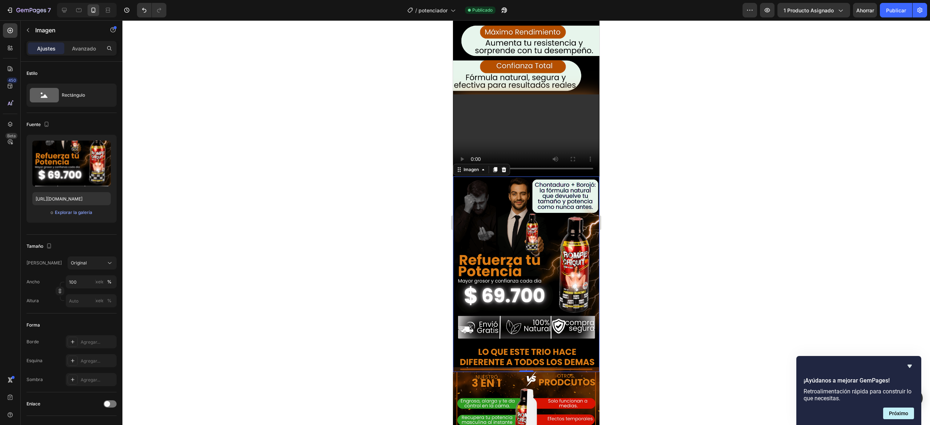
click at [629, 246] on div at bounding box center [526, 222] width 808 height 405
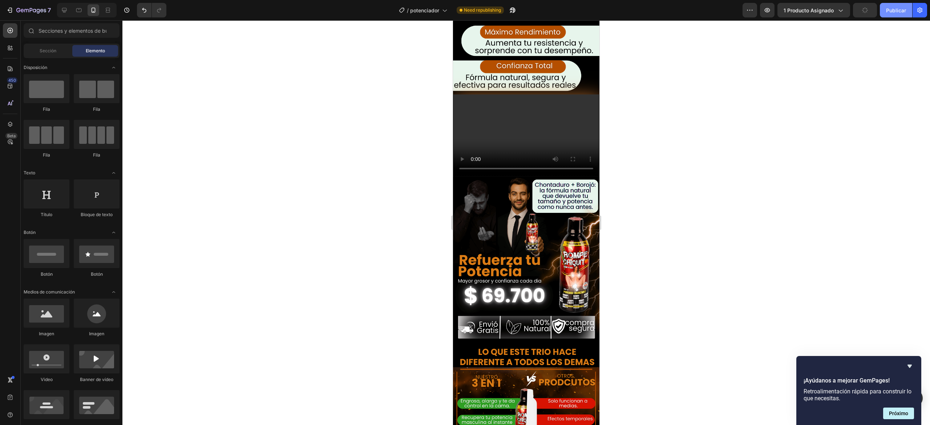
click at [697, 13] on font "Publicar" at bounding box center [896, 11] width 20 height 8
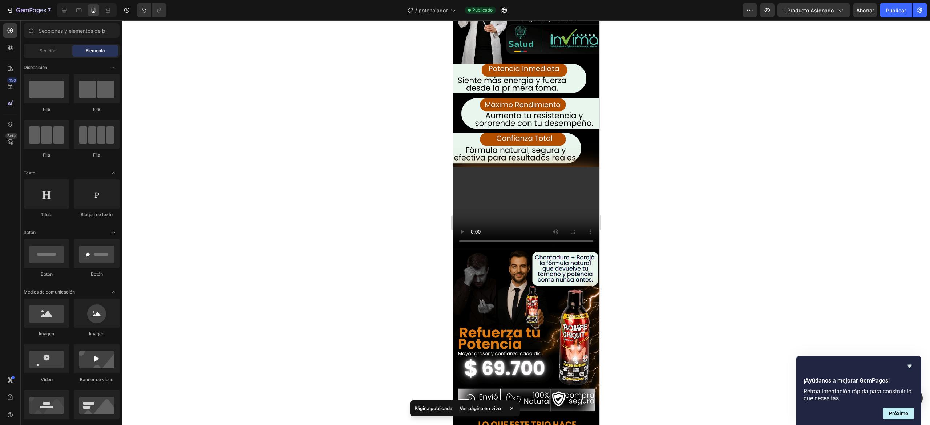
click at [697, 237] on div at bounding box center [526, 222] width 808 height 405
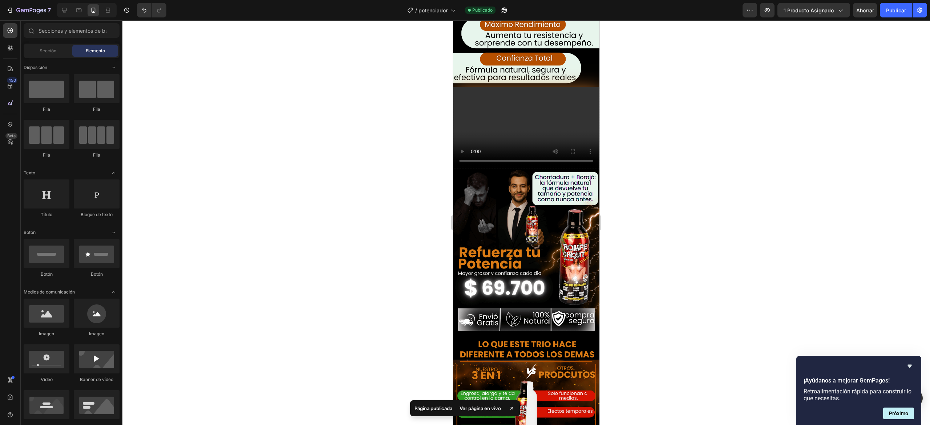
scroll to position [815, 0]
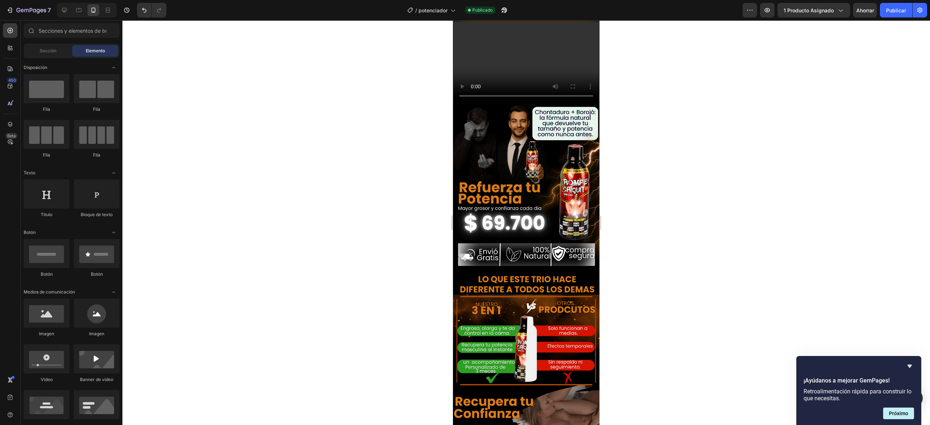
click at [660, 193] on div at bounding box center [526, 222] width 808 height 405
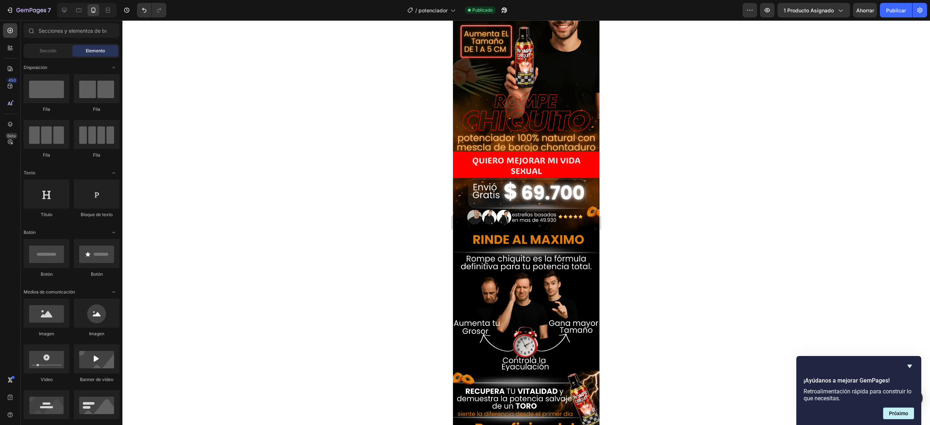
scroll to position [0, 0]
